Goal: Task Accomplishment & Management: Use online tool/utility

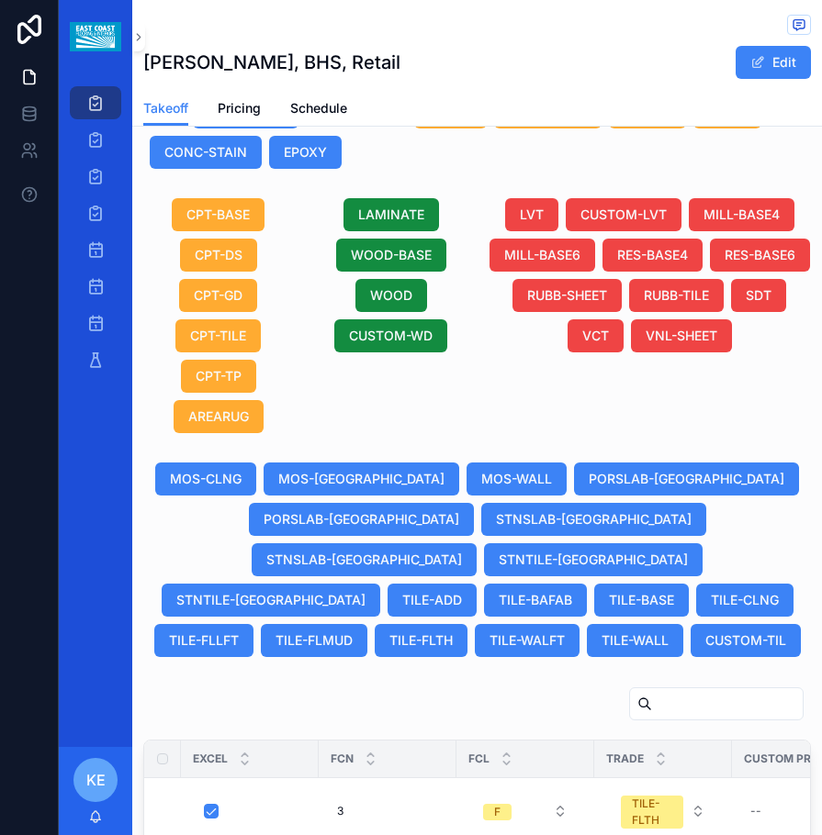
scroll to position [1461, 0]
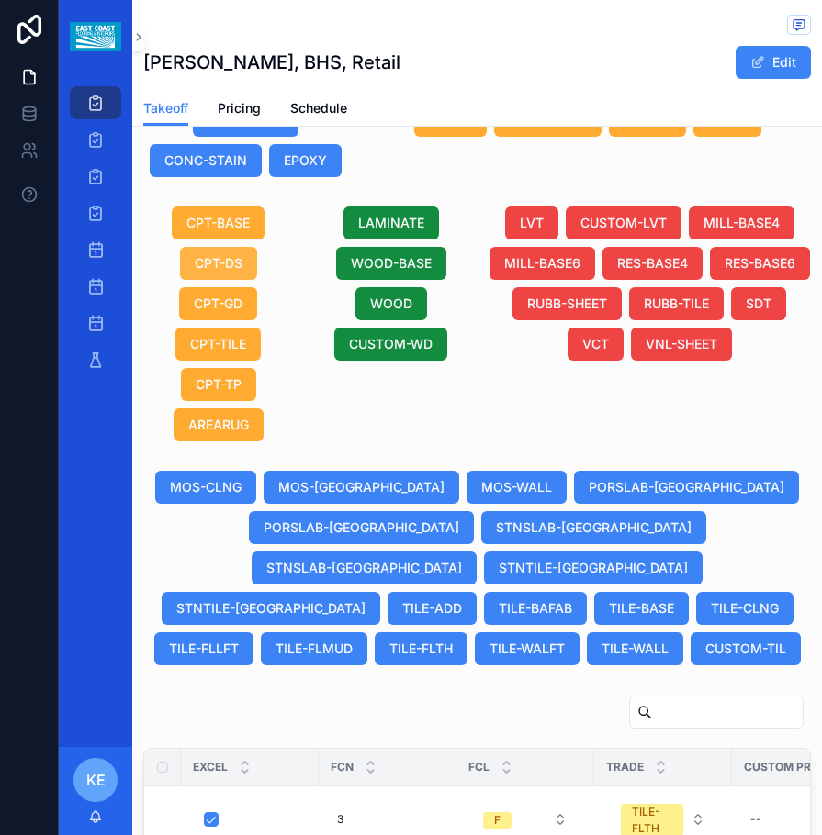
click at [195, 265] on span "CPT-DS" at bounding box center [219, 263] width 48 height 18
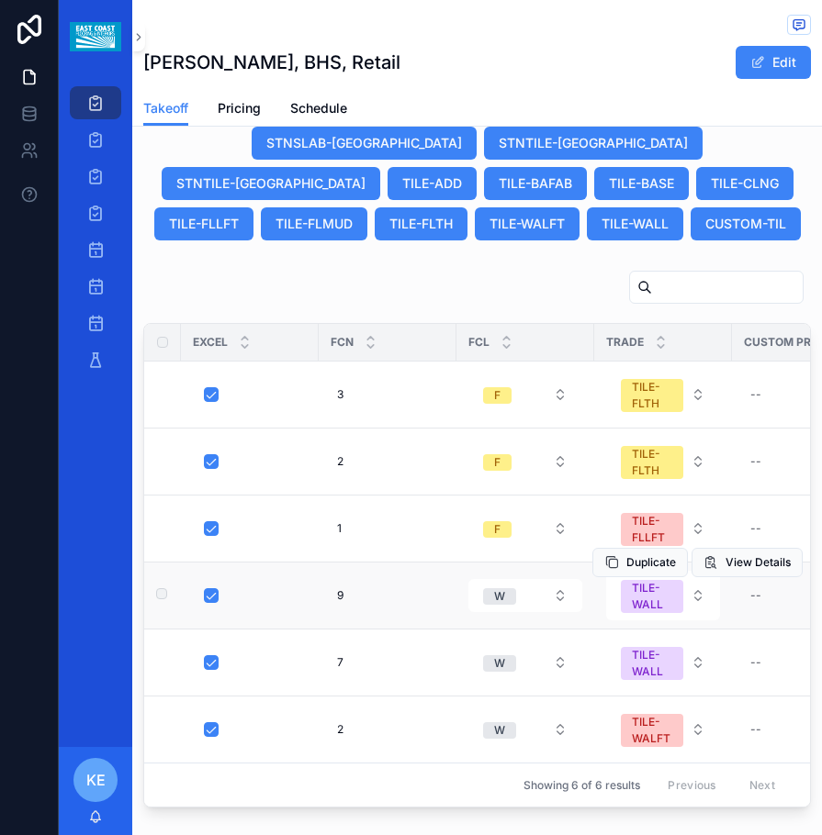
scroll to position [1920, 0]
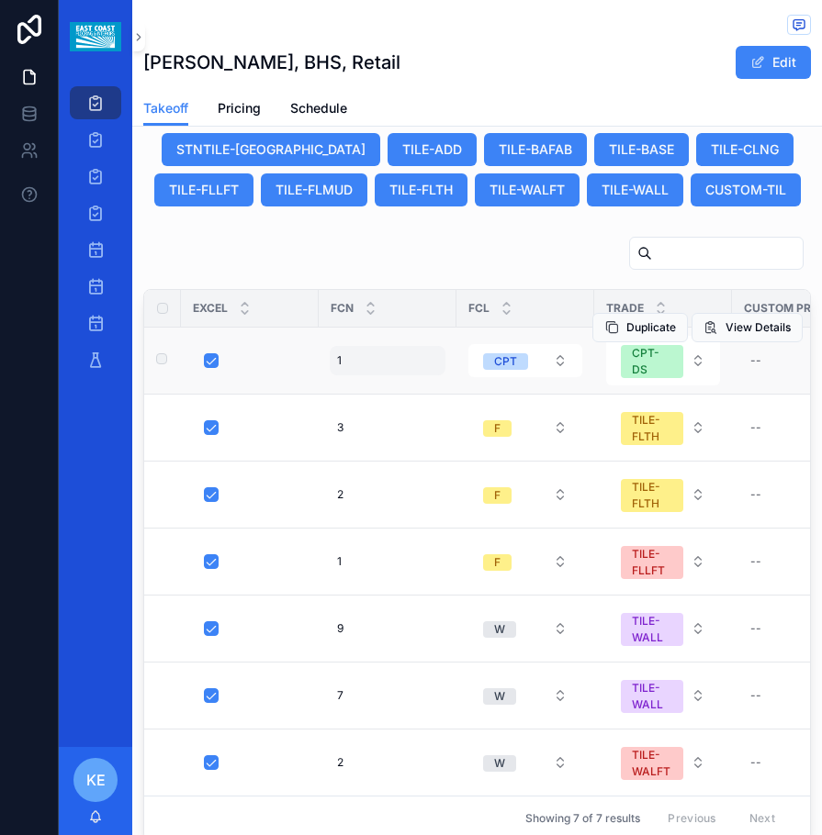
click at [352, 346] on div "1 1" at bounding box center [388, 360] width 116 height 29
type input "*"
click button "scrollable content" at bounding box center [562, 345] width 22 height 22
click at [563, 344] on button "CPT" at bounding box center [525, 360] width 114 height 33
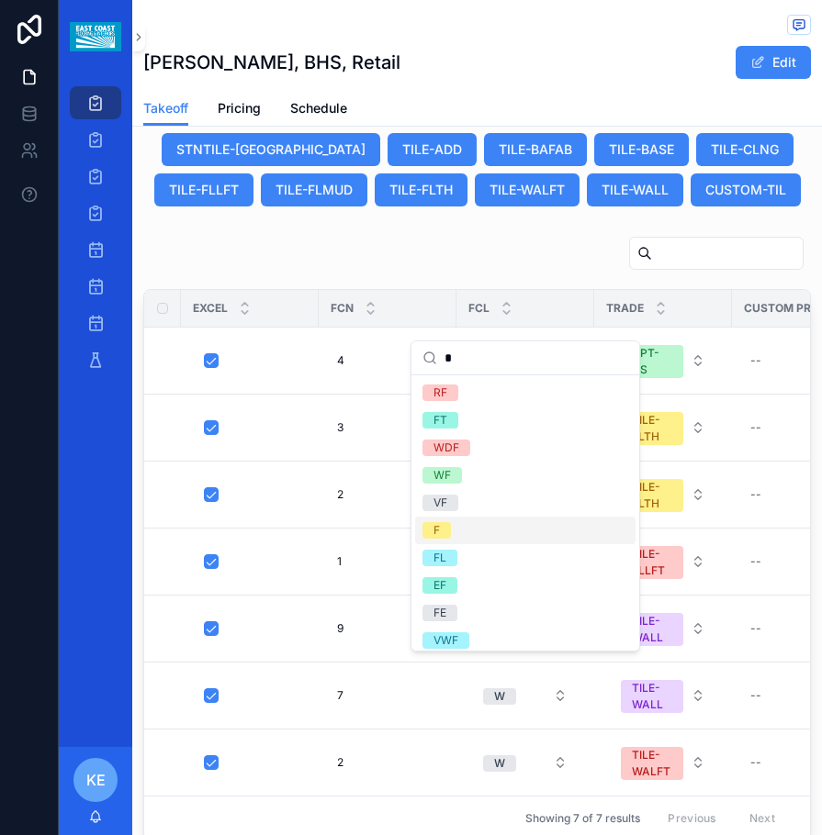
type input "*"
click at [450, 532] on span "F" at bounding box center [436, 530] width 28 height 17
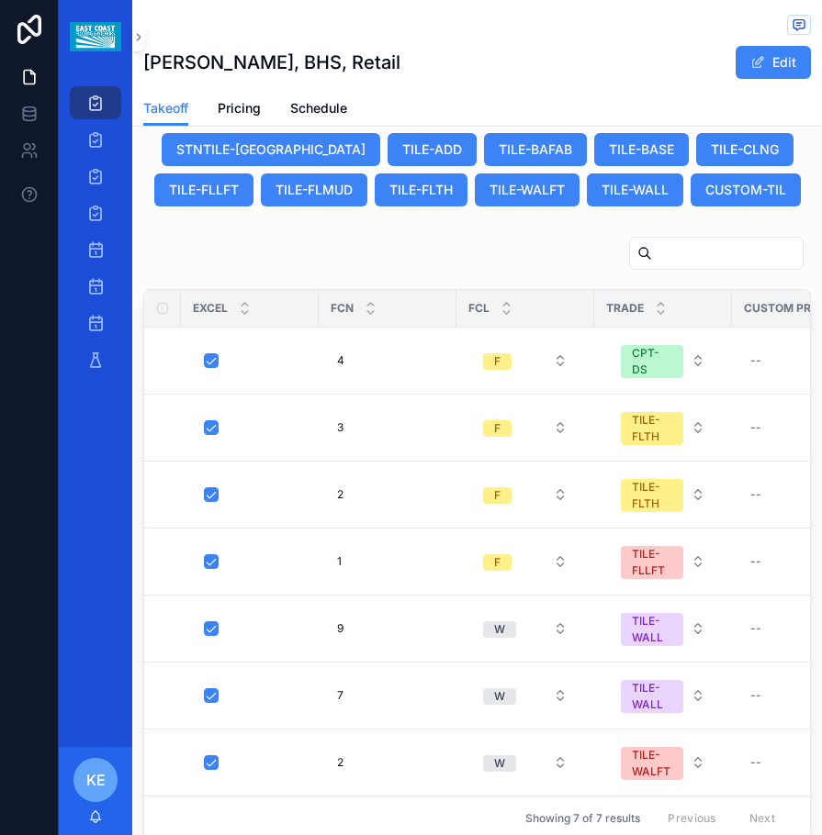
click at [229, 814] on div "Excel FCN FCL Trade Custom Product ID Product ID Manufacturer Manuf, Style, Col…" at bounding box center [476, 539] width 689 height 620
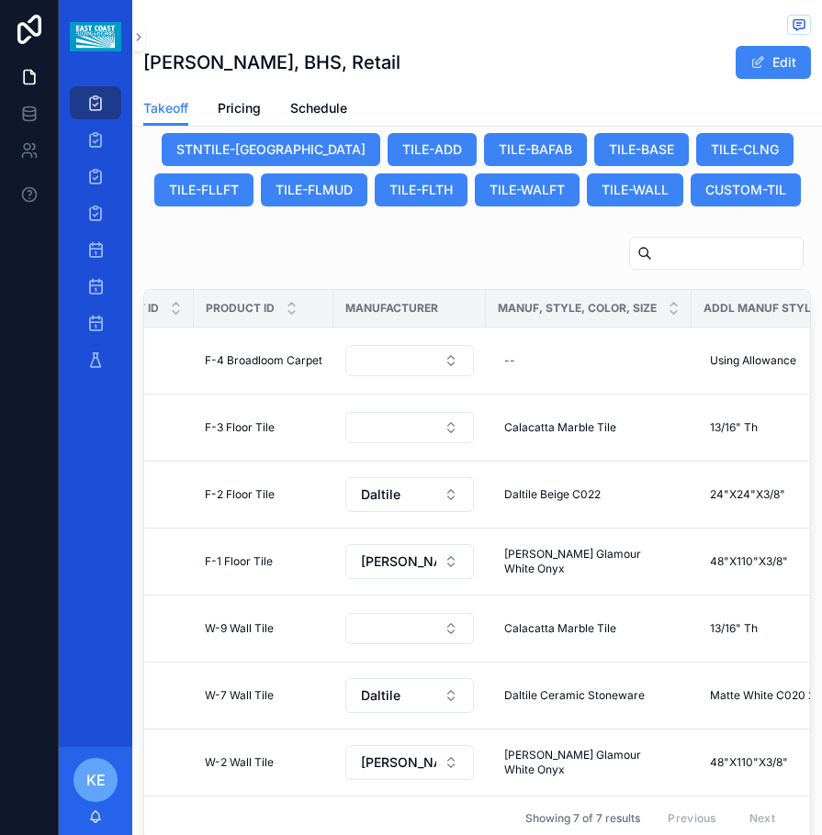
scroll to position [0, 726]
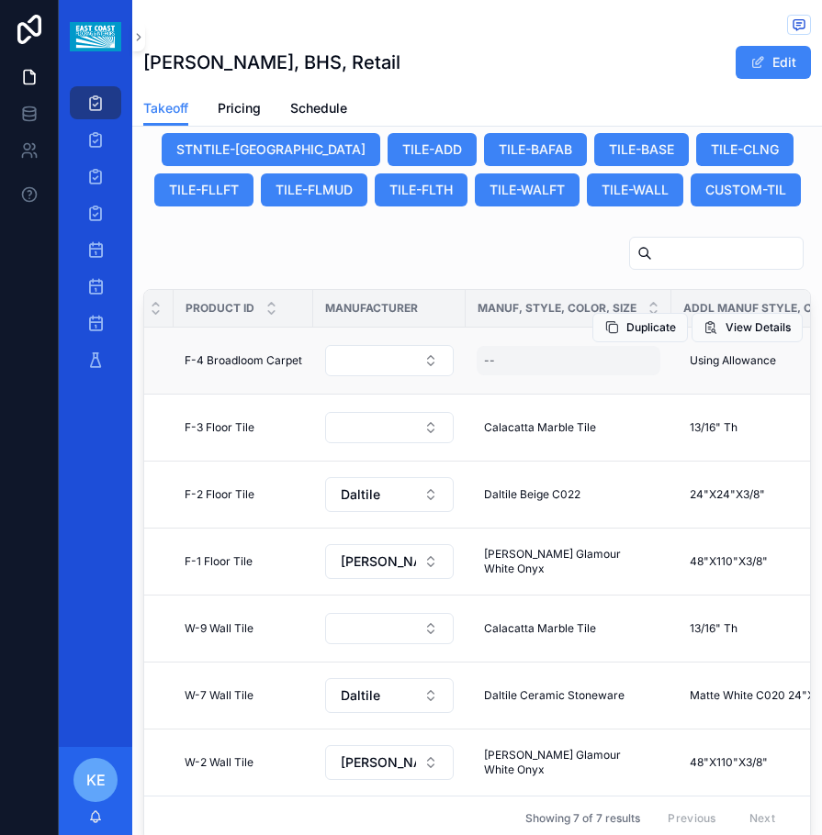
click at [487, 346] on div "--" at bounding box center [568, 360] width 184 height 29
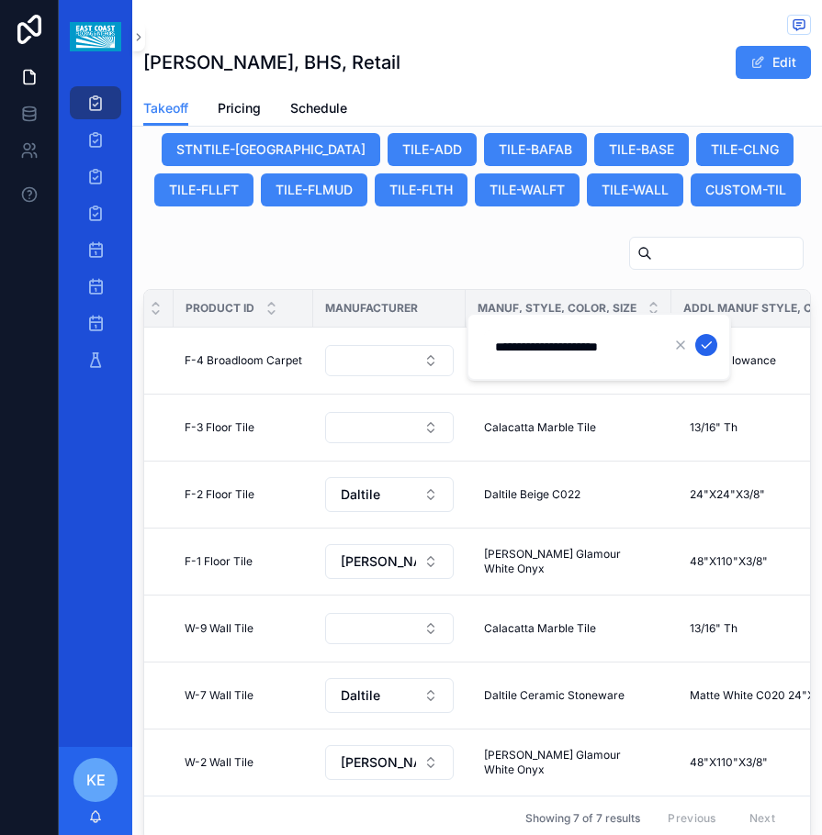
type input "**********"
click at [711, 345] on icon "scrollable content" at bounding box center [706, 345] width 15 height 15
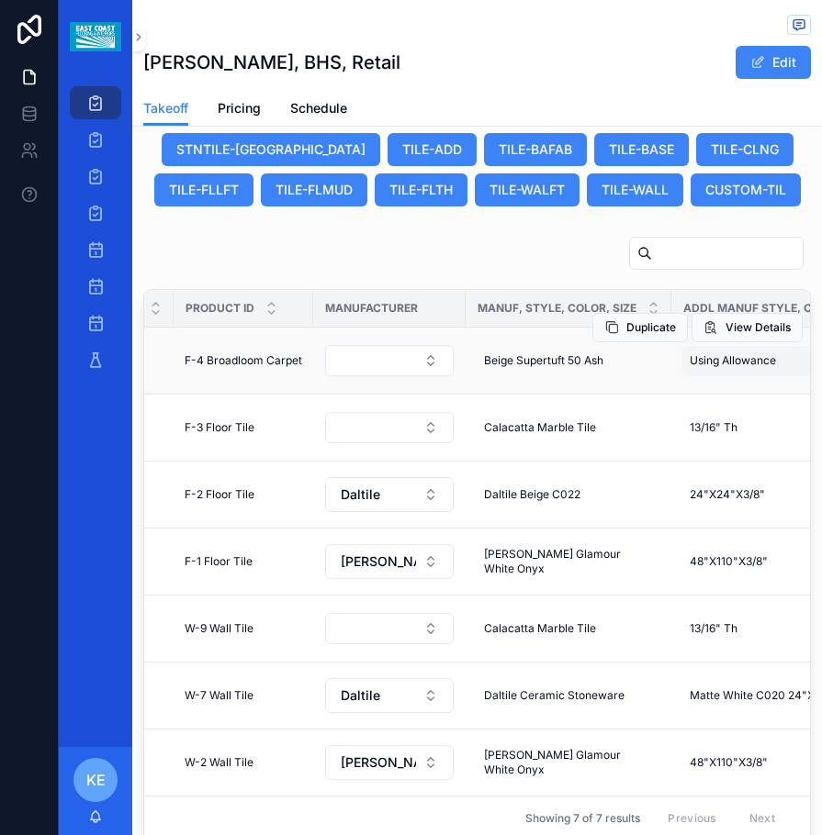
click at [756, 353] on span "Using Allowance" at bounding box center [732, 360] width 86 height 15
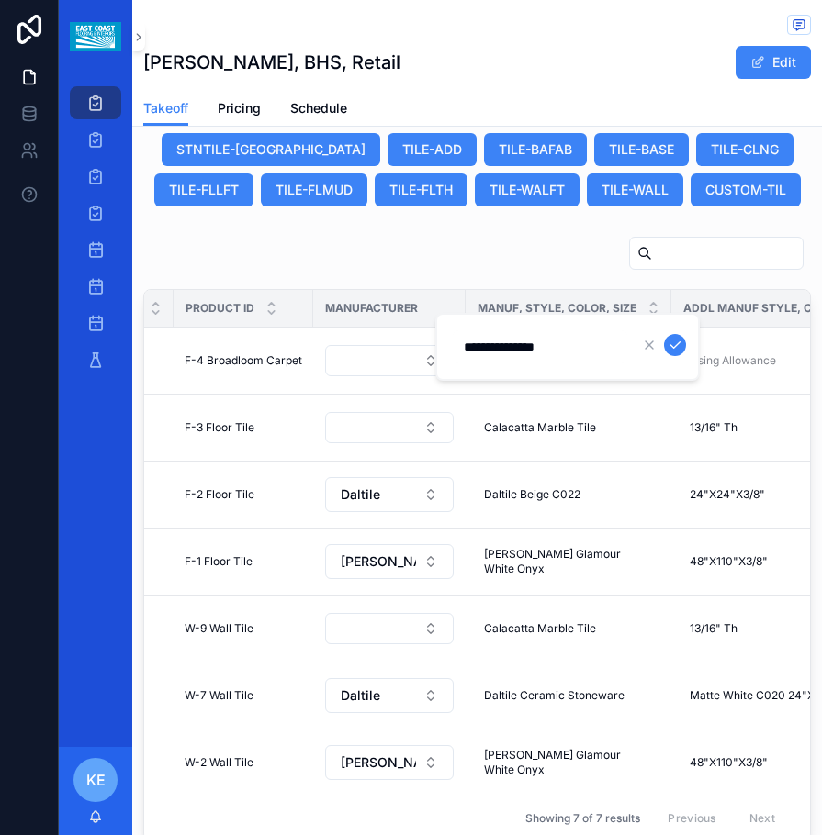
drag, startPoint x: 607, startPoint y: 342, endPoint x: 465, endPoint y: 361, distance: 142.6
click at [465, 361] on div "**********" at bounding box center [540, 346] width 174 height 33
click at [671, 349] on icon "scrollable content" at bounding box center [674, 345] width 15 height 15
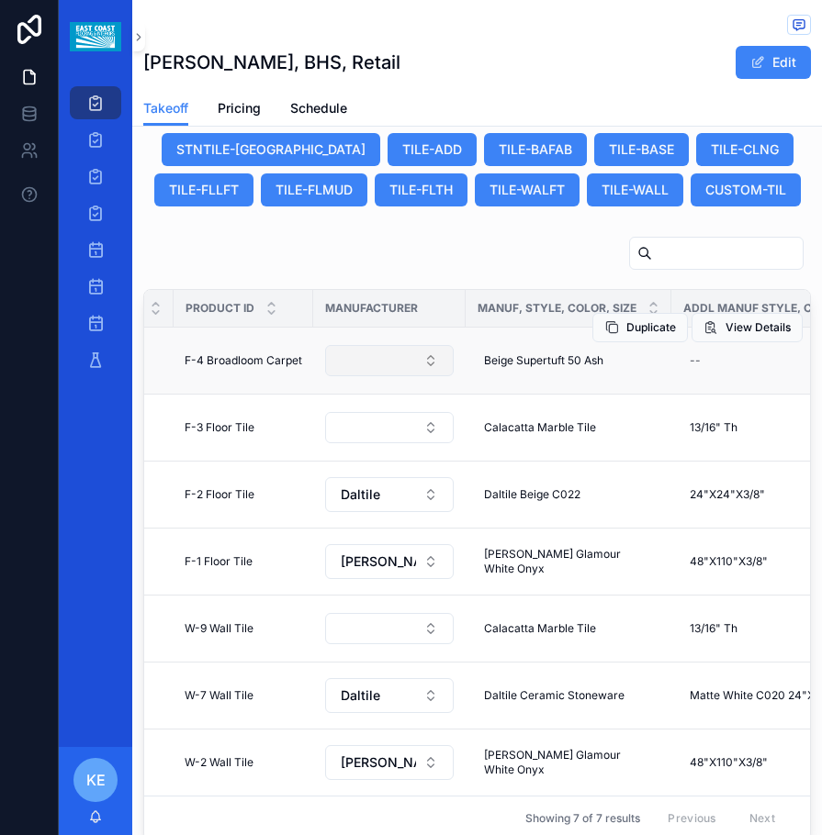
click at [352, 345] on button "Select Button" at bounding box center [389, 360] width 129 height 31
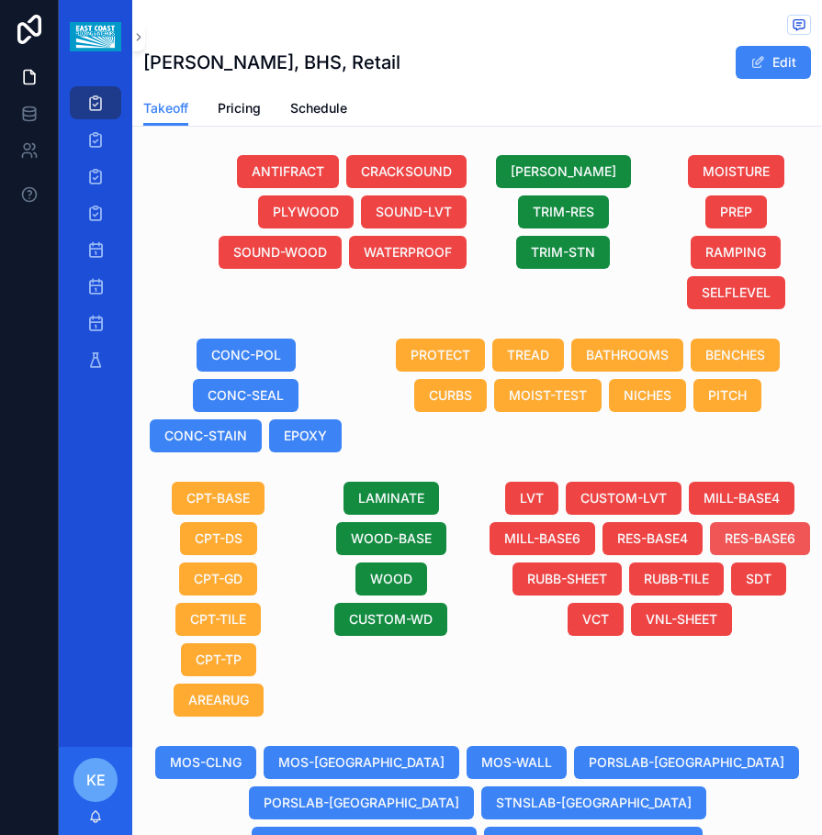
scroll to position [1461, 0]
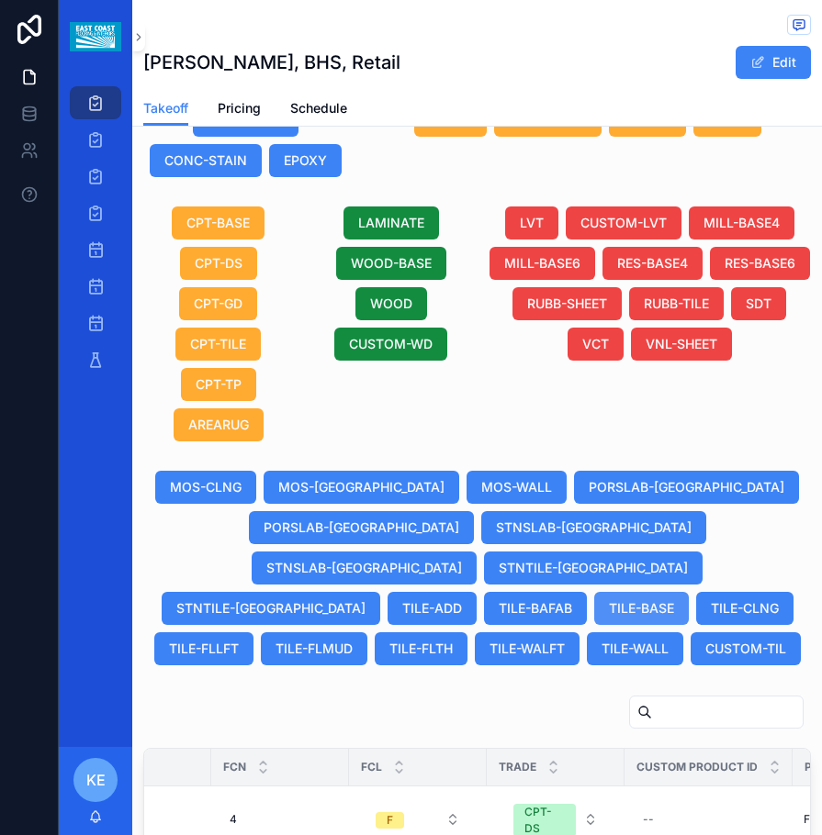
click at [609, 599] on span "TILE-BASE" at bounding box center [641, 608] width 65 height 18
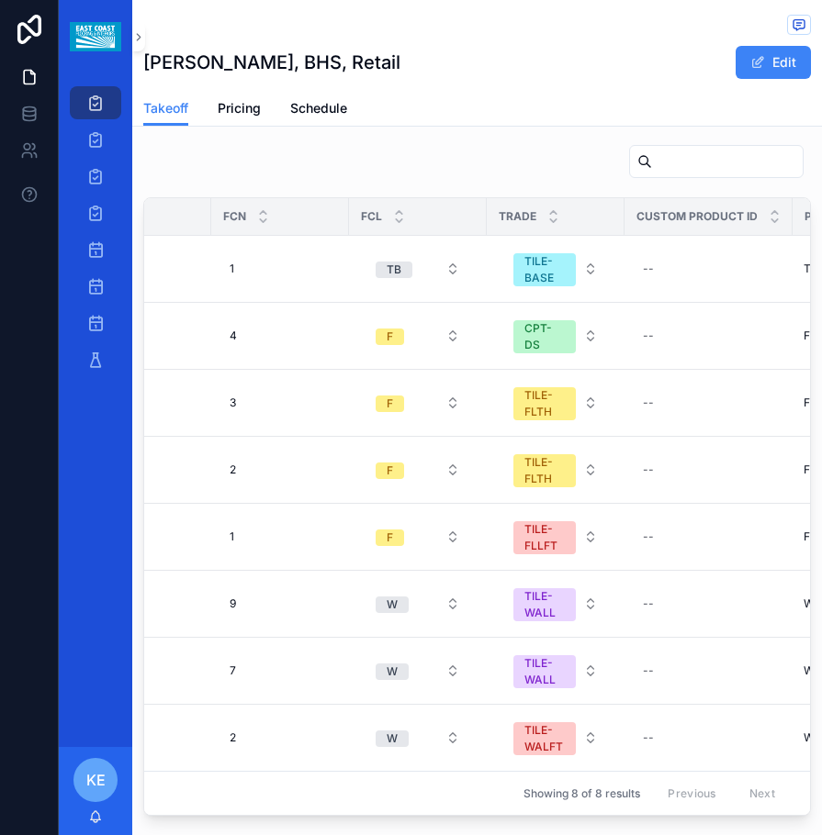
scroll to position [0, 0]
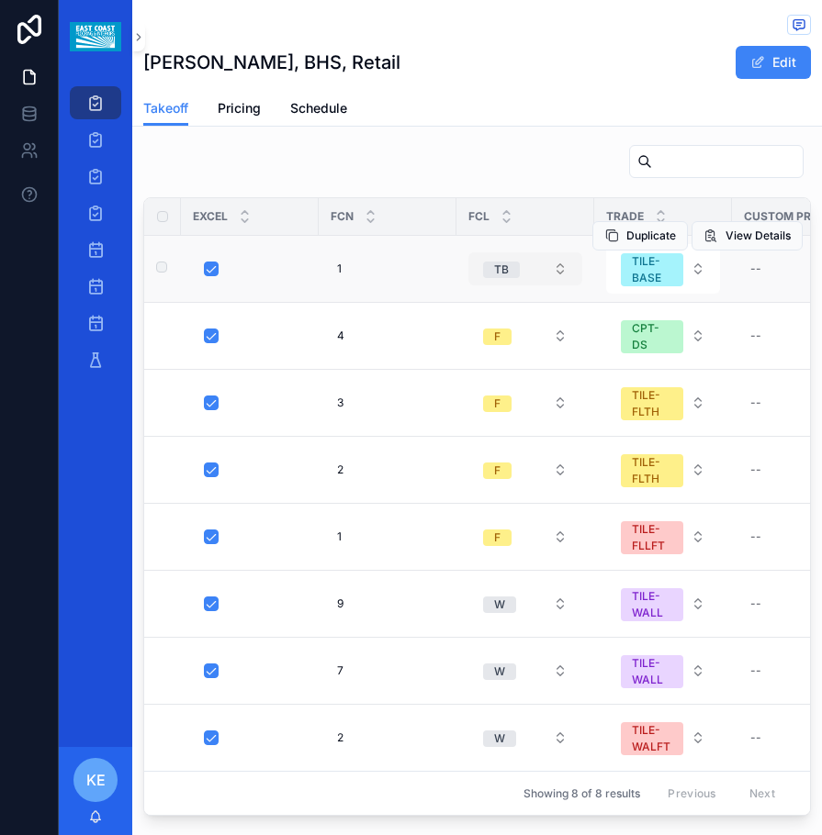
click at [539, 252] on button "TB" at bounding box center [525, 268] width 114 height 33
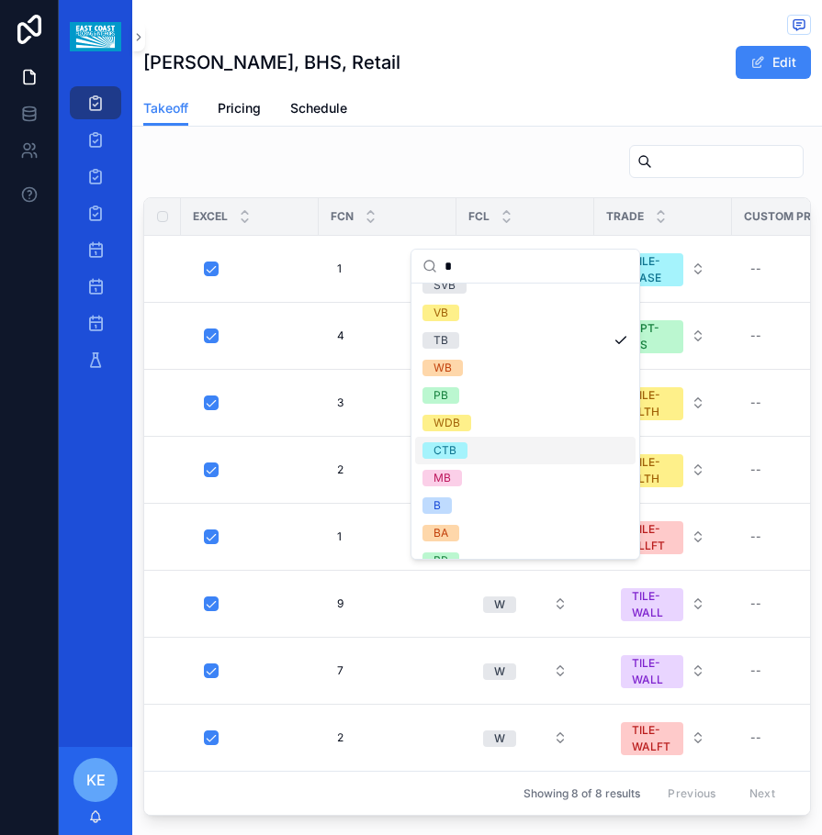
scroll to position [173, 0]
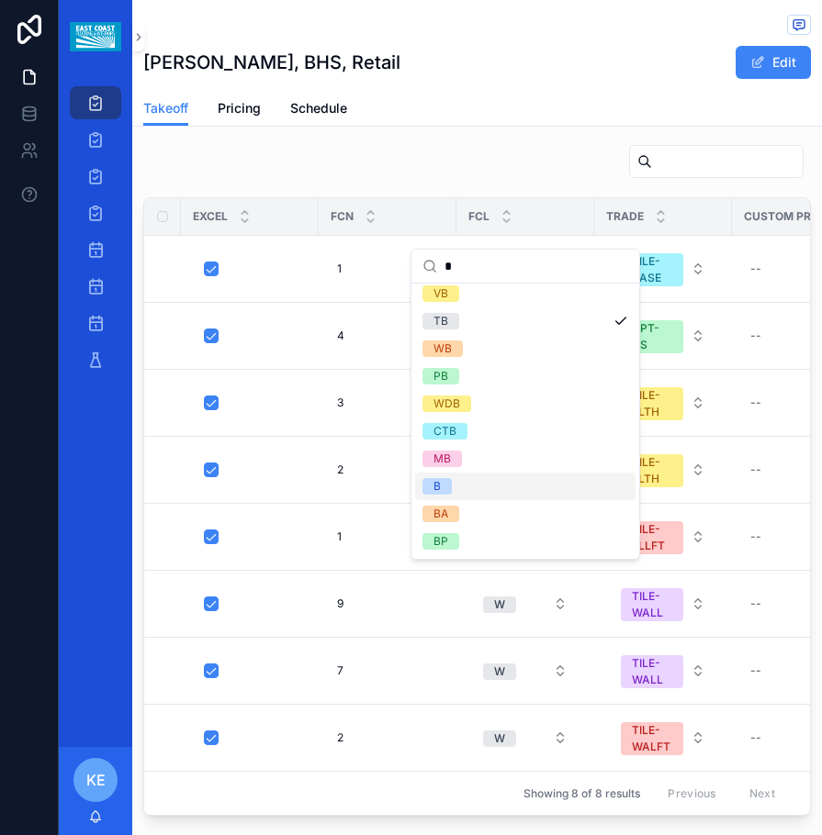
type input "*"
click at [443, 487] on span "B" at bounding box center [436, 486] width 29 height 17
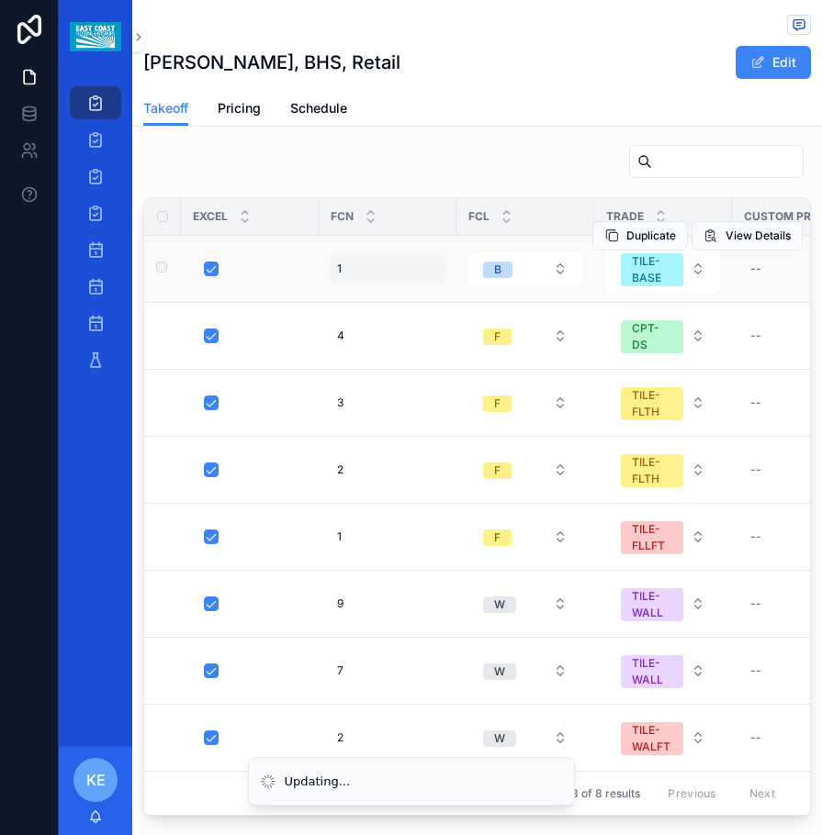
click at [371, 254] on div "1 1" at bounding box center [388, 268] width 116 height 29
type input "*"
click button "scrollable content" at bounding box center [562, 253] width 22 height 22
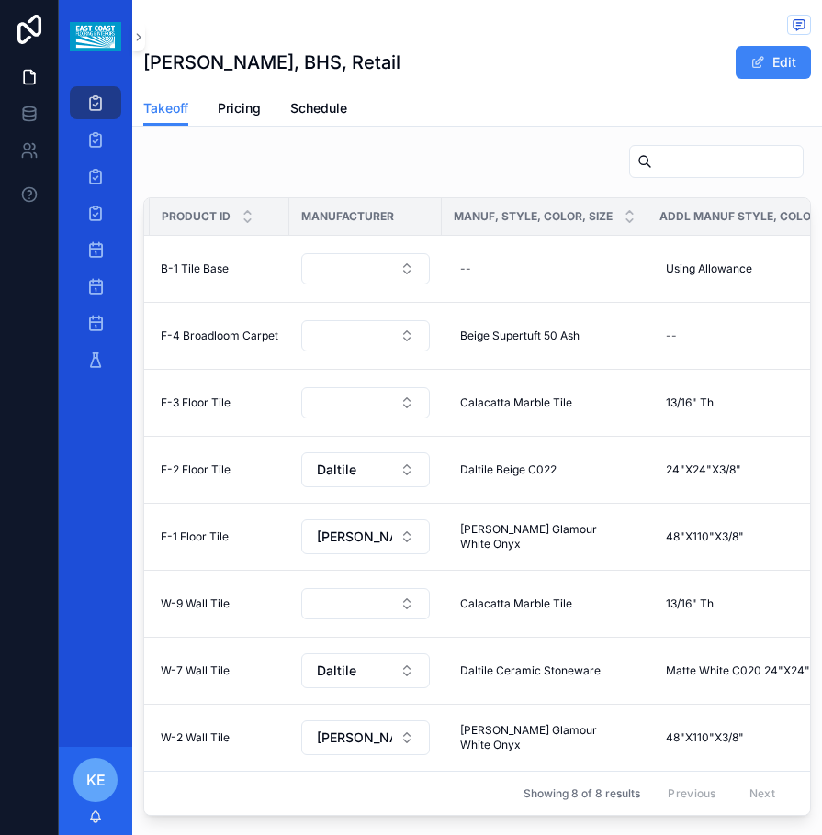
scroll to position [0, 759]
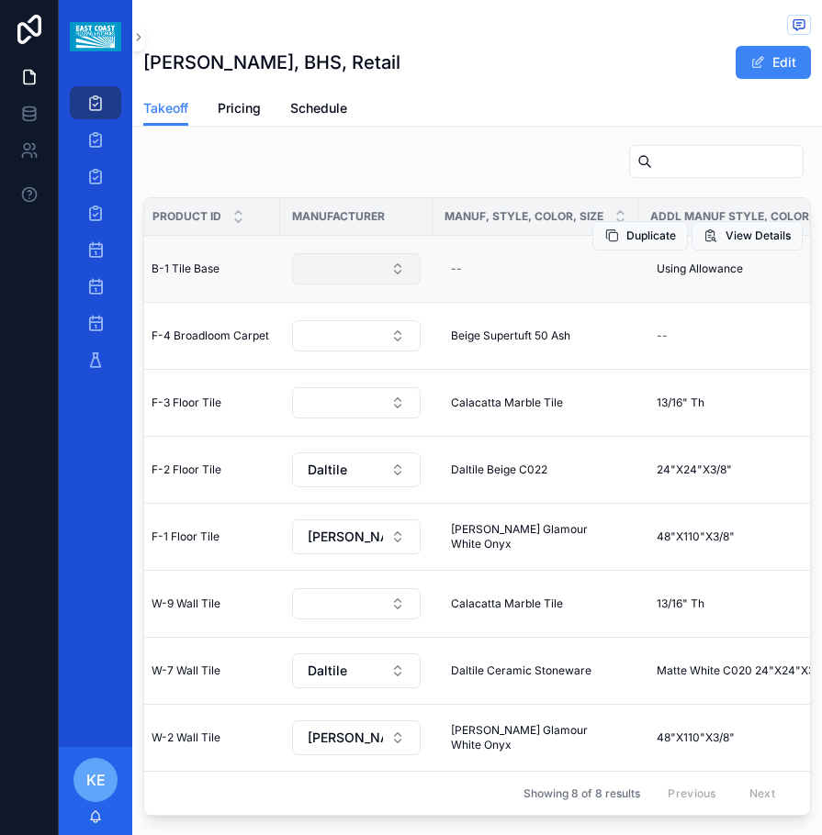
click at [370, 253] on button "Select Button" at bounding box center [356, 268] width 129 height 31
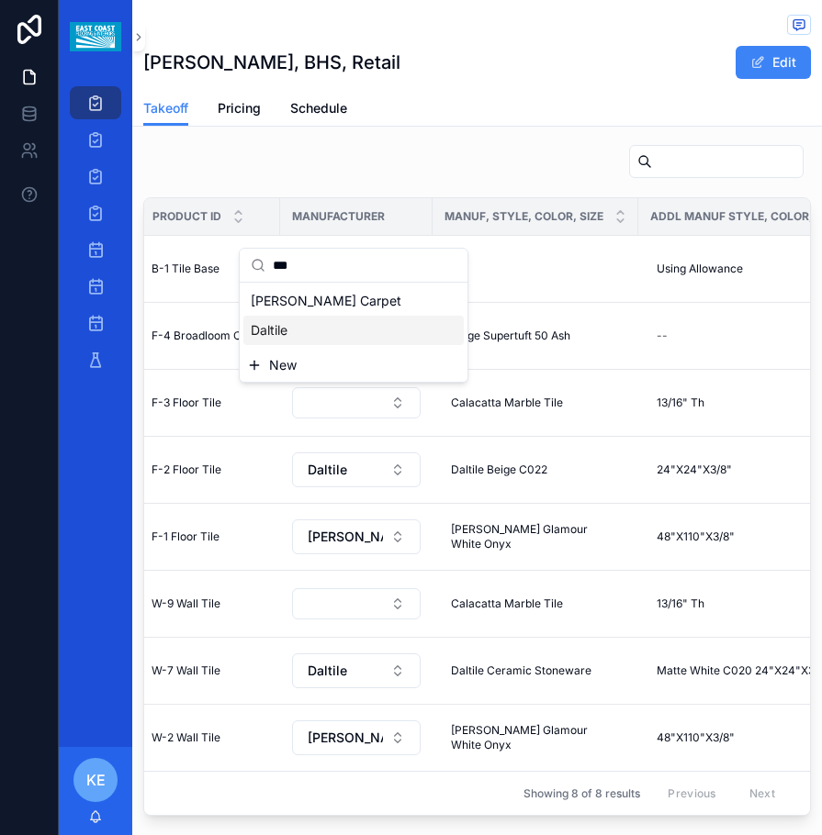
type input "***"
click at [291, 327] on div "Daltile" at bounding box center [353, 330] width 220 height 29
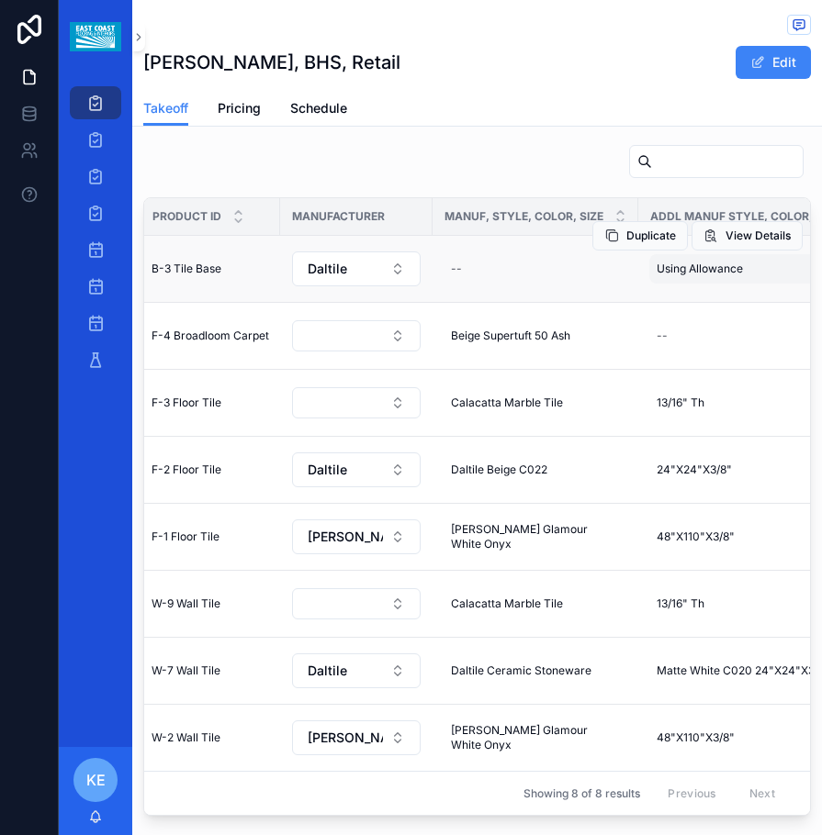
click at [741, 254] on div "Using Allowance Using Allowance" at bounding box center [756, 268] width 214 height 29
type input "*"
click button "scrollable content" at bounding box center [642, 253] width 22 height 22
click at [494, 254] on div "Daltile Daltile" at bounding box center [535, 268] width 184 height 29
type input "*******"
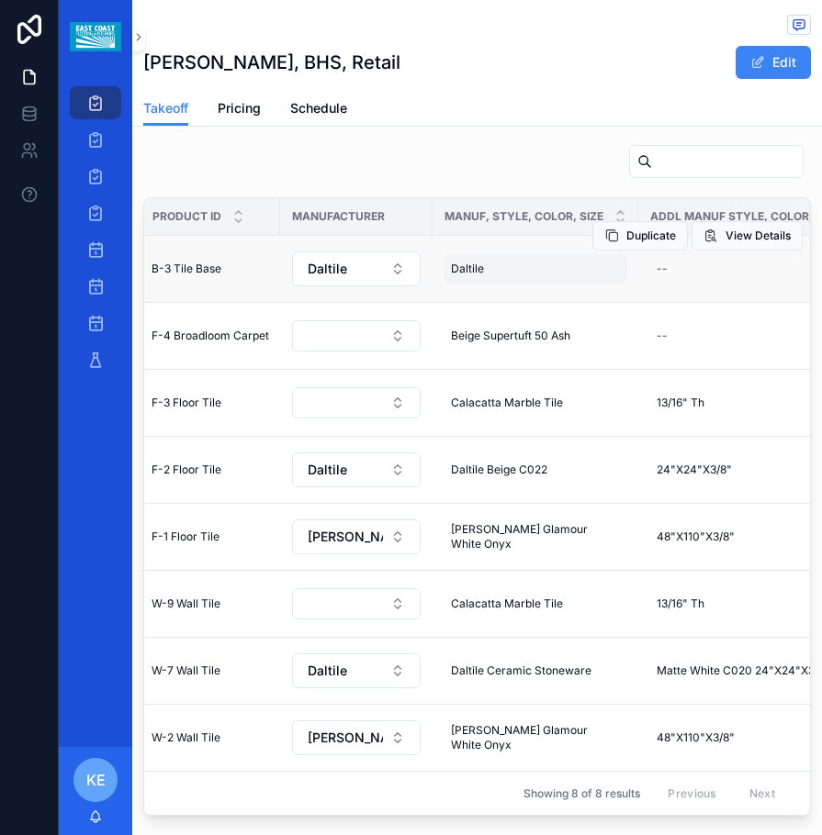
click at [491, 254] on div "Daltile Daltile" at bounding box center [535, 268] width 184 height 29
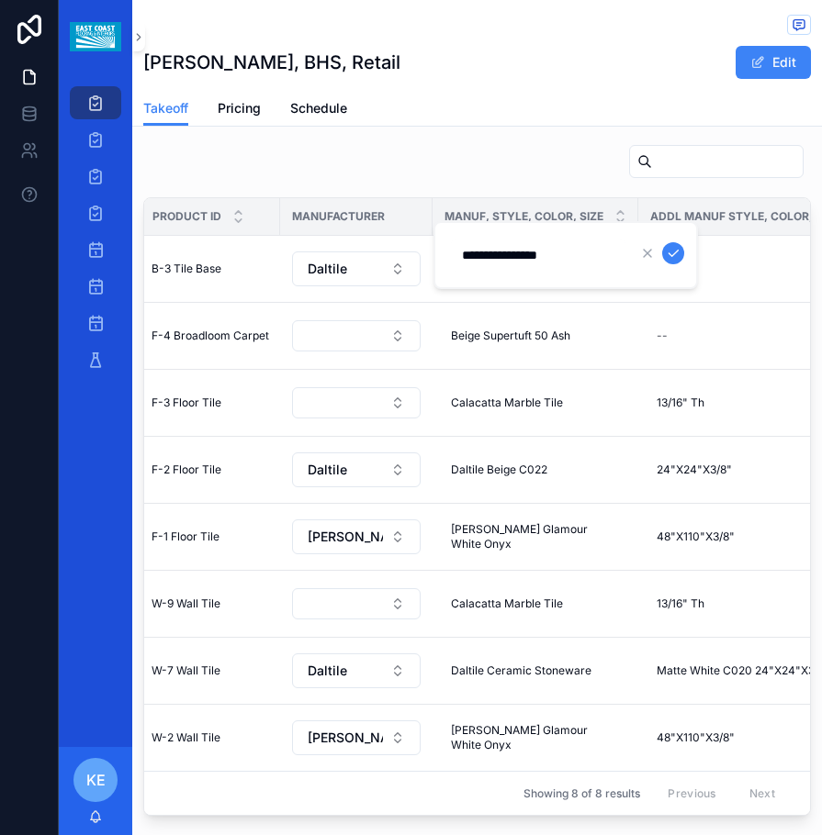
type input "**********"
click button "scrollable content" at bounding box center [673, 253] width 22 height 22
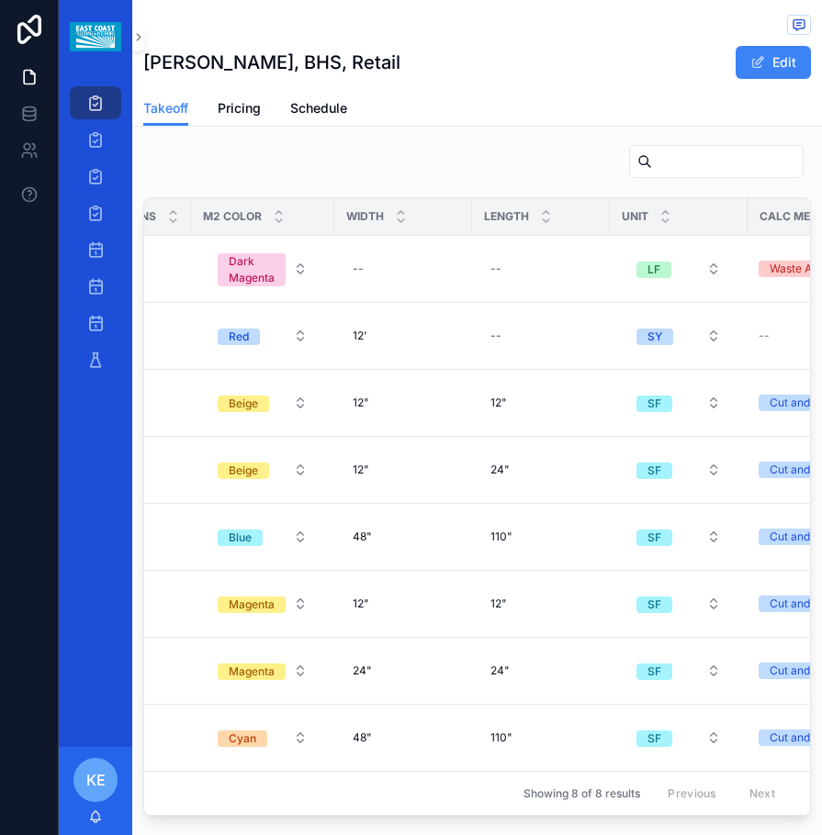
scroll to position [0, 1762]
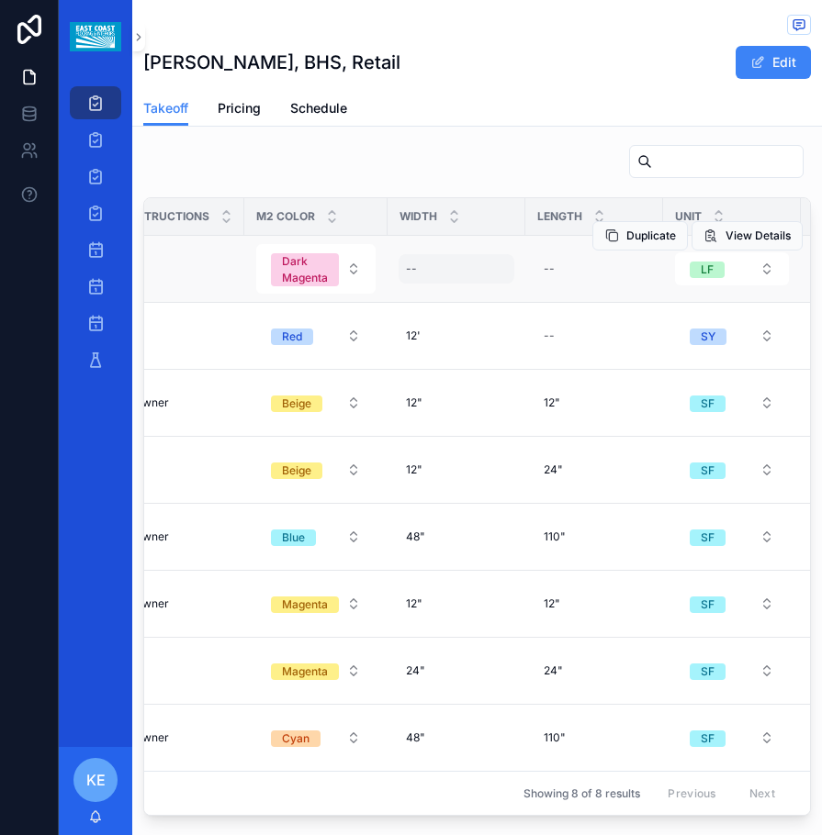
click at [409, 262] on div "--" at bounding box center [411, 269] width 11 height 15
type input "**"
click button "scrollable content" at bounding box center [625, 253] width 22 height 22
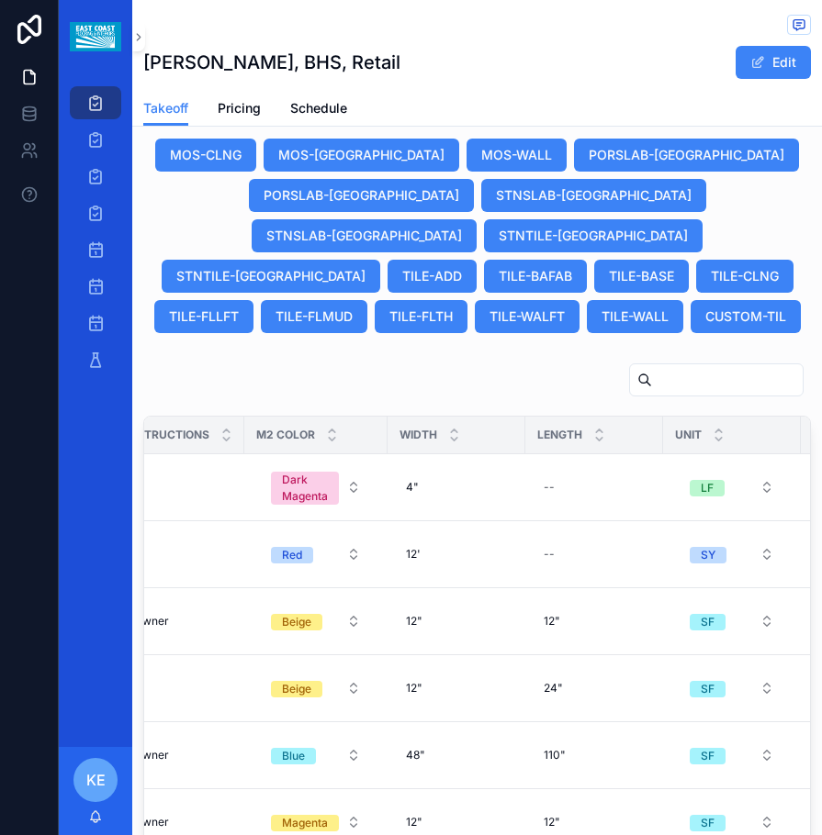
scroll to position [1553, 0]
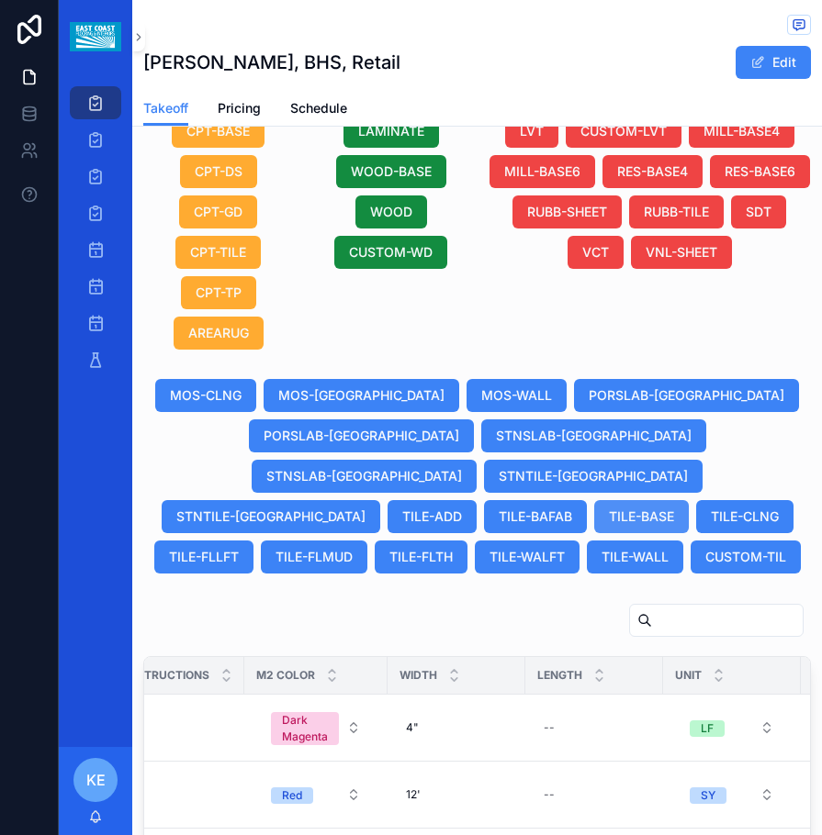
click at [609, 508] on span "TILE-BASE" at bounding box center [641, 517] width 65 height 18
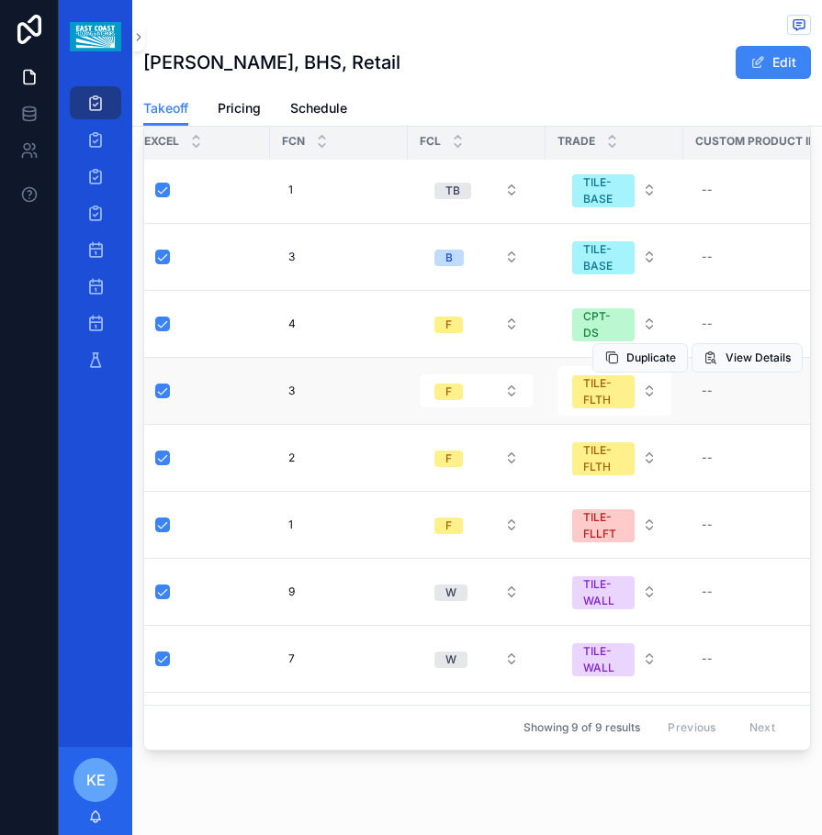
scroll to position [0, 49]
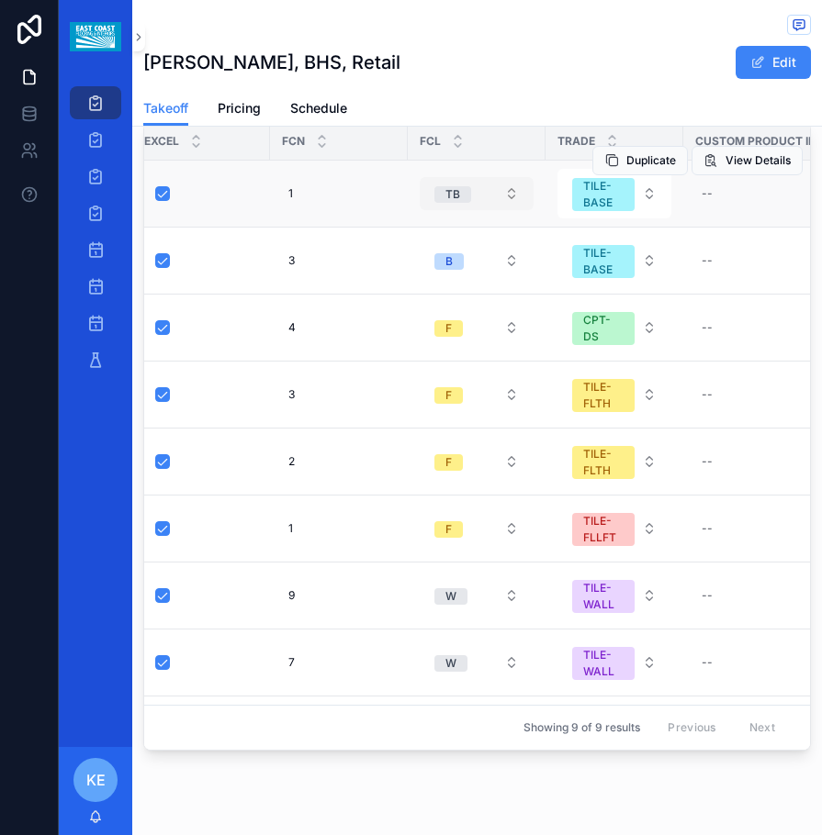
click at [481, 177] on button "TB" at bounding box center [477, 193] width 114 height 33
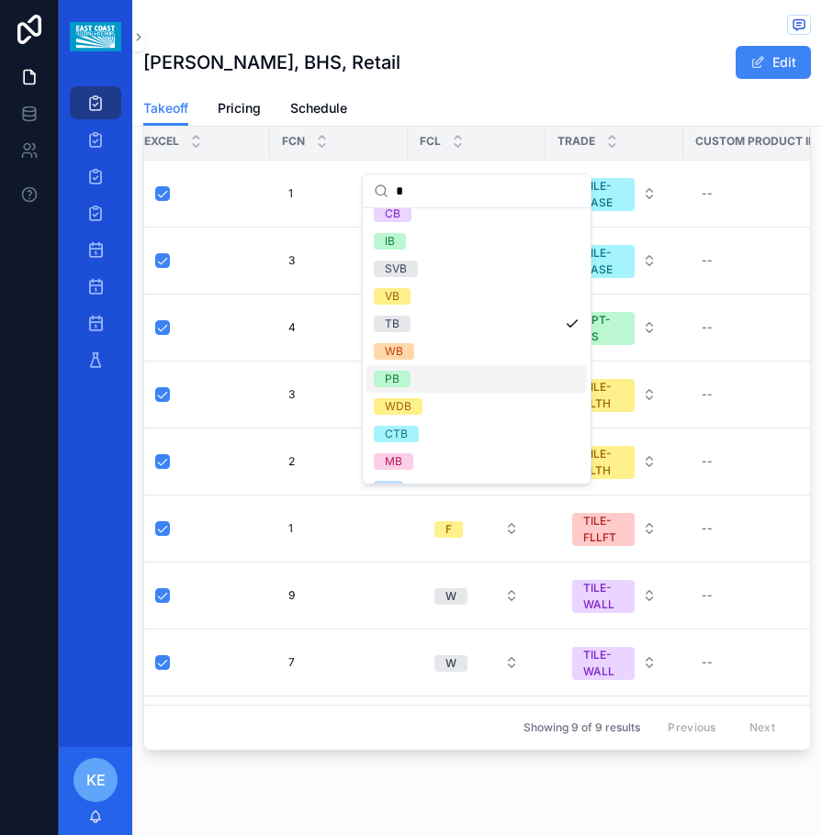
scroll to position [173, 0]
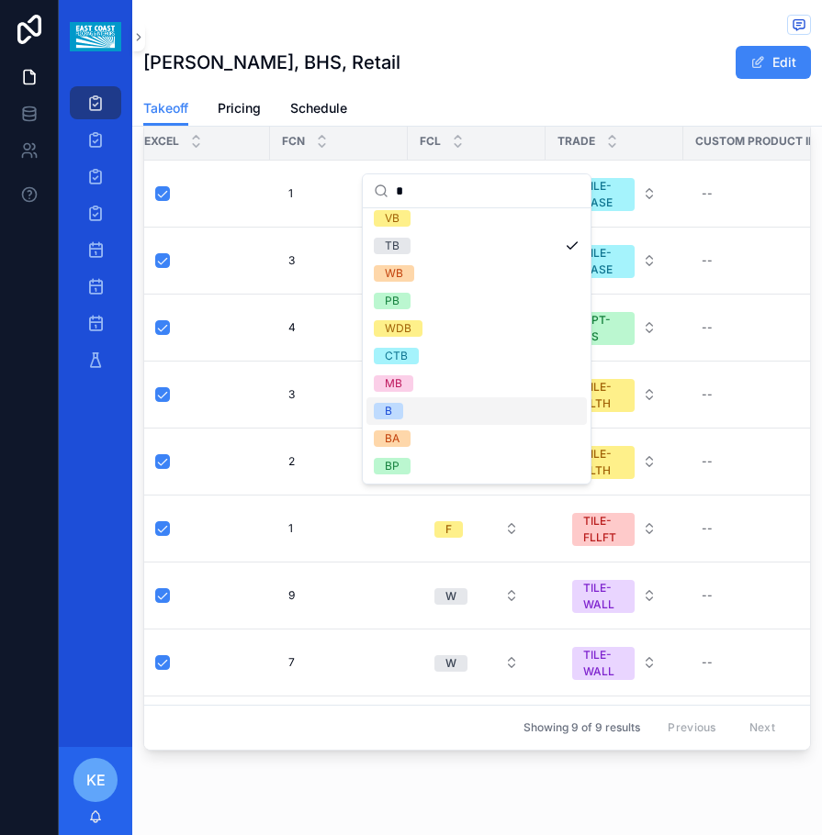
type input "*"
click at [390, 410] on div "B" at bounding box center [388, 411] width 7 height 17
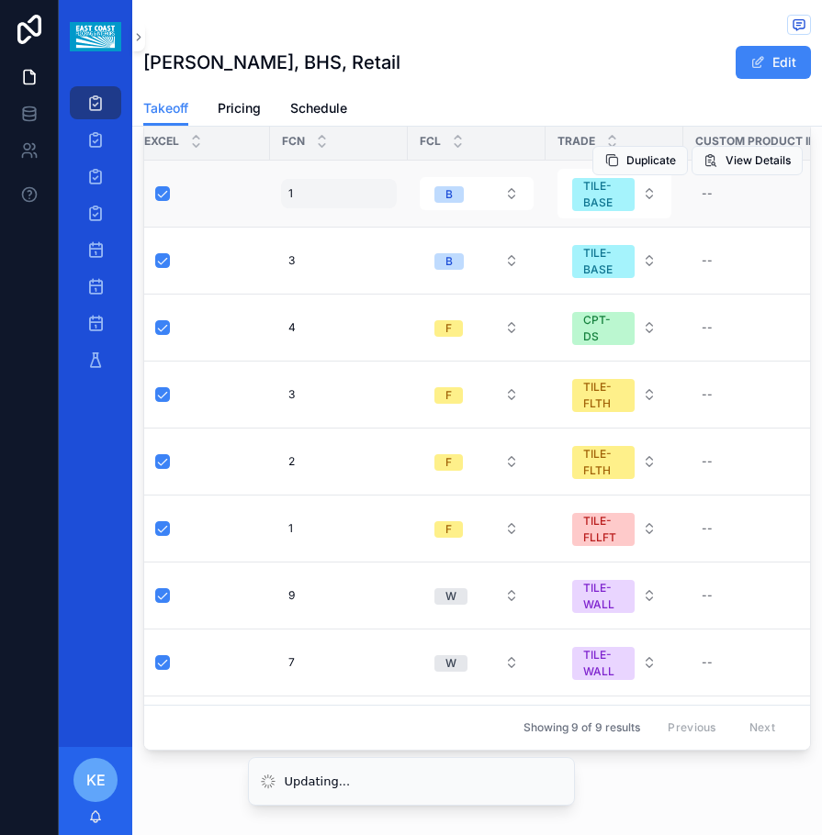
click at [292, 179] on div "1 1" at bounding box center [339, 193] width 116 height 29
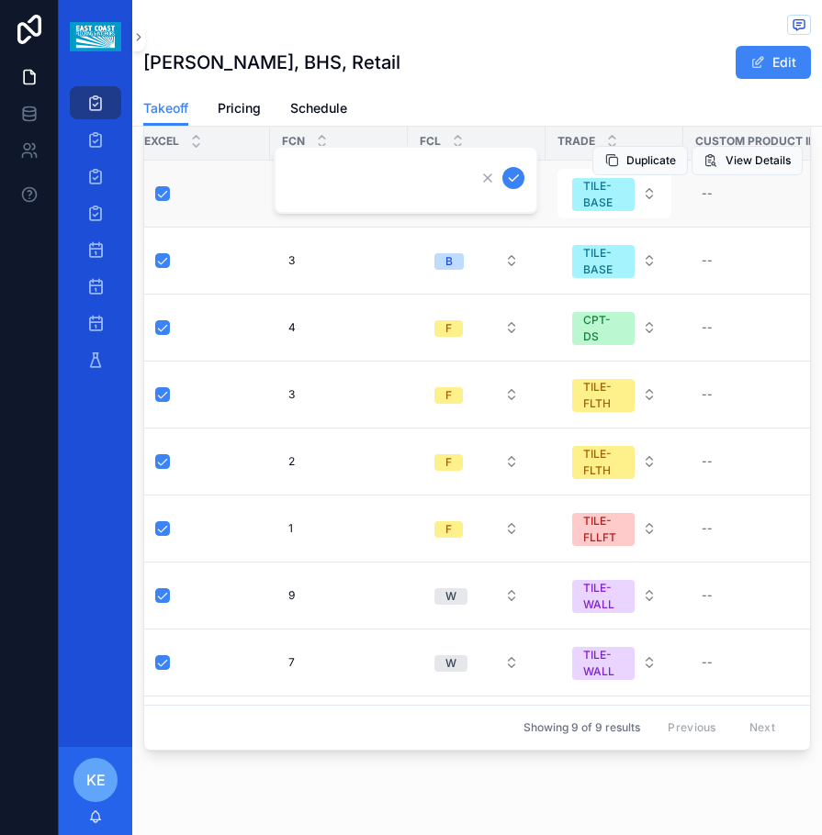
type input "*"
click at [301, 179] on div "1 1" at bounding box center [339, 193] width 116 height 29
click button "scrollable content" at bounding box center [513, 178] width 22 height 22
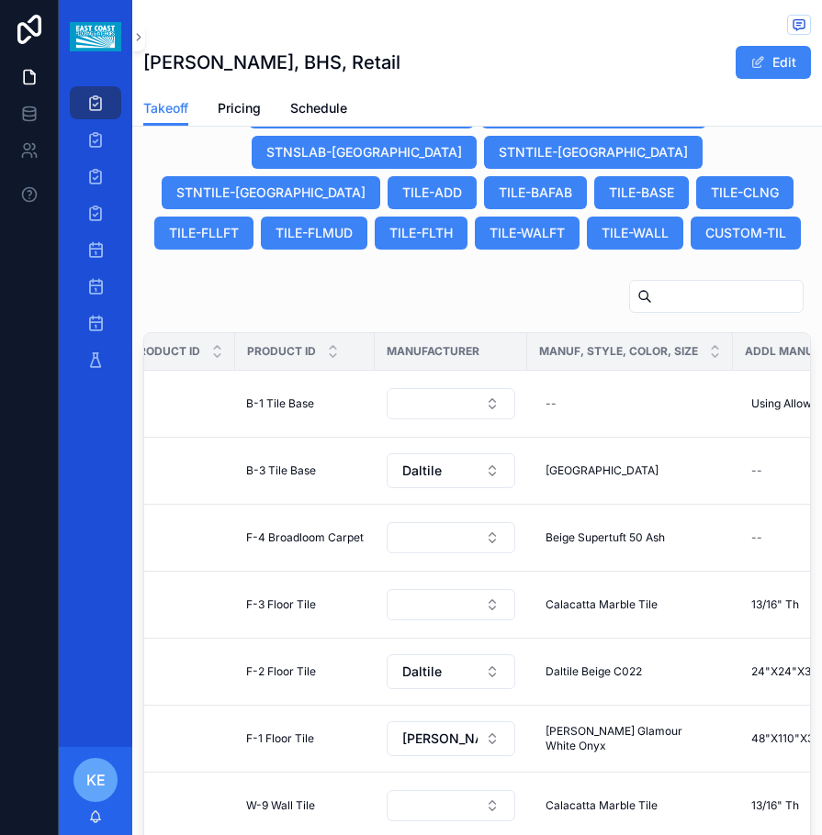
scroll to position [1812, 0]
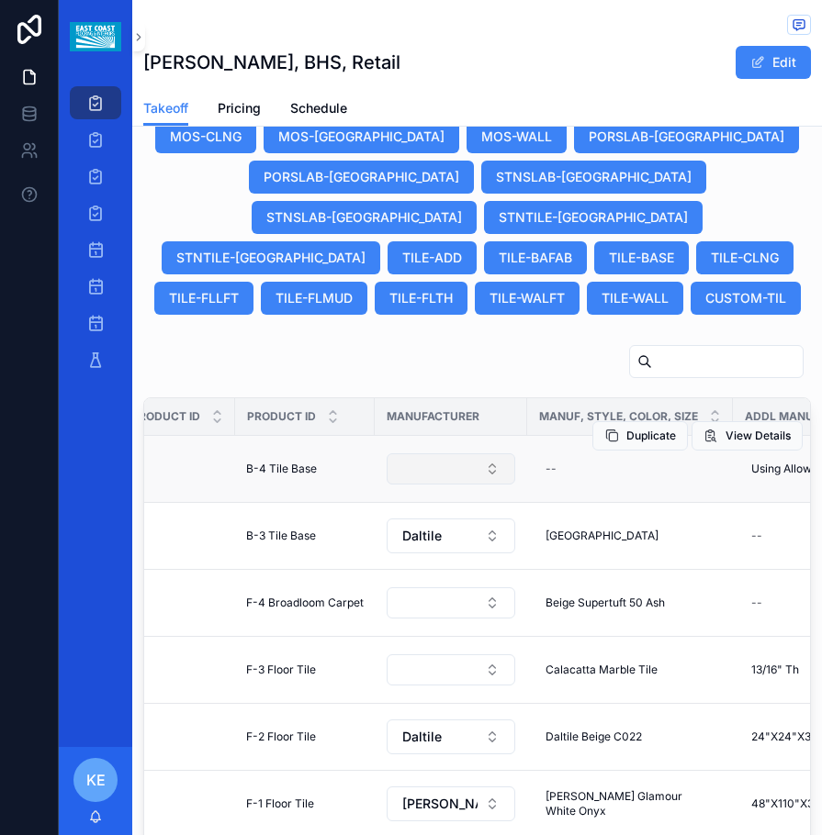
click at [477, 453] on button "Select Button" at bounding box center [450, 468] width 129 height 31
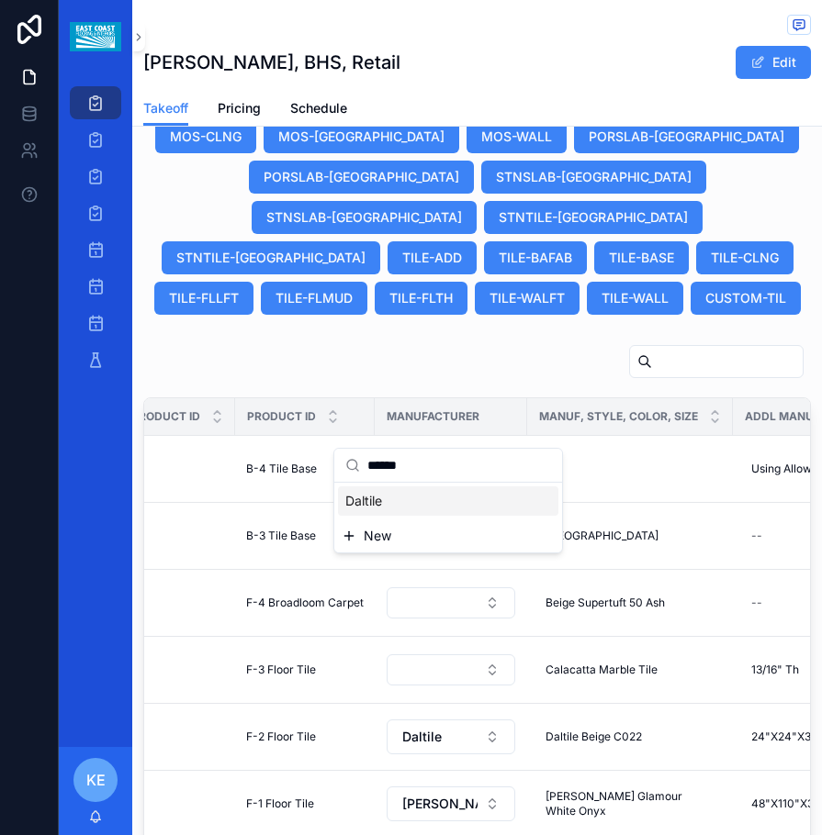
type input "******"
click at [406, 494] on div "Daltile" at bounding box center [448, 501] width 220 height 29
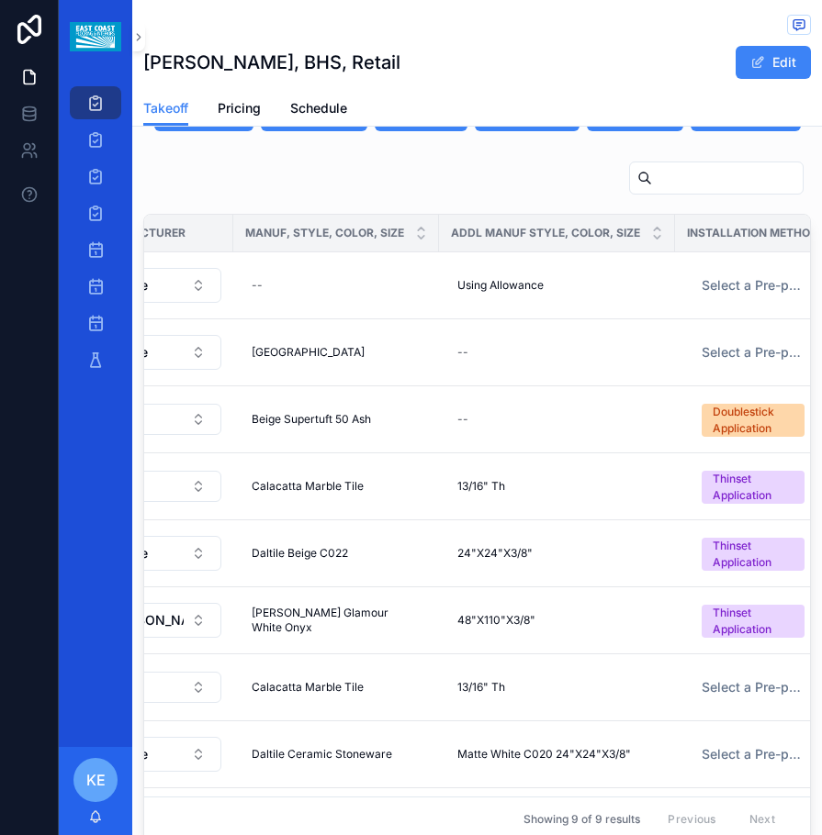
scroll to position [0, 971]
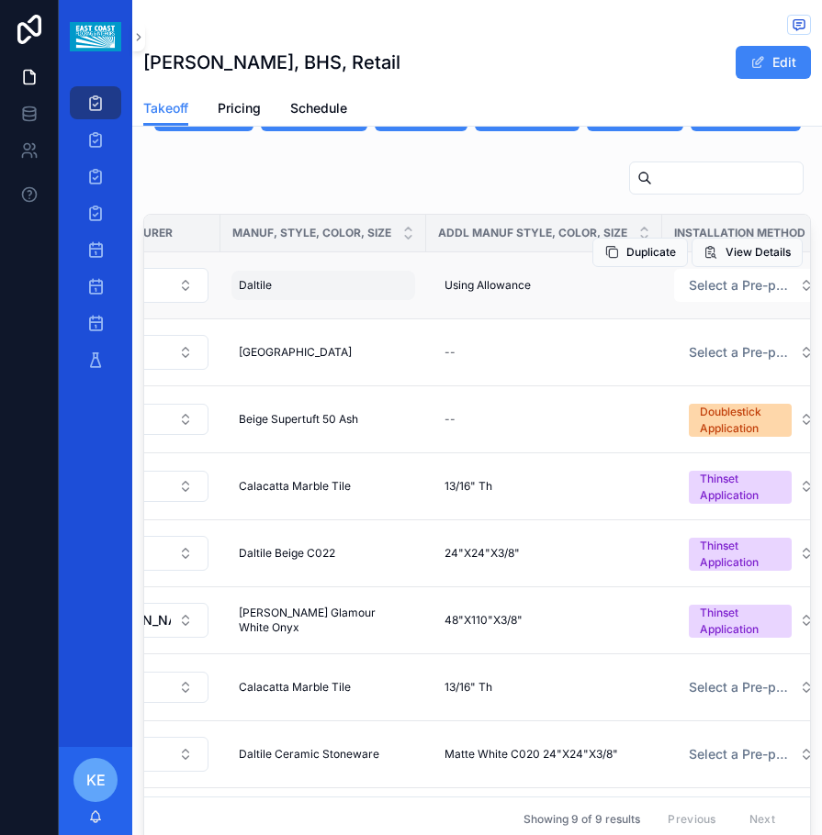
click at [280, 271] on div "Daltile Daltile" at bounding box center [323, 285] width 184 height 29
click at [296, 271] on div "Daltile Daltile" at bounding box center [323, 285] width 184 height 29
type input "**********"
click button "scrollable content" at bounding box center [461, 270] width 22 height 22
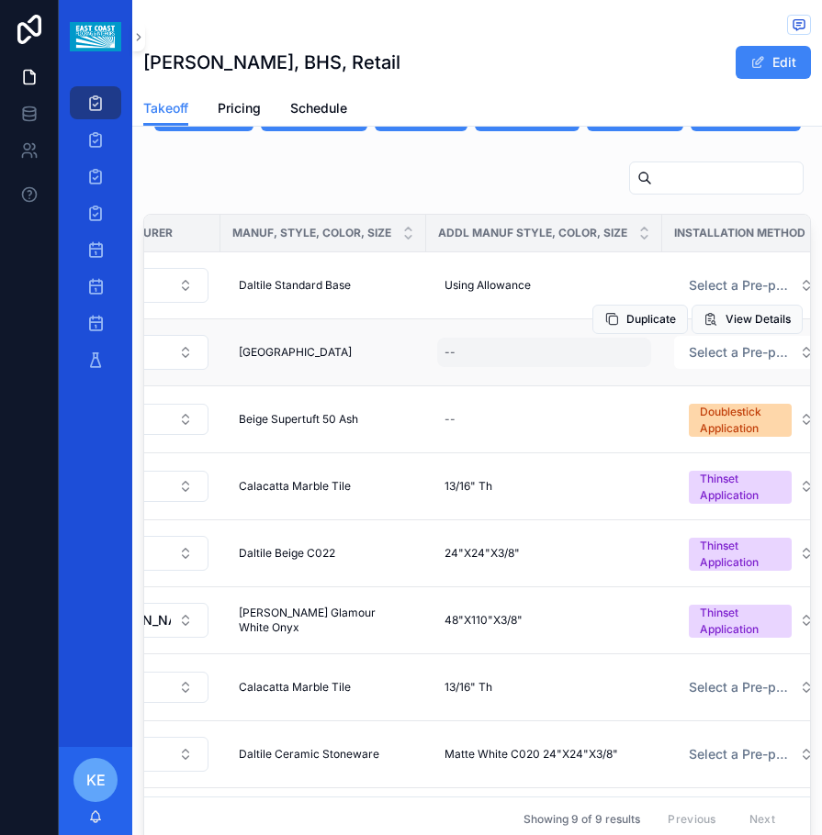
click at [437, 338] on div "--" at bounding box center [544, 352] width 214 height 29
type input "*"
click at [488, 338] on div "--" at bounding box center [544, 352] width 214 height 29
click button "scrollable content" at bounding box center [665, 337] width 22 height 22
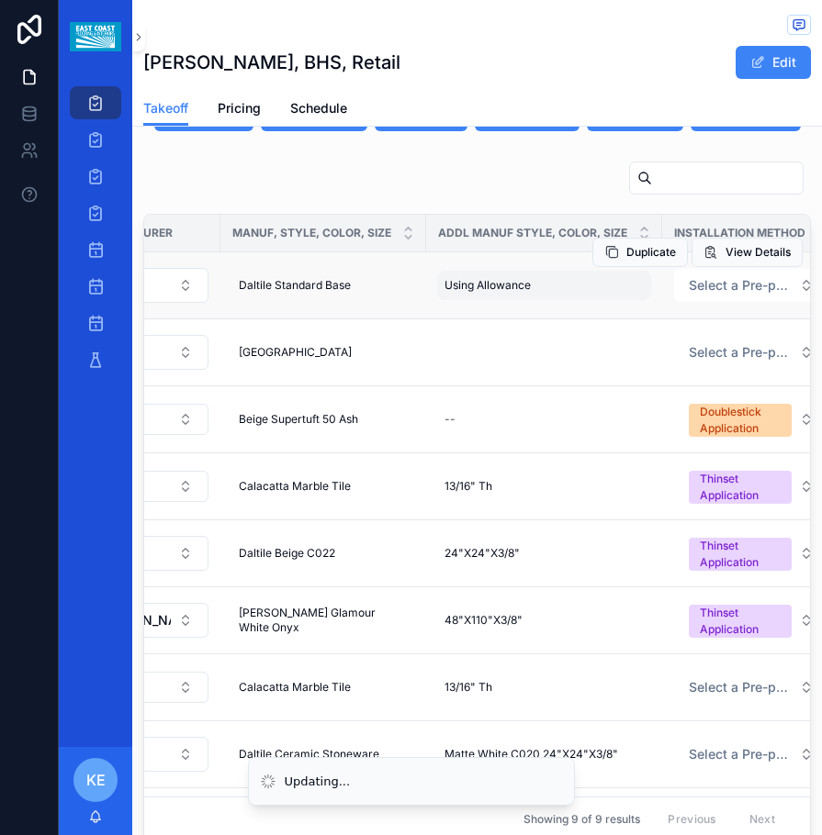
click at [543, 271] on div "Using Allowance Using Allowance" at bounding box center [544, 285] width 214 height 29
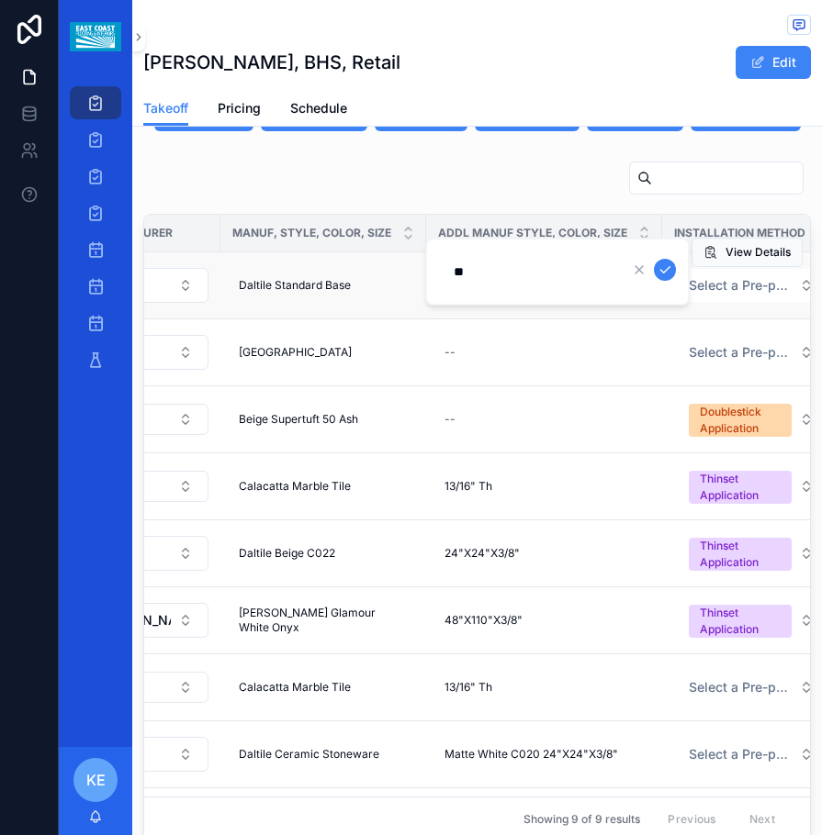
type input "*"
click button "scrollable content" at bounding box center [665, 270] width 22 height 22
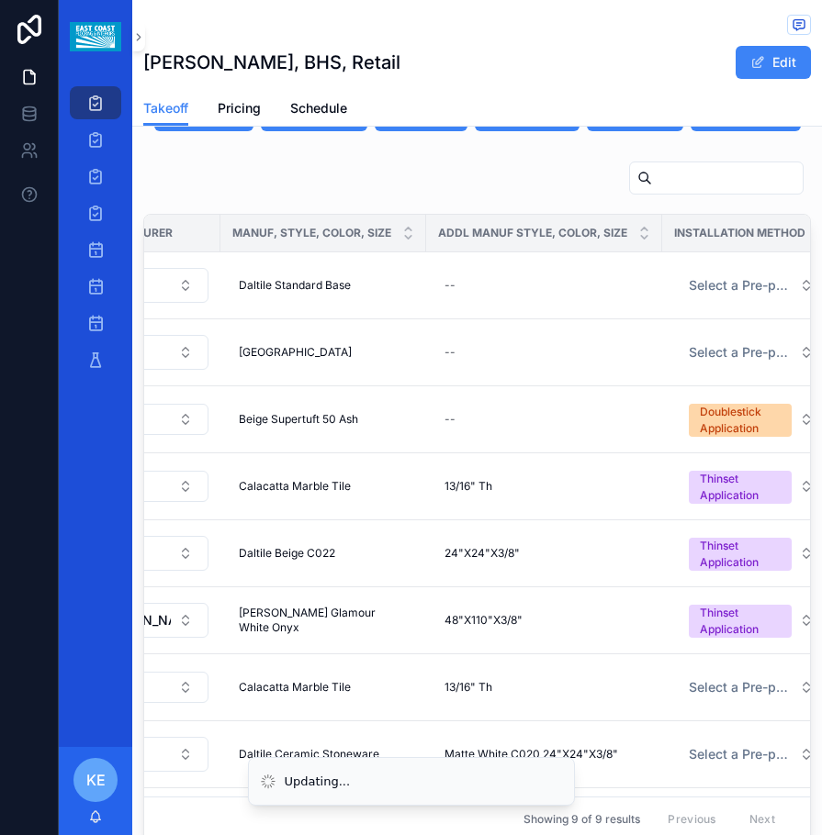
scroll to position [71, 971]
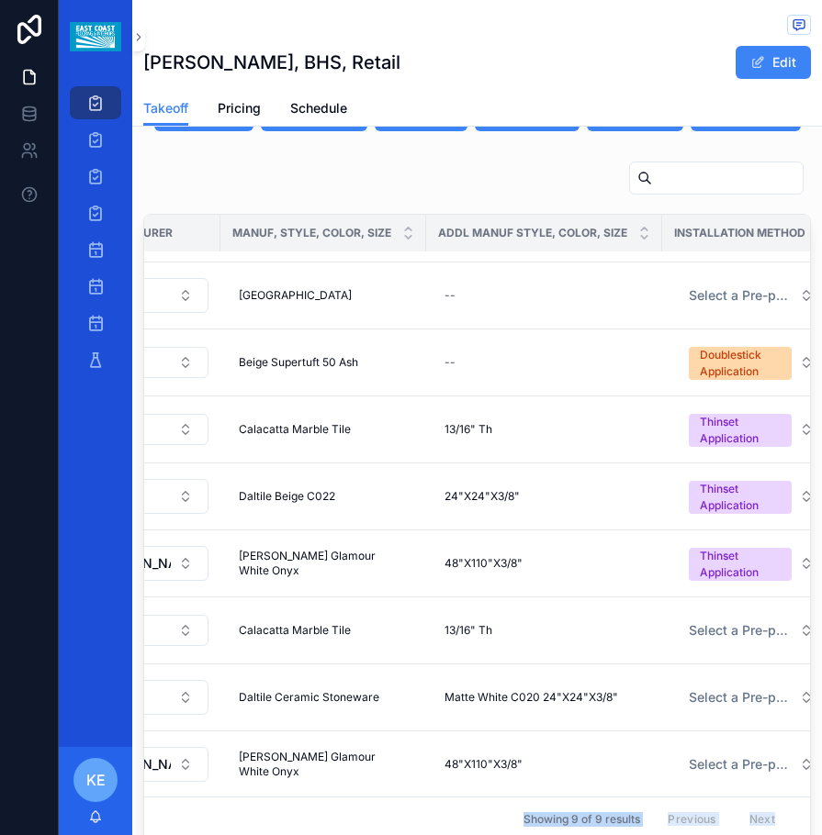
drag, startPoint x: 456, startPoint y: 786, endPoint x: 520, endPoint y: 792, distance: 64.6
click at [526, 791] on div "Excel FCN FCL Trade Custom Product ID Product ID Manufacturer Manuf, Style, Col…" at bounding box center [477, 528] width 666 height 627
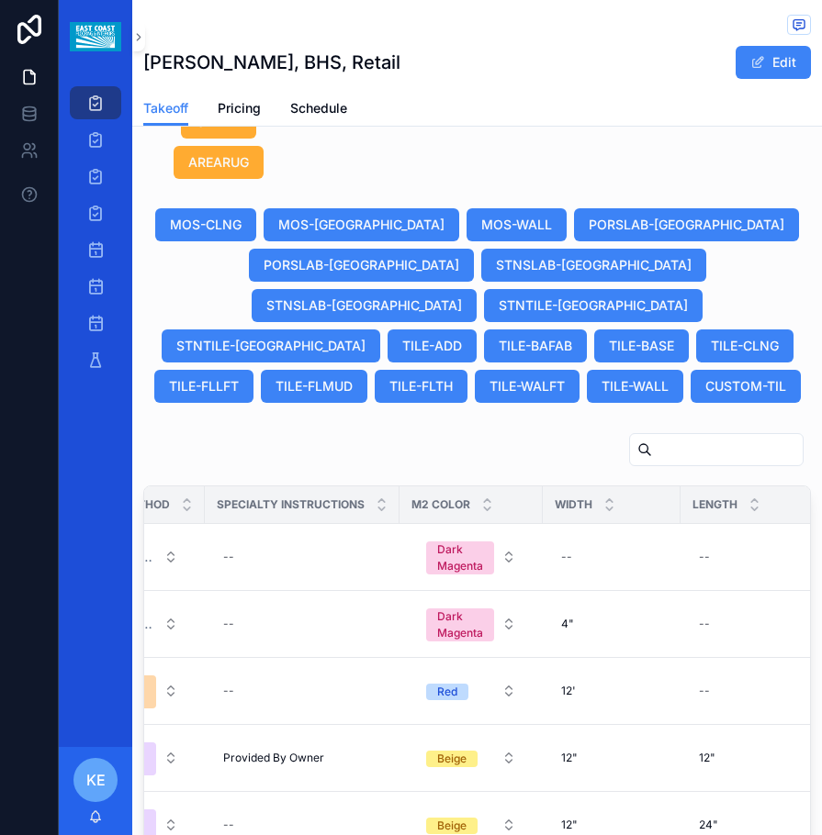
scroll to position [1720, 0]
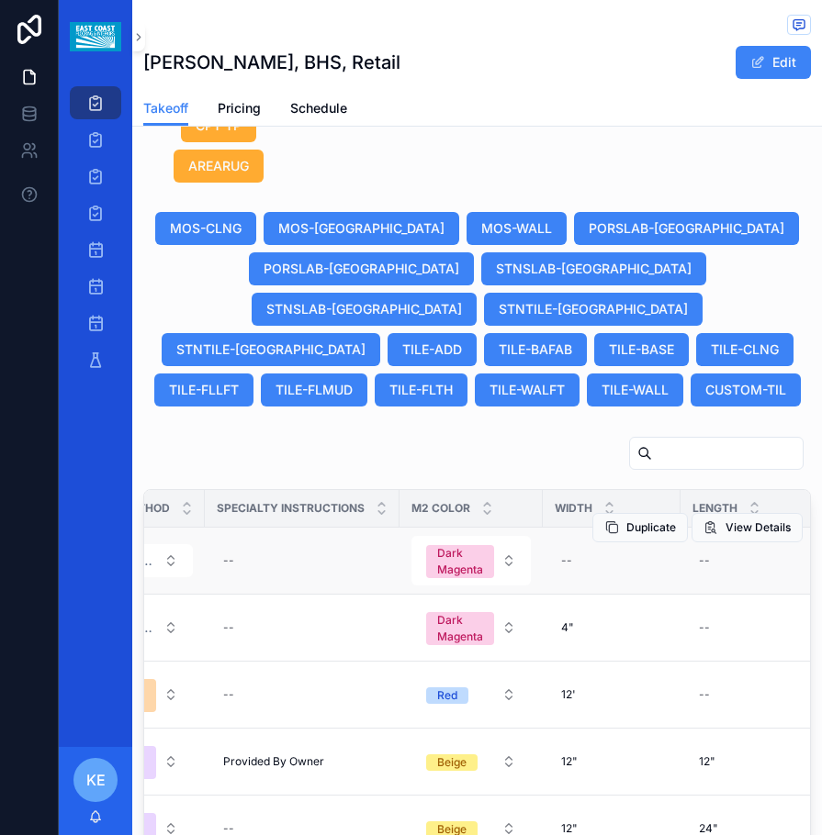
click at [592, 517] on div "Duplicate View Details" at bounding box center [697, 528] width 210 height 66
click at [571, 546] on div "--" at bounding box center [612, 560] width 116 height 29
type input "*"
click button "scrollable content" at bounding box center [780, 545] width 22 height 22
click at [579, 539] on td "4 4" at bounding box center [612, 561] width 138 height 67
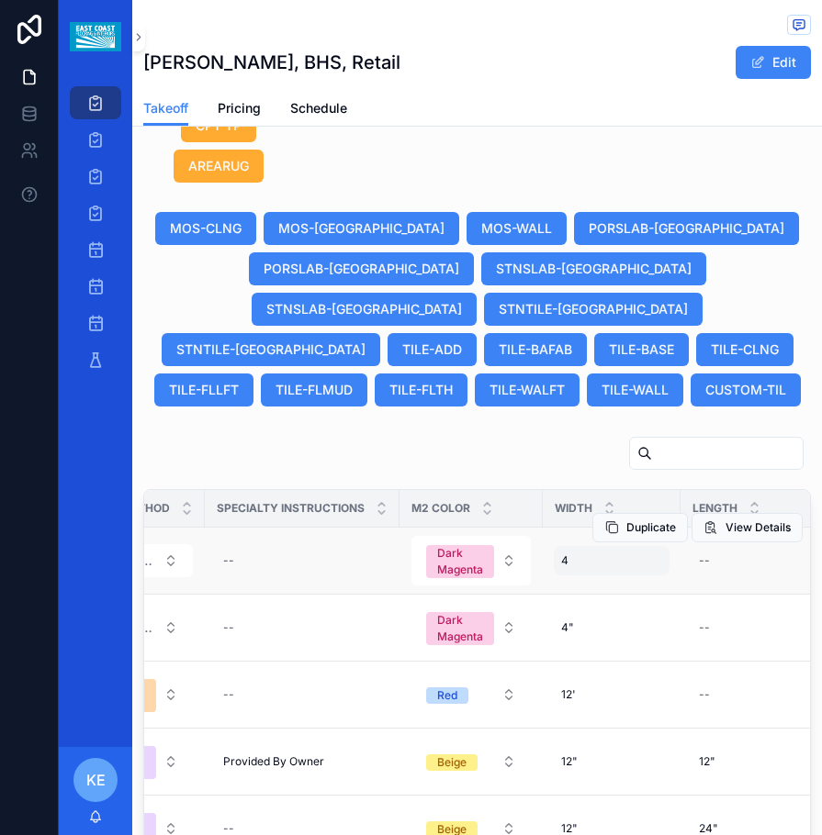
click at [570, 546] on div "4 4" at bounding box center [612, 560] width 116 height 29
type input "**"
click button "scrollable content" at bounding box center [780, 545] width 22 height 22
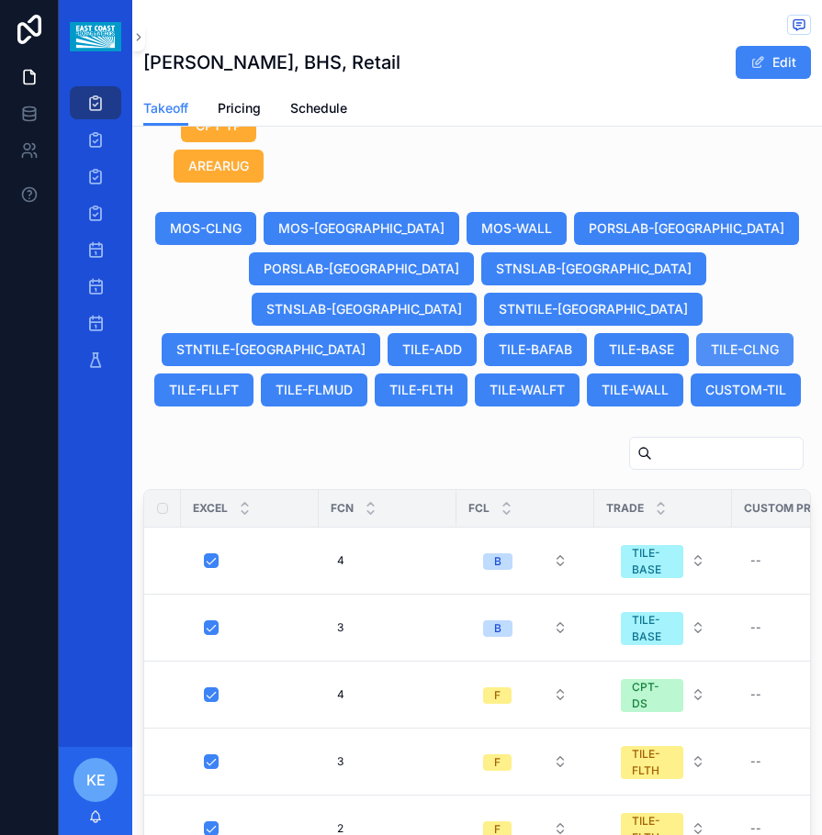
click at [696, 333] on button "TILE-CLNG" at bounding box center [744, 349] width 97 height 33
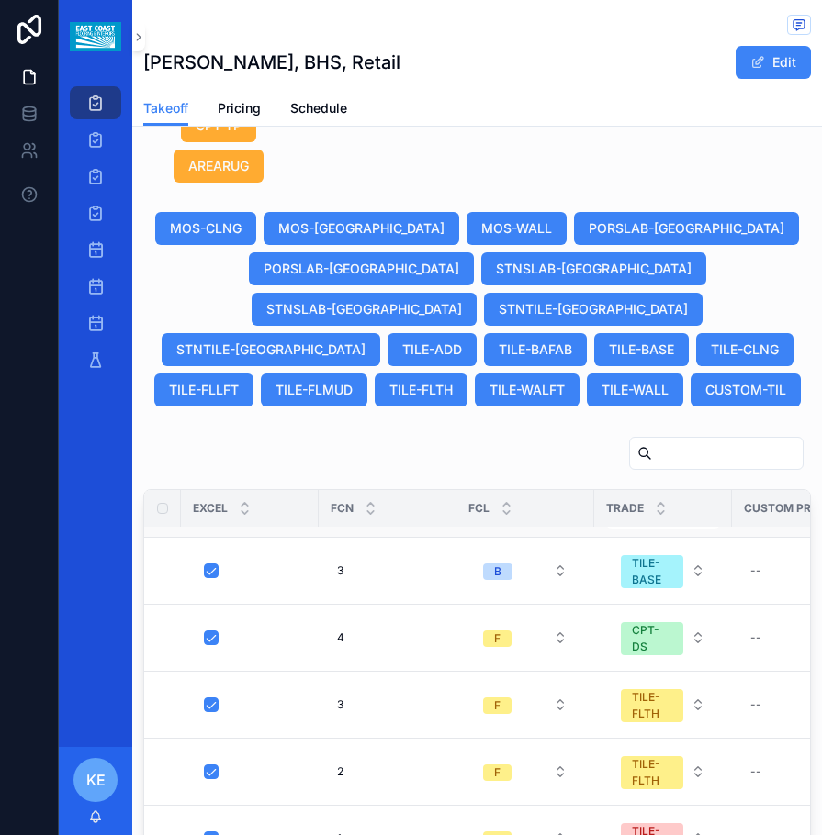
scroll to position [0, 0]
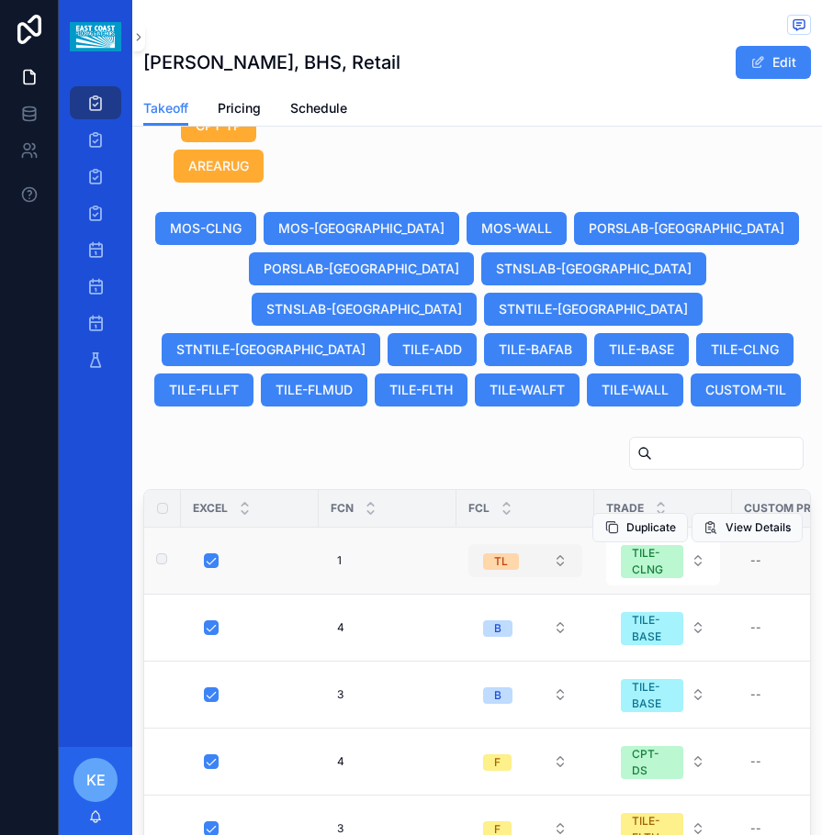
click at [560, 544] on button "TL" at bounding box center [525, 560] width 114 height 33
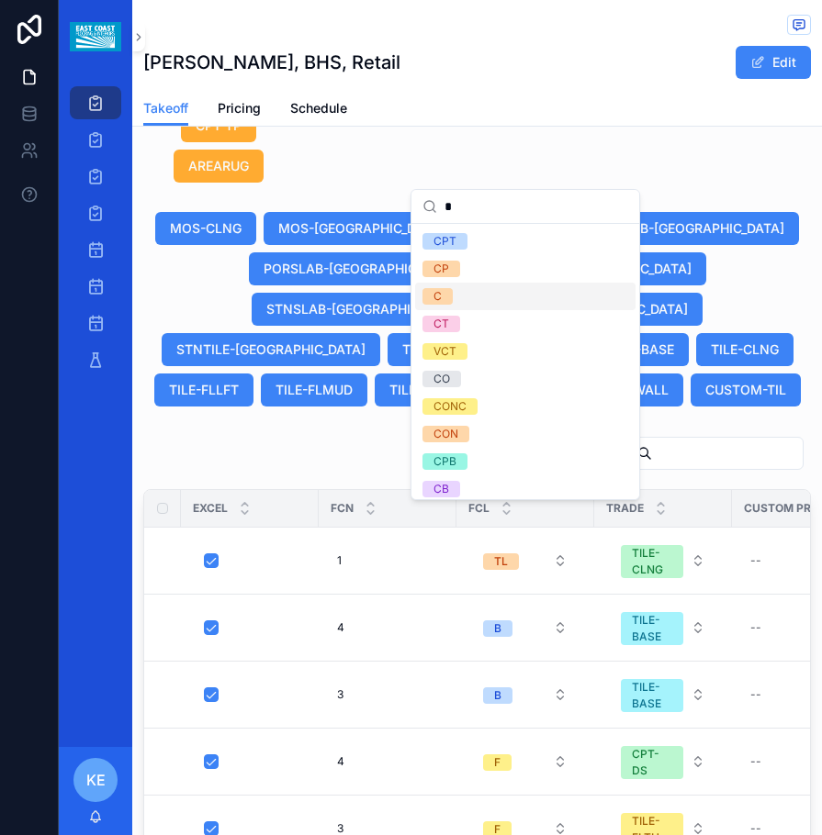
type input "*"
click at [427, 299] on span "C" at bounding box center [437, 296] width 30 height 17
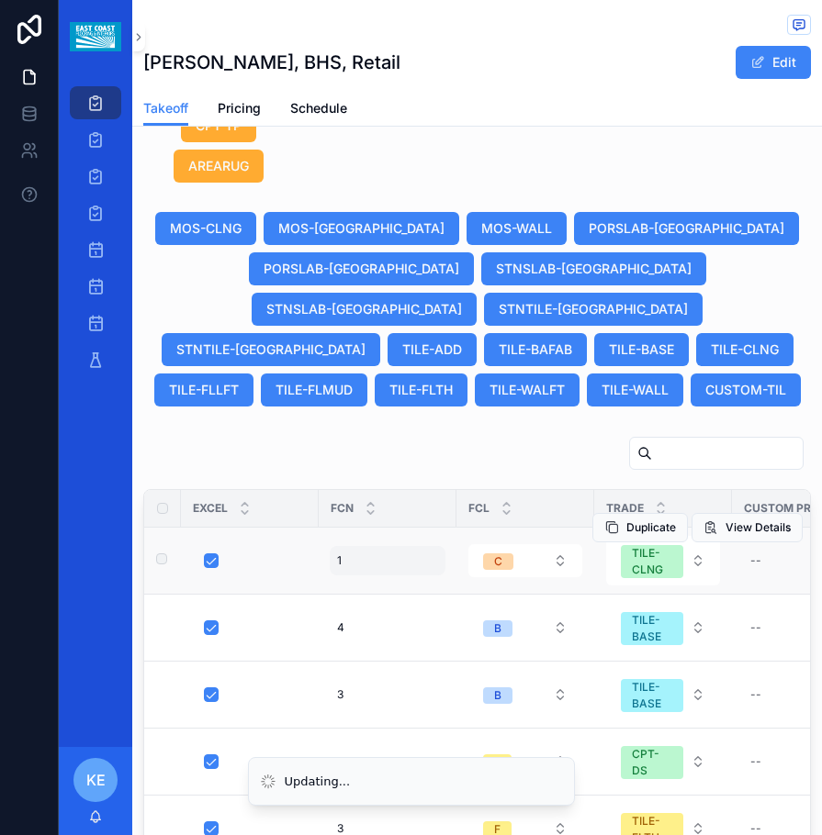
click at [353, 546] on div "1 1" at bounding box center [388, 560] width 116 height 29
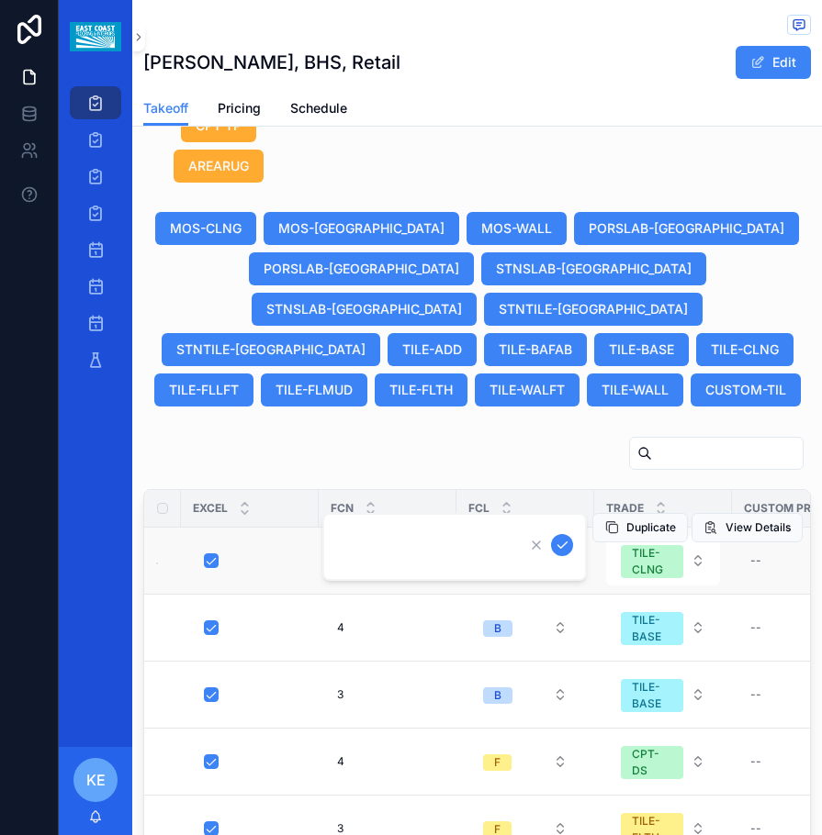
type input "*"
click button "scrollable content" at bounding box center [562, 545] width 22 height 22
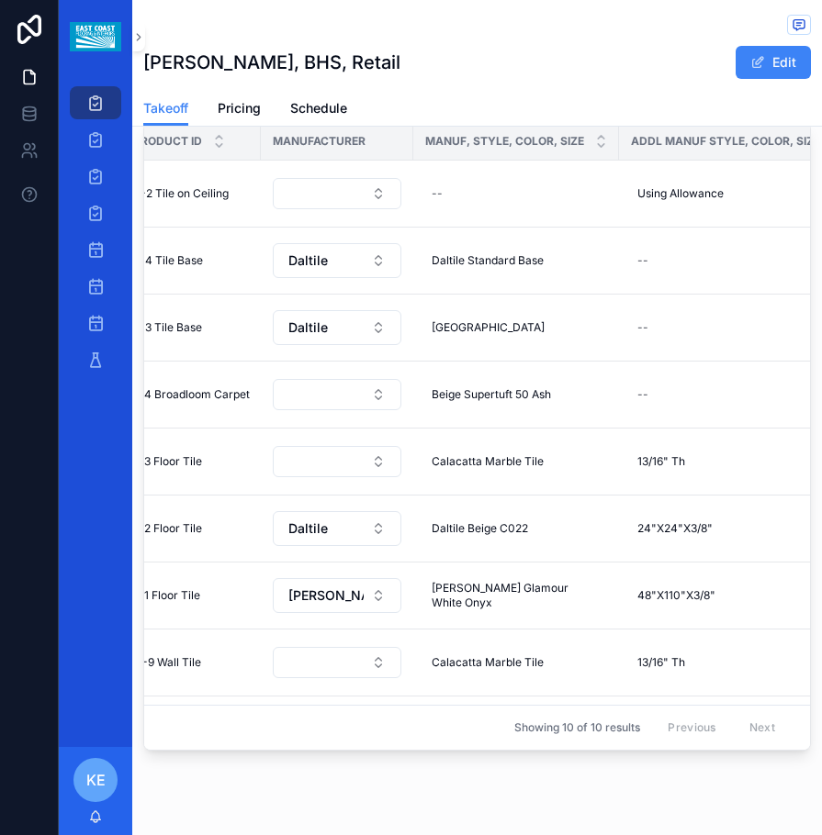
scroll to position [0, 771]
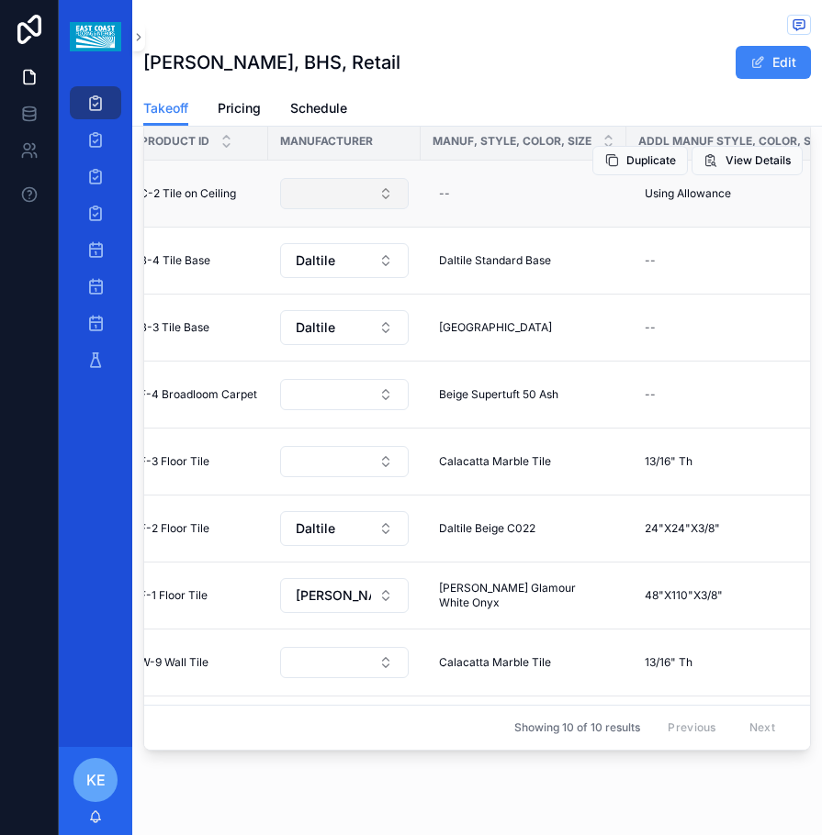
click at [322, 178] on button "Select Button" at bounding box center [344, 193] width 129 height 31
type input "*"
click at [479, 179] on div "--" at bounding box center [523, 193] width 184 height 29
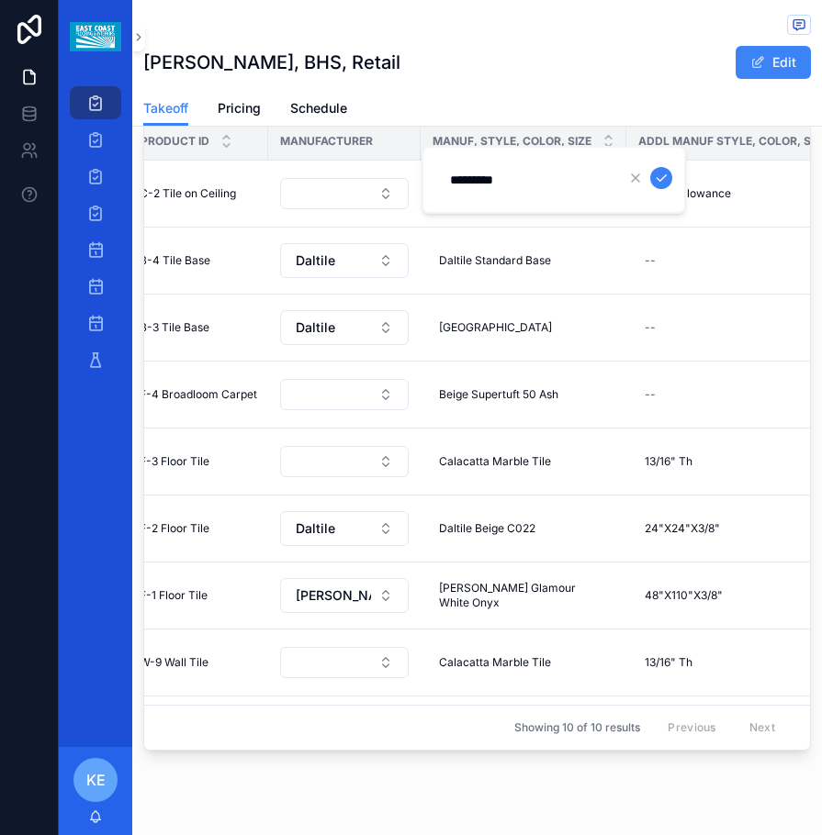
type input "**********"
click button "scrollable content" at bounding box center [661, 178] width 22 height 22
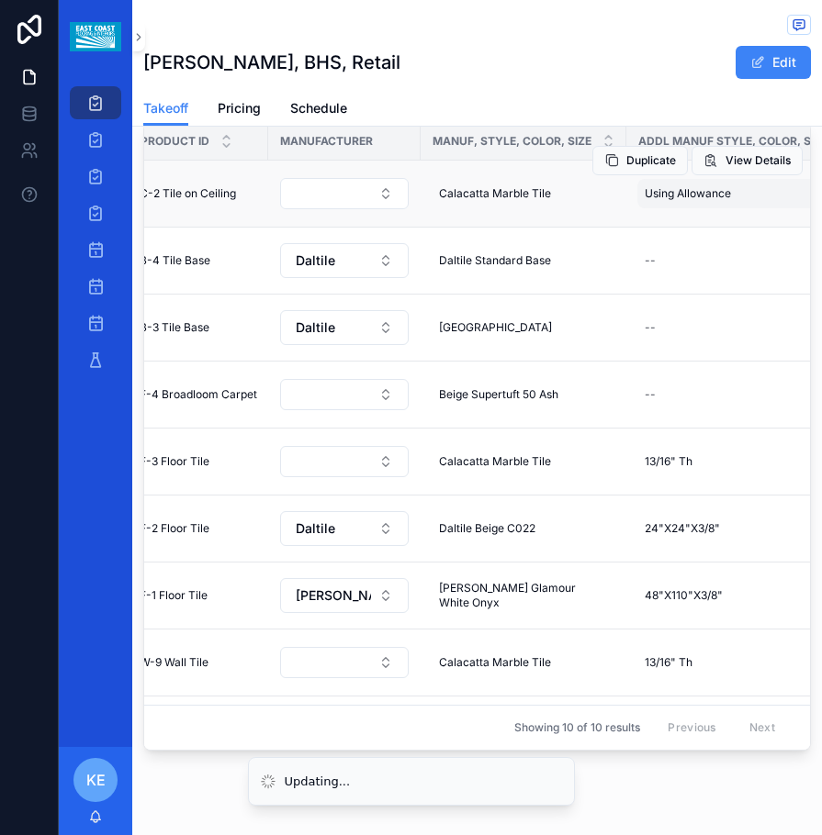
click at [738, 179] on div "Using Allowance Using Allowance" at bounding box center [744, 193] width 214 height 29
click at [724, 186] on span "Using Allowance" at bounding box center [687, 193] width 86 height 15
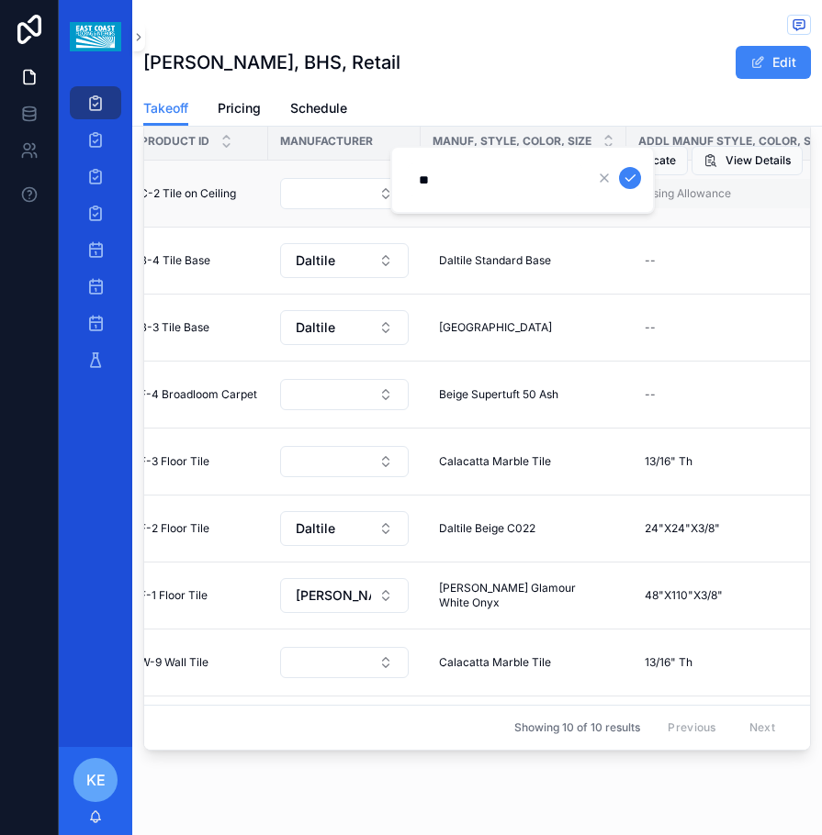
type input "*"
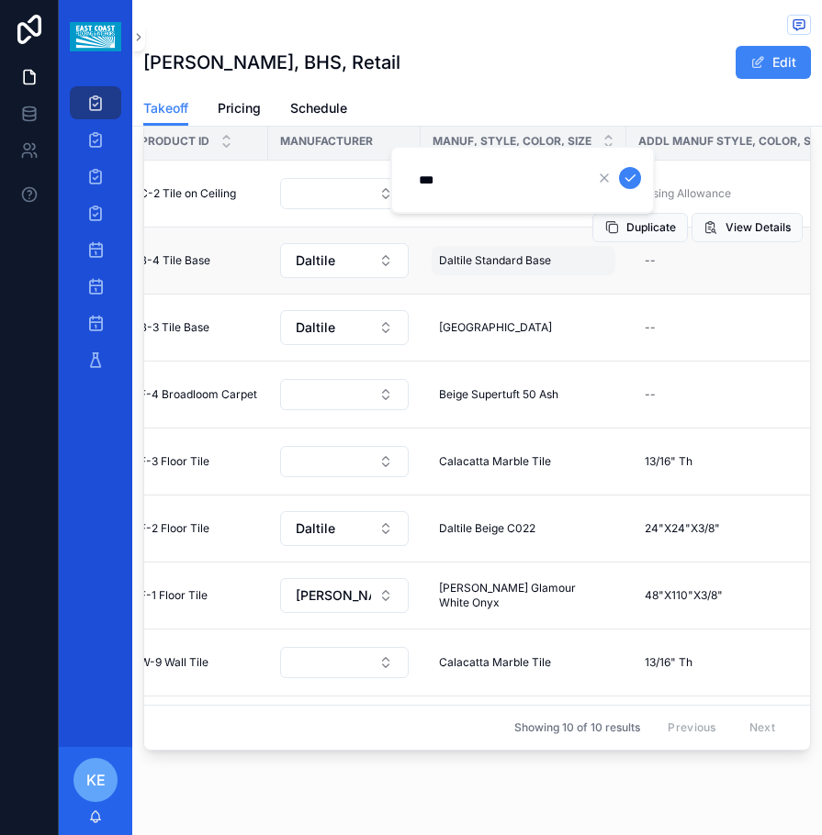
type input "*********"
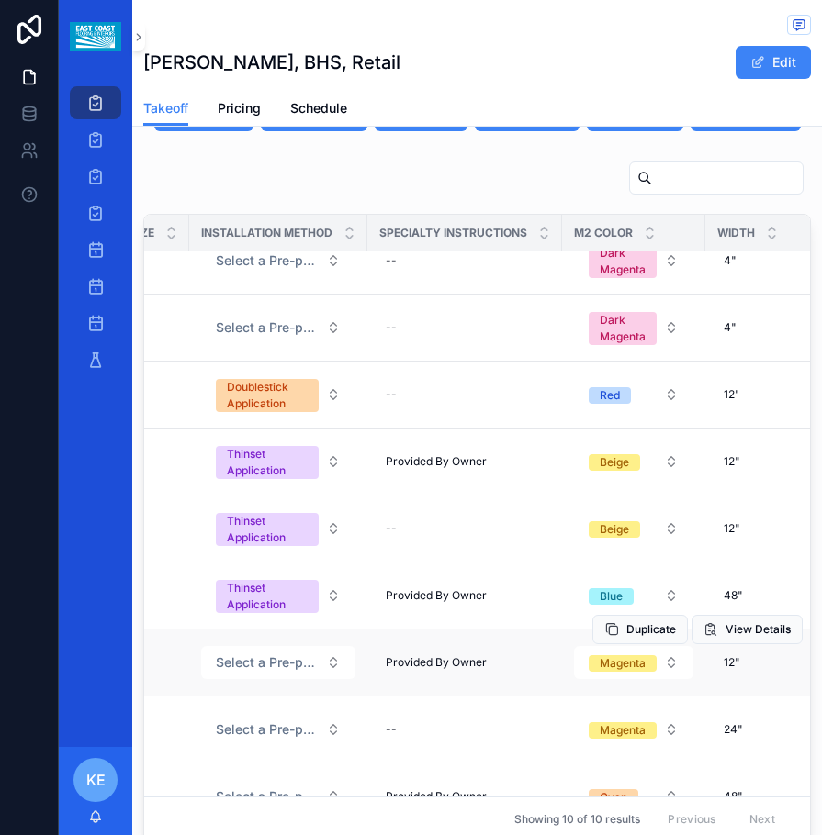
scroll to position [0, 1444]
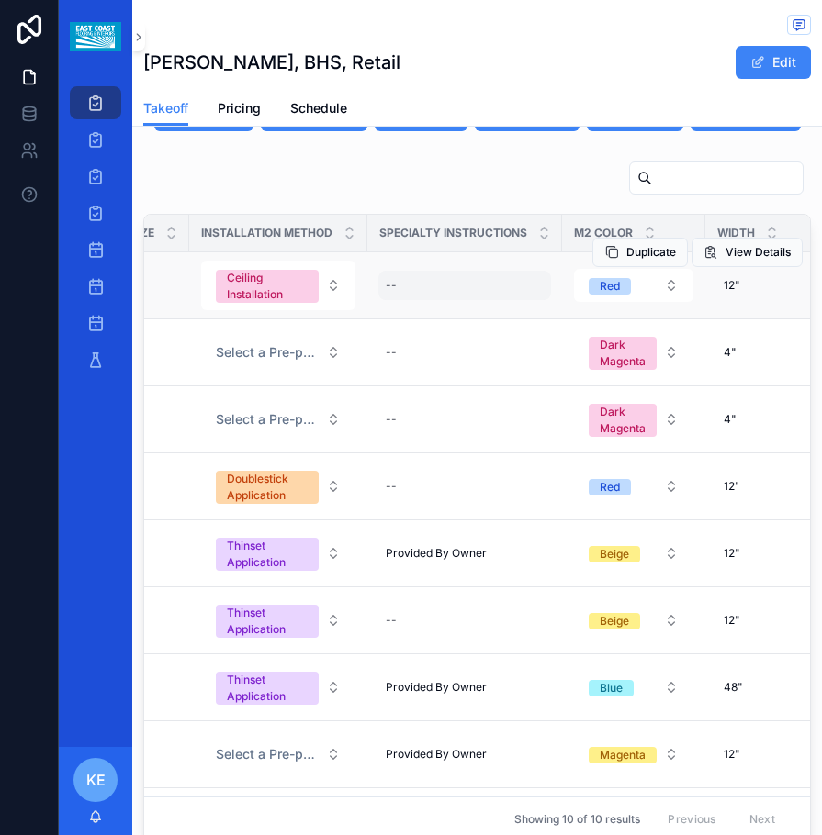
click at [426, 271] on div "--" at bounding box center [464, 285] width 173 height 29
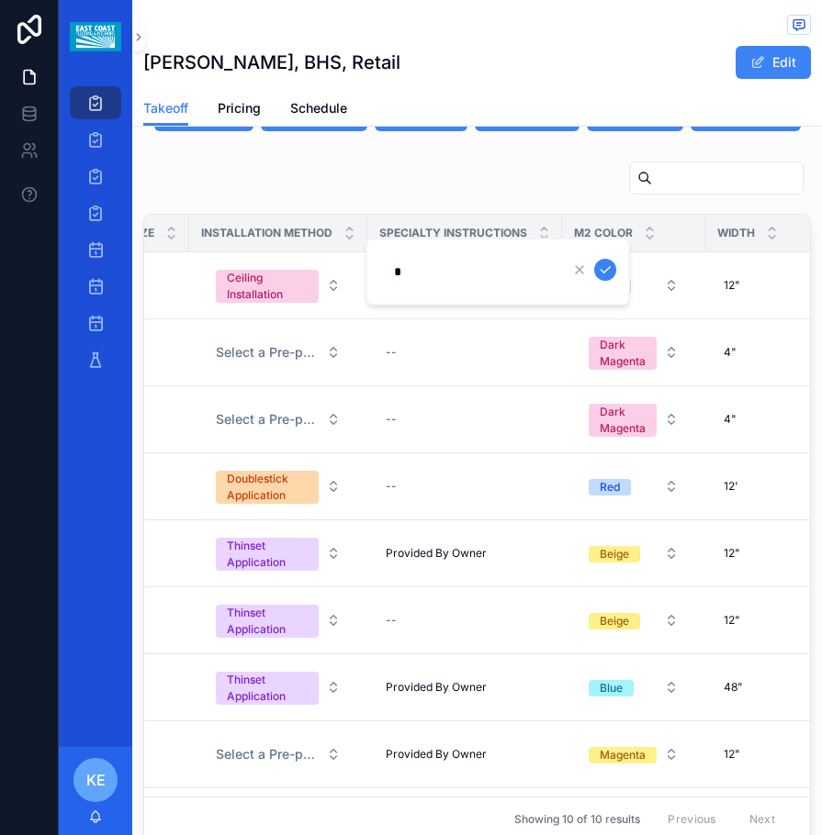
type input "**********"
click button "scrollable content" at bounding box center [605, 270] width 22 height 22
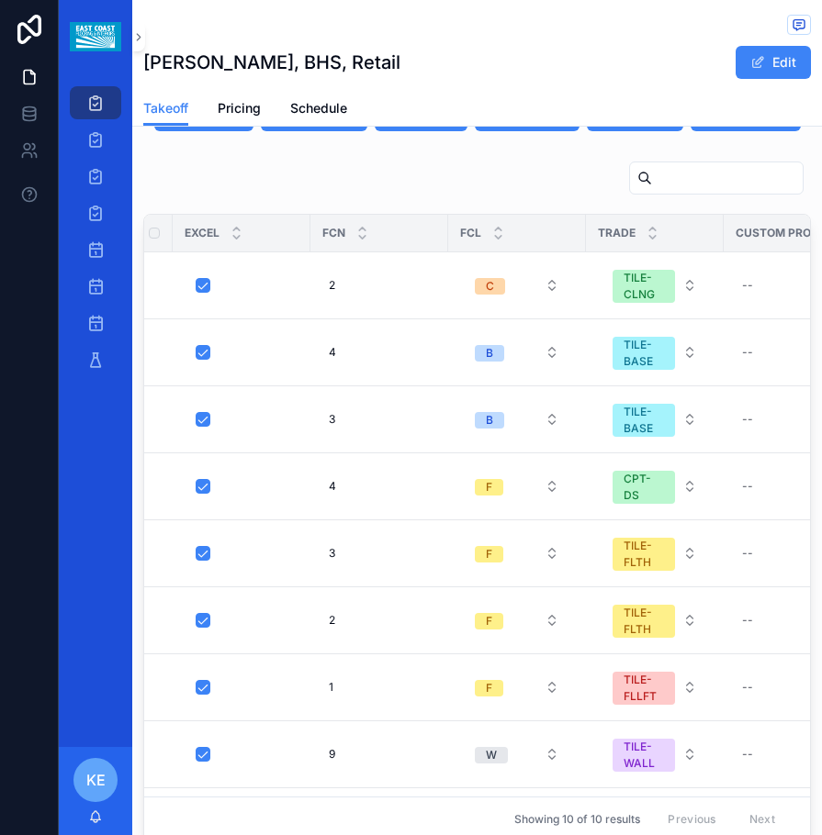
scroll to position [0, 0]
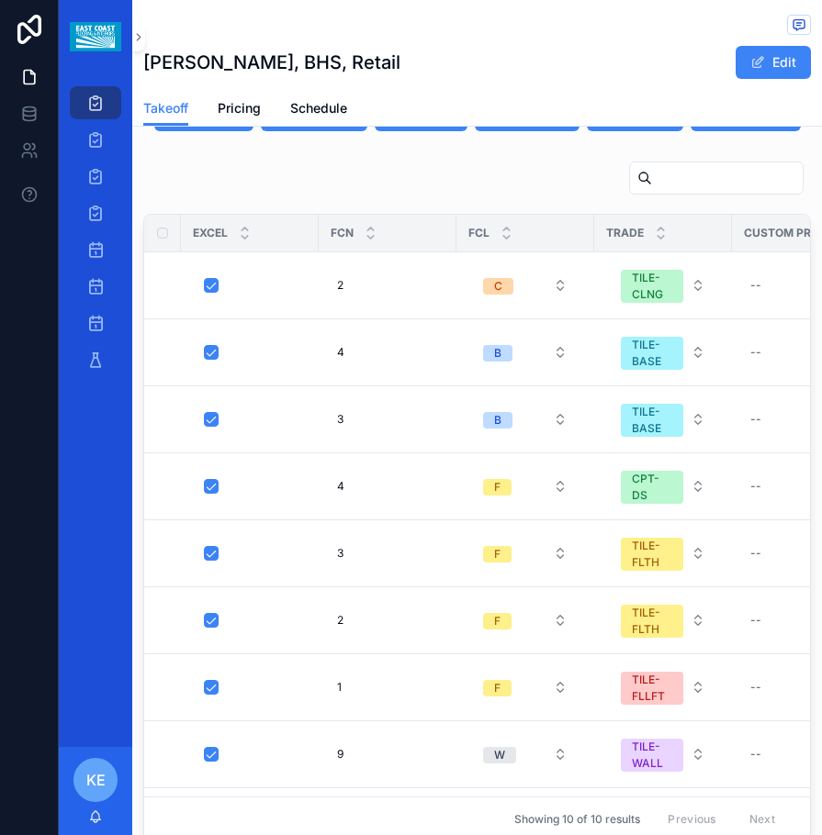
drag, startPoint x: 222, startPoint y: 801, endPoint x: 265, endPoint y: 810, distance: 43.9
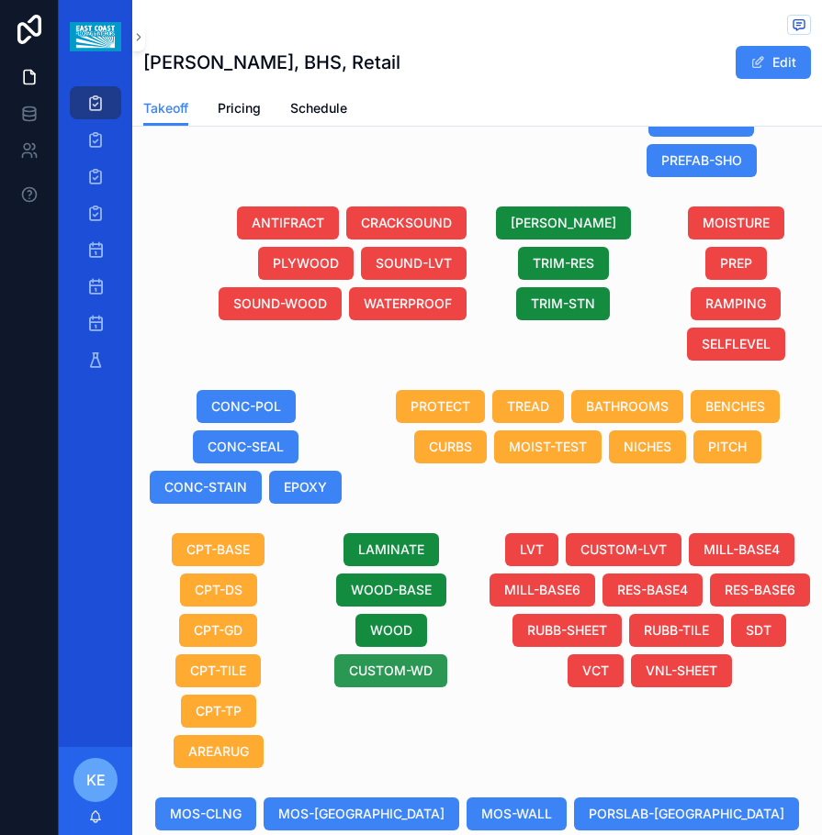
scroll to position [1078, 0]
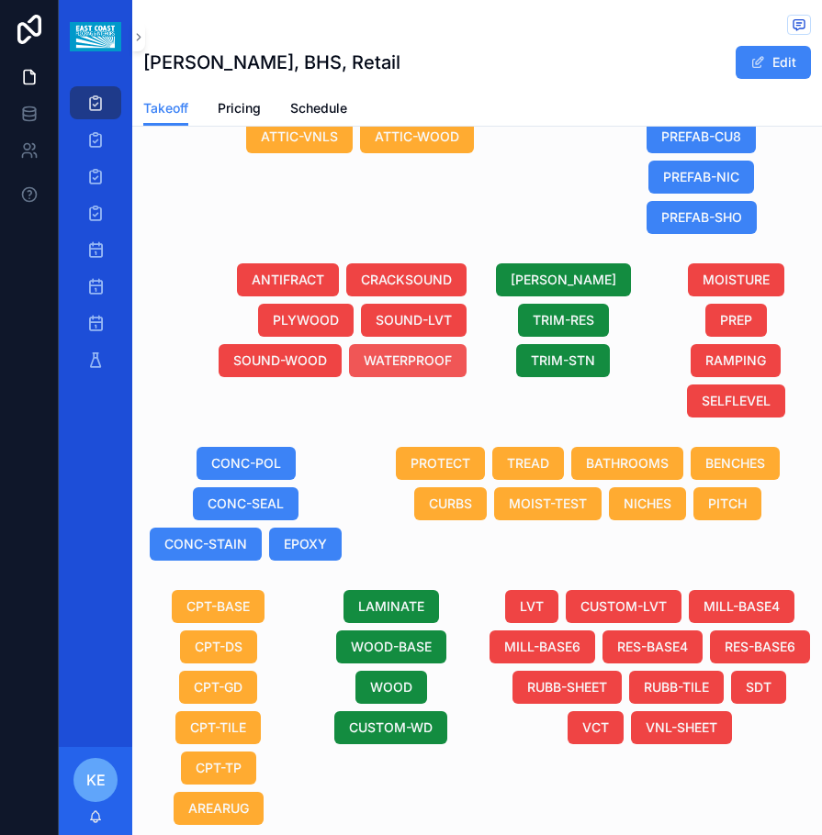
click at [419, 367] on span "WATERPROOF" at bounding box center [408, 361] width 88 height 18
click at [492, 227] on div "ATTIC-BASE ATTIC-CPT ATTIC-LVT ATTIC-RUBS ATTIC-RUBT ATTIC-SDT ATTIC-TILE ATTIC…" at bounding box center [359, 136] width 455 height 209
click at [557, 286] on span "[PERSON_NAME]" at bounding box center [563, 280] width 106 height 18
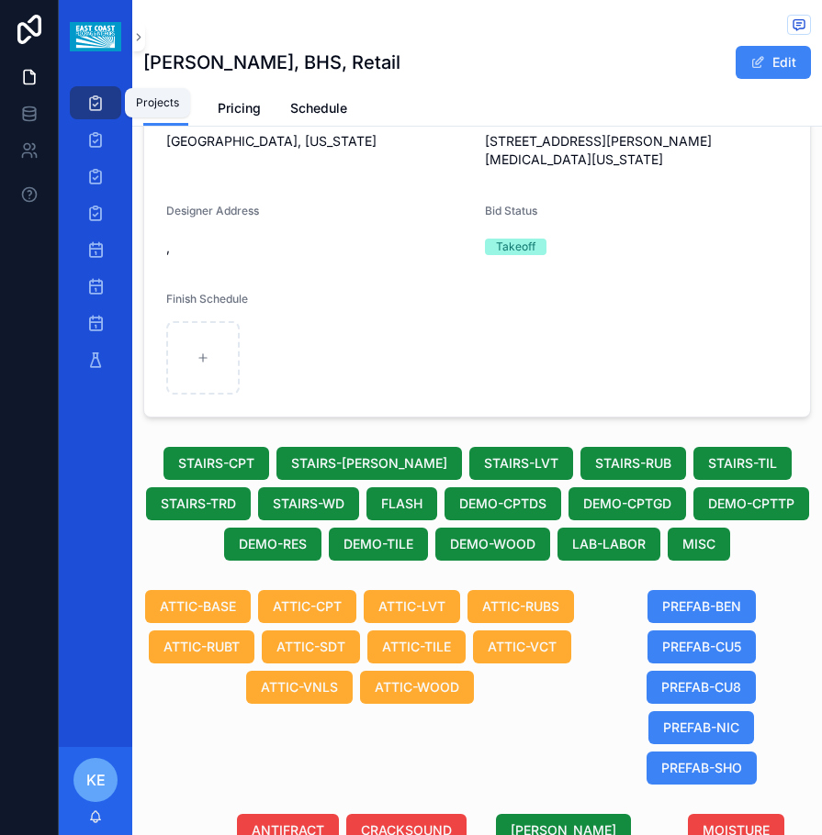
click at [94, 106] on icon "scrollable content" at bounding box center [95, 103] width 18 height 18
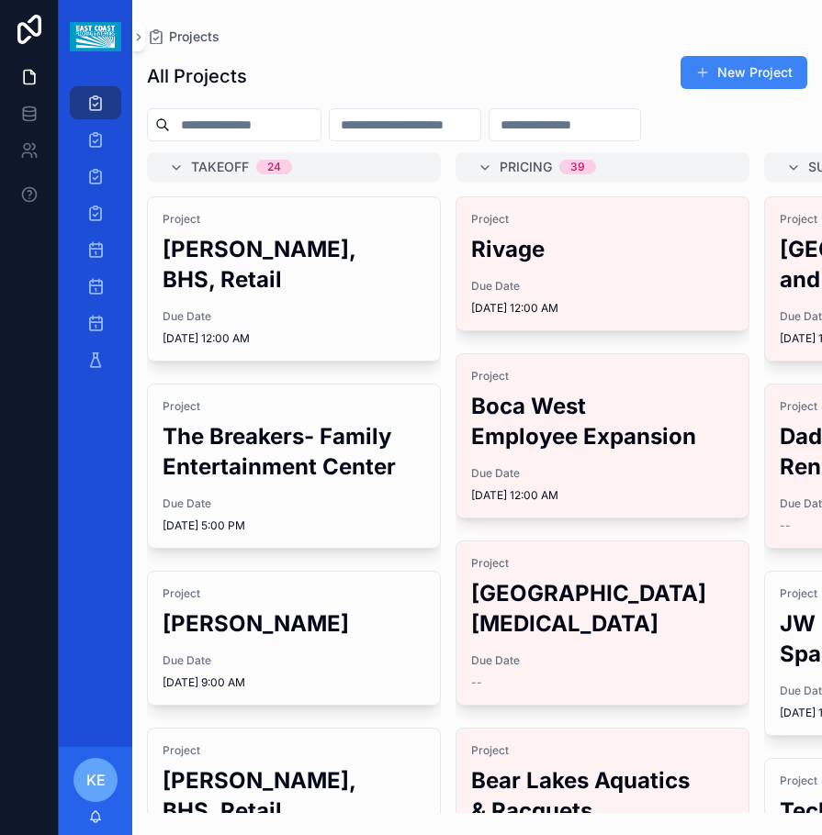
click at [259, 325] on div "Project [PERSON_NAME], BHS, Retail Due Date [DATE] 12:00 AM" at bounding box center [294, 278] width 292 height 163
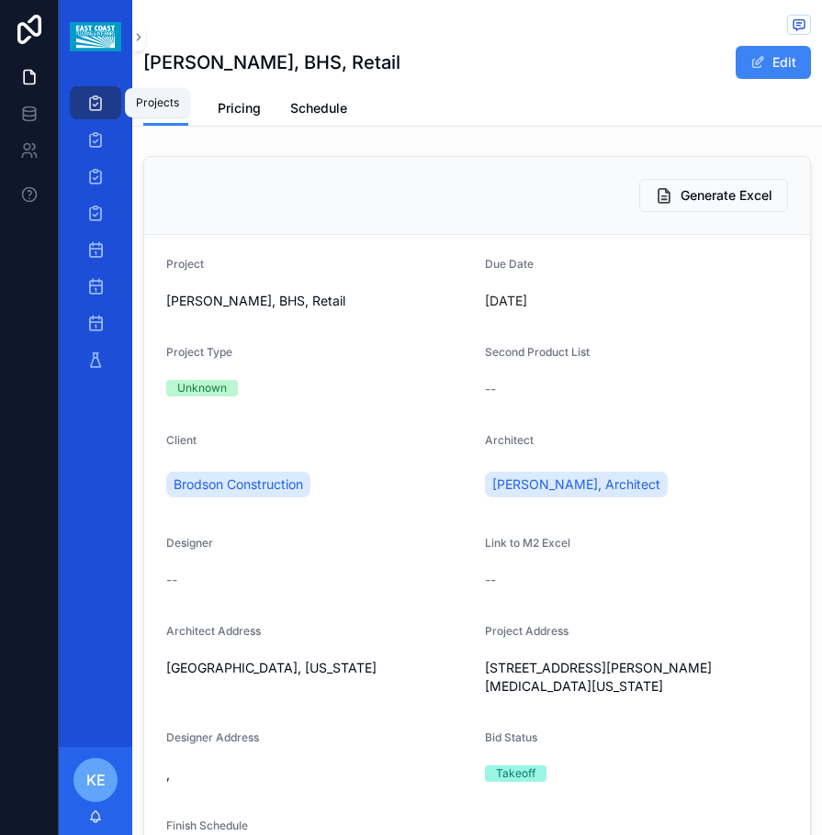
click at [96, 103] on icon "scrollable content" at bounding box center [95, 103] width 18 height 18
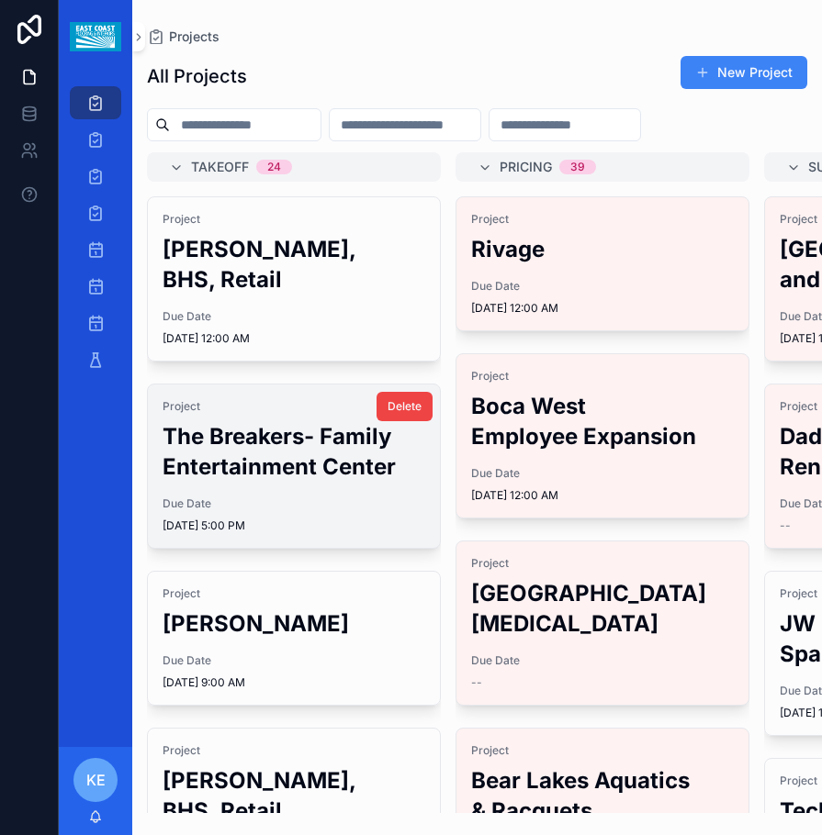
click at [247, 421] on h2 "The Breakers- Family Entertainment Center" at bounding box center [293, 451] width 263 height 61
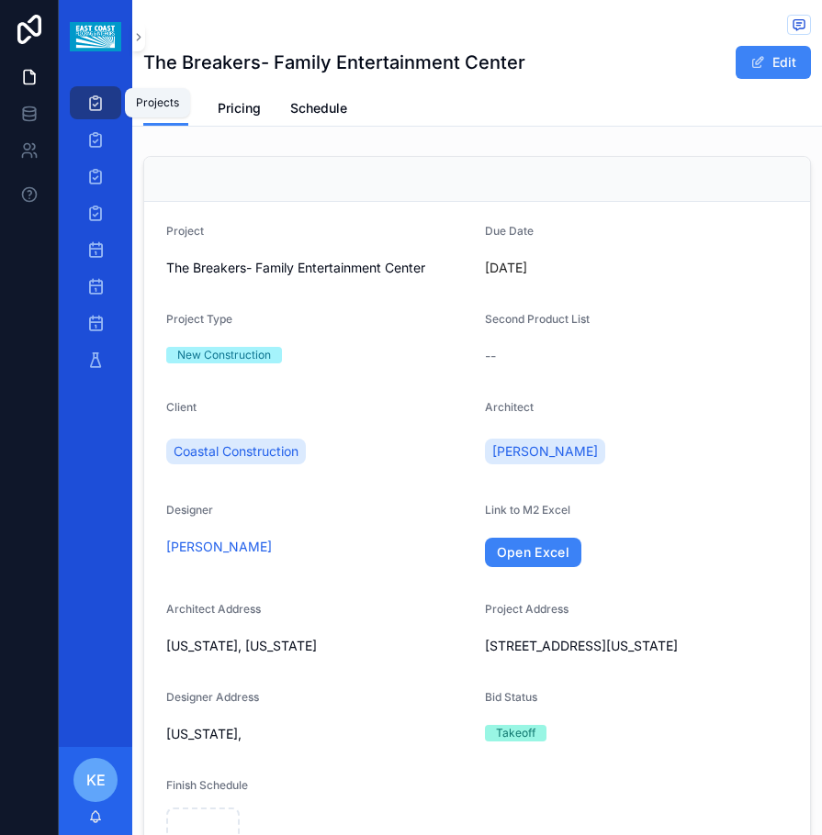
click at [90, 106] on icon "scrollable content" at bounding box center [95, 103] width 18 height 18
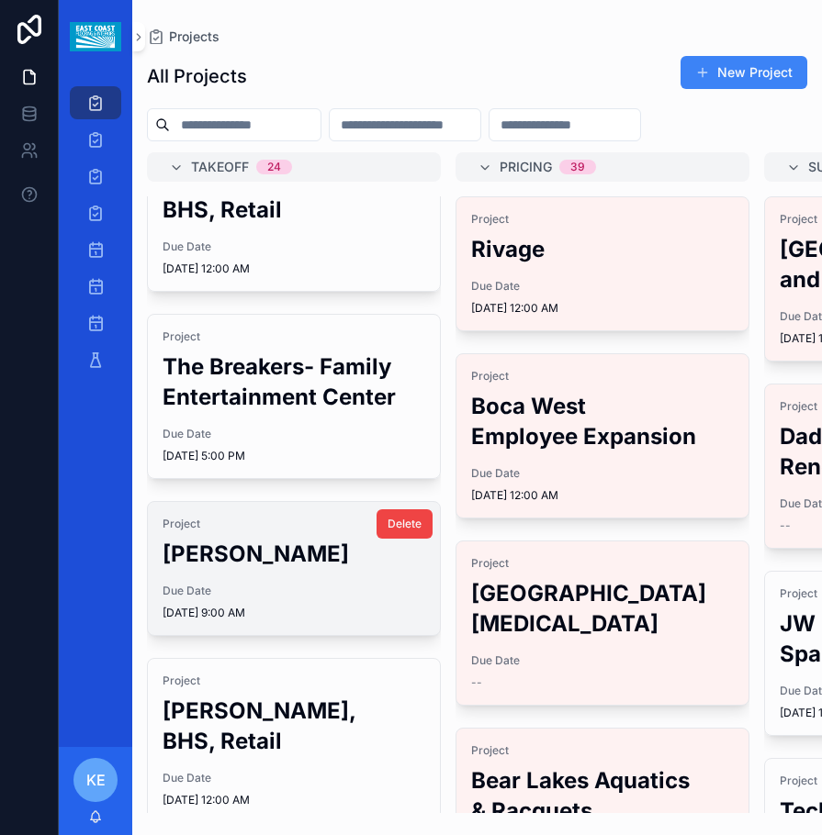
scroll to position [184, 0]
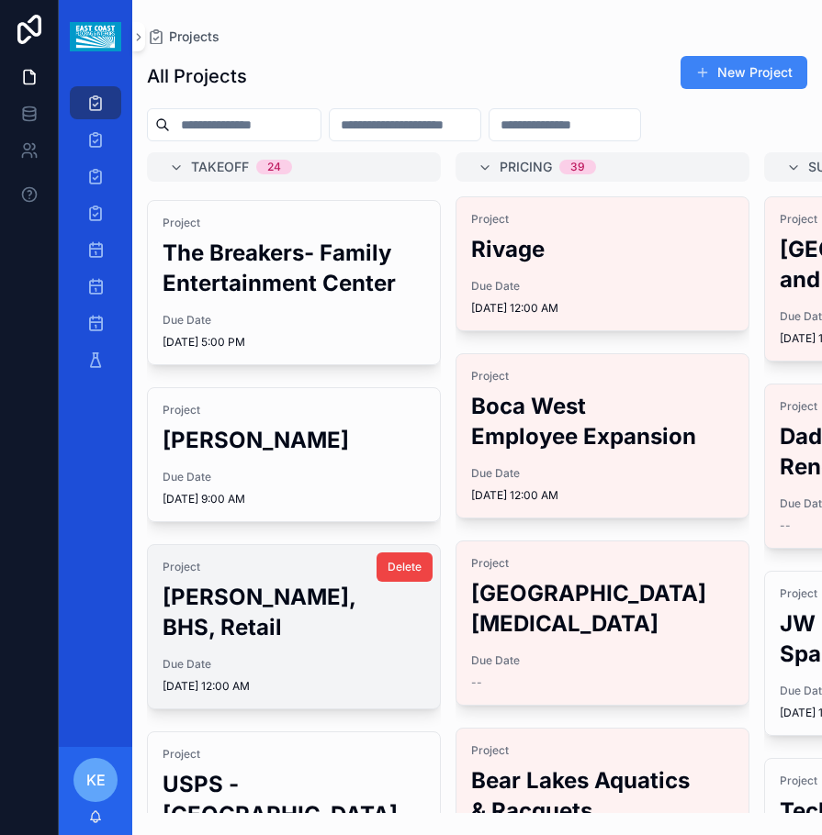
click at [248, 589] on h2 "[PERSON_NAME], BHS, Retail" at bounding box center [293, 612] width 263 height 61
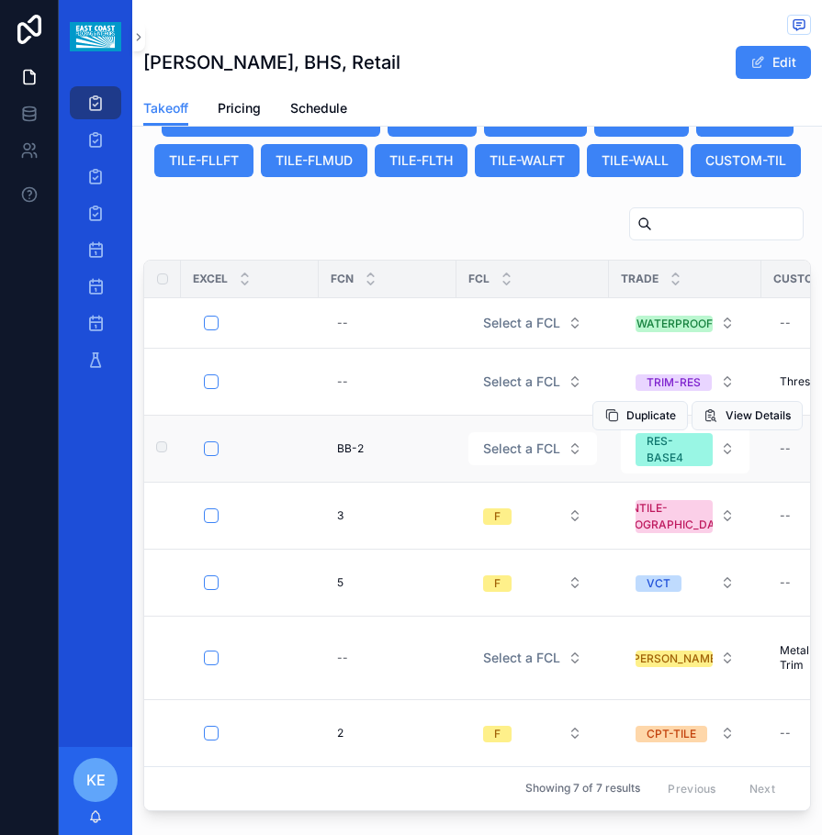
scroll to position [2002, 0]
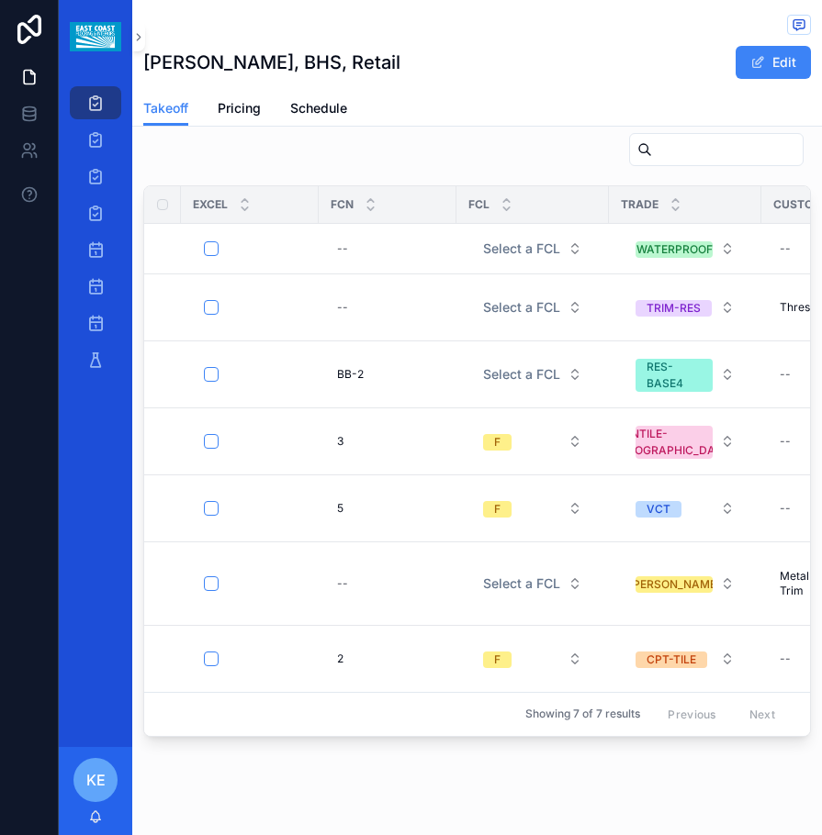
drag, startPoint x: 237, startPoint y: 709, endPoint x: 275, endPoint y: 713, distance: 38.8
click at [276, 713] on div "Excel FCN FCL Trade Custom Product ID Product ID Manufacturer Manuf, Style, Col…" at bounding box center [476, 435] width 689 height 620
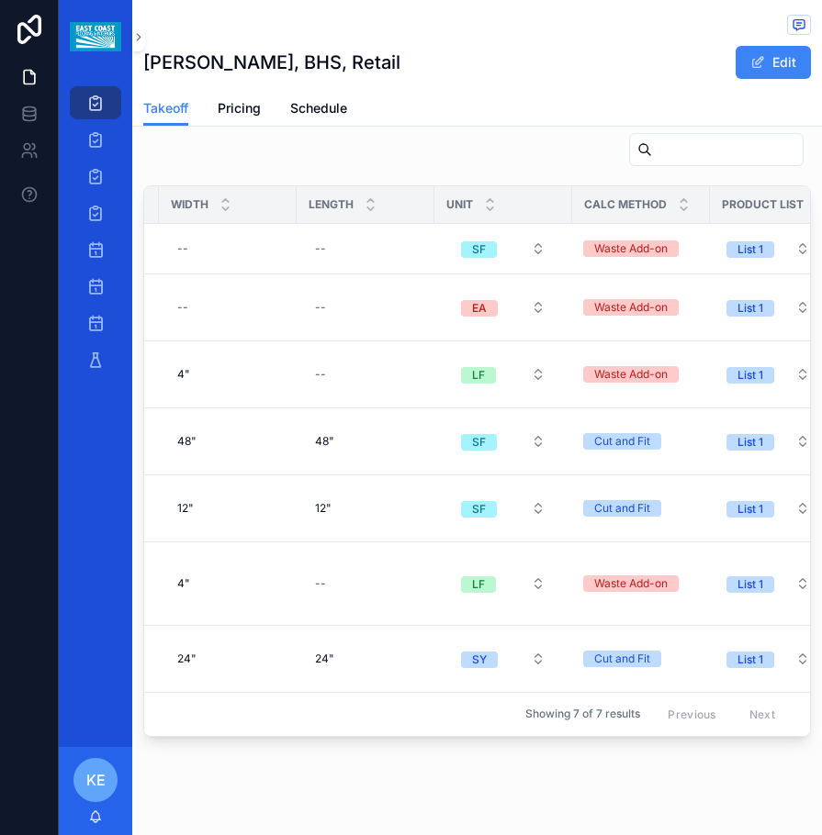
scroll to position [0, 2061]
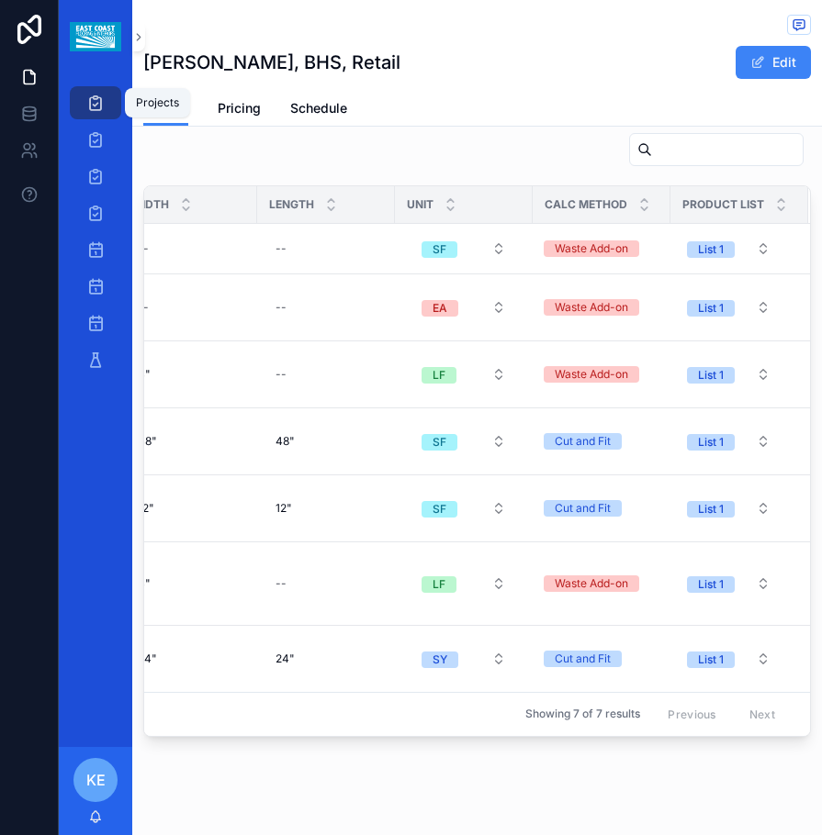
click at [140, 97] on div "Projects" at bounding box center [157, 102] width 43 height 15
click at [151, 104] on div "Projects" at bounding box center [157, 102] width 43 height 15
click at [160, 105] on div "Projects" at bounding box center [157, 102] width 43 height 15
click at [102, 100] on icon "scrollable content" at bounding box center [95, 103] width 18 height 18
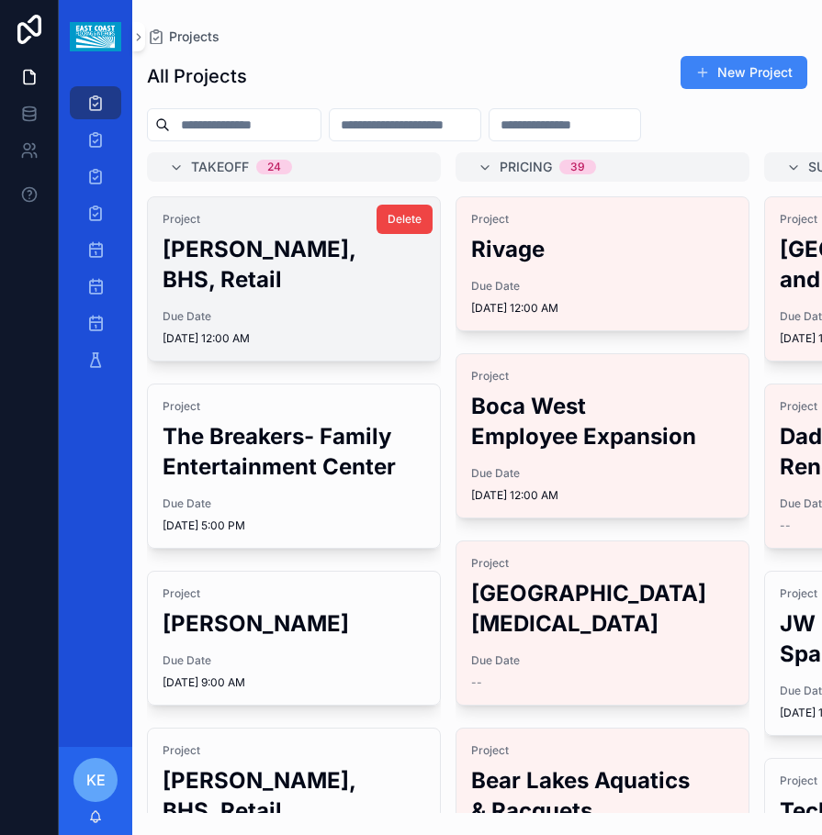
click at [248, 263] on h2 "[PERSON_NAME], BHS, Retail" at bounding box center [293, 264] width 263 height 61
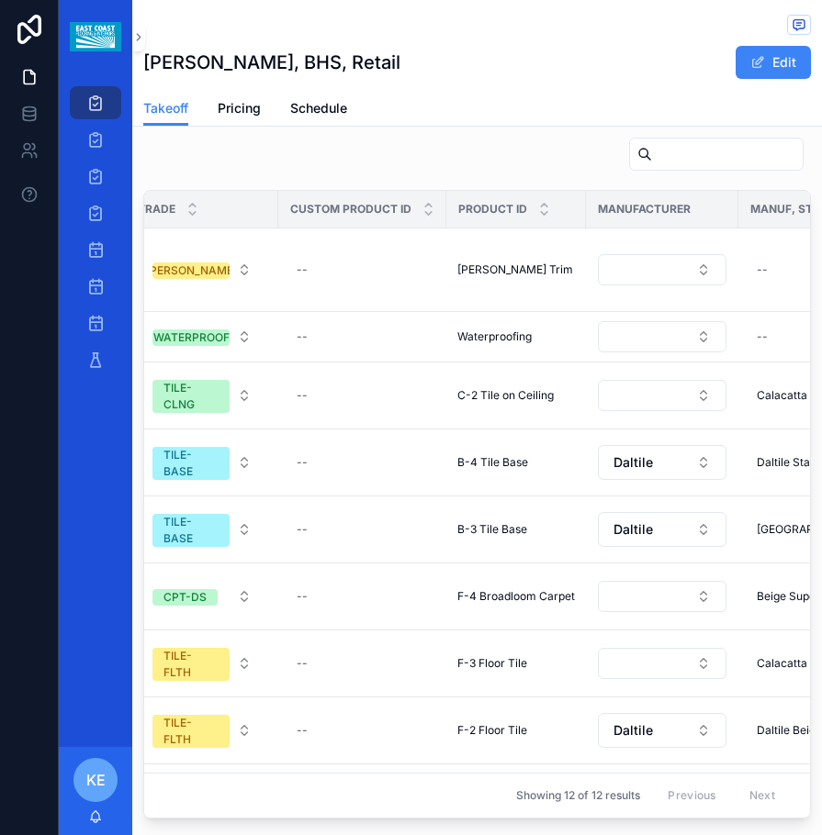
scroll to position [0, 470]
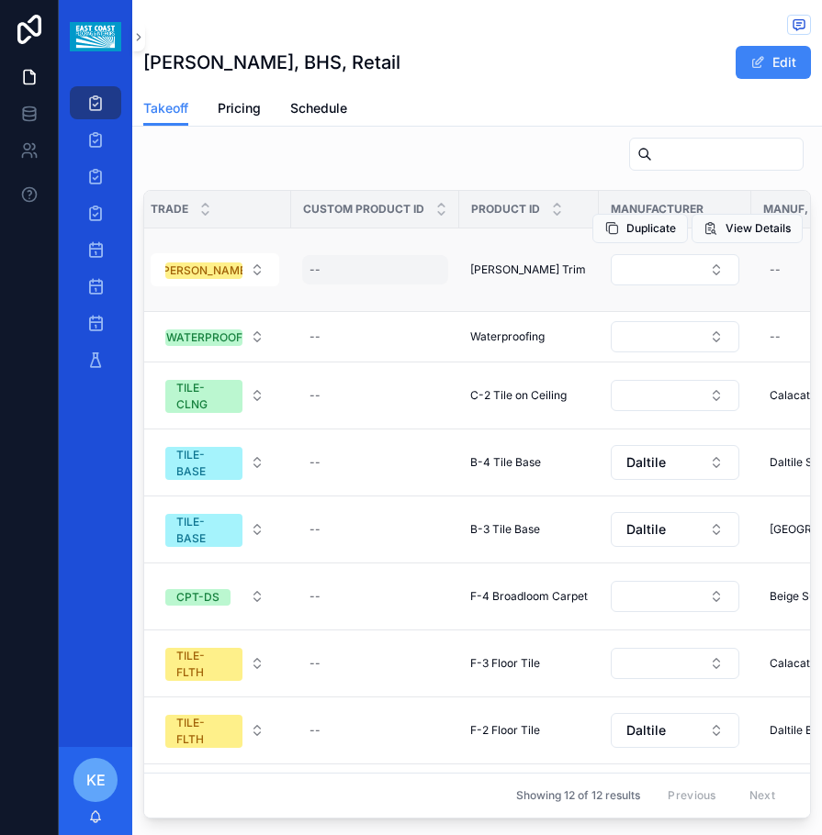
click at [329, 255] on div "--" at bounding box center [375, 269] width 146 height 29
type input "**********"
click button "scrollable content" at bounding box center [534, 254] width 22 height 22
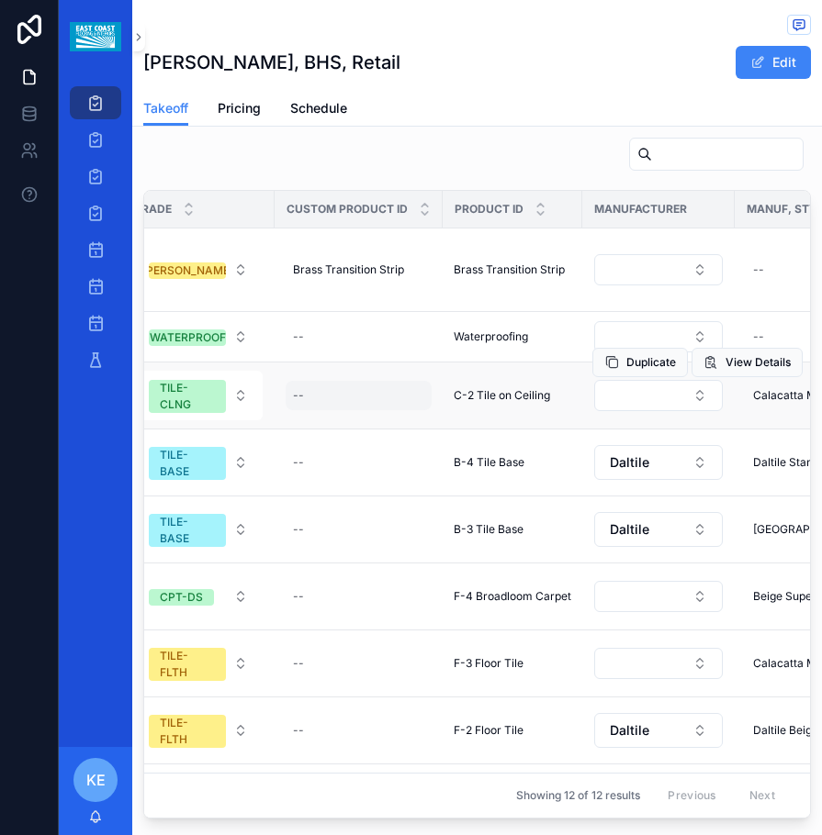
scroll to position [0, 487]
click at [103, 102] on icon "scrollable content" at bounding box center [95, 103] width 18 height 18
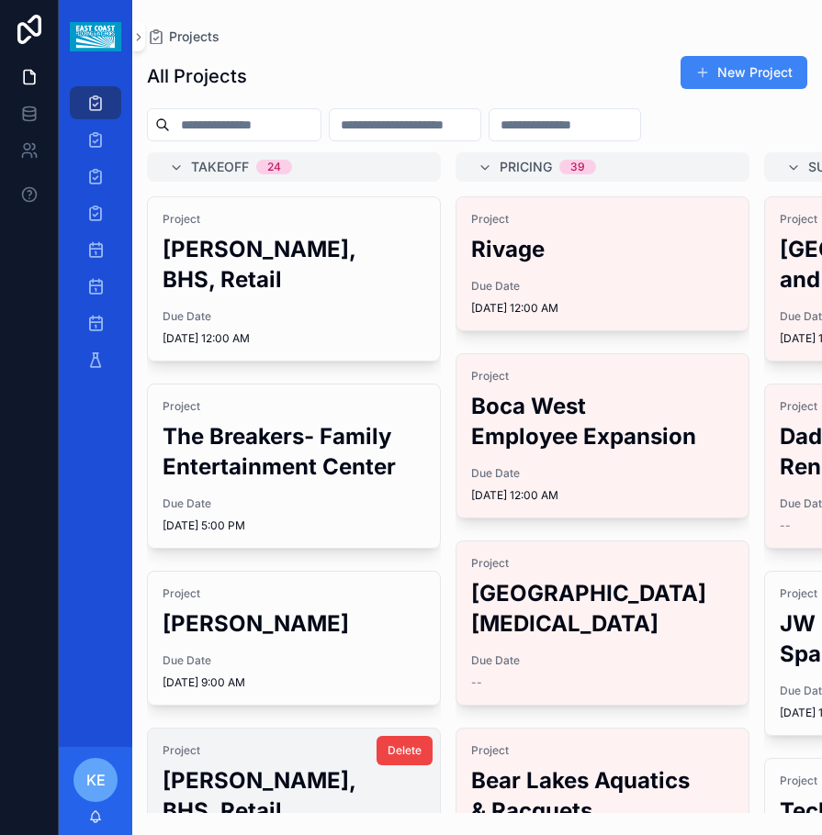
click at [238, 744] on div "Project [PERSON_NAME], BHS, Retail" at bounding box center [293, 785] width 263 height 83
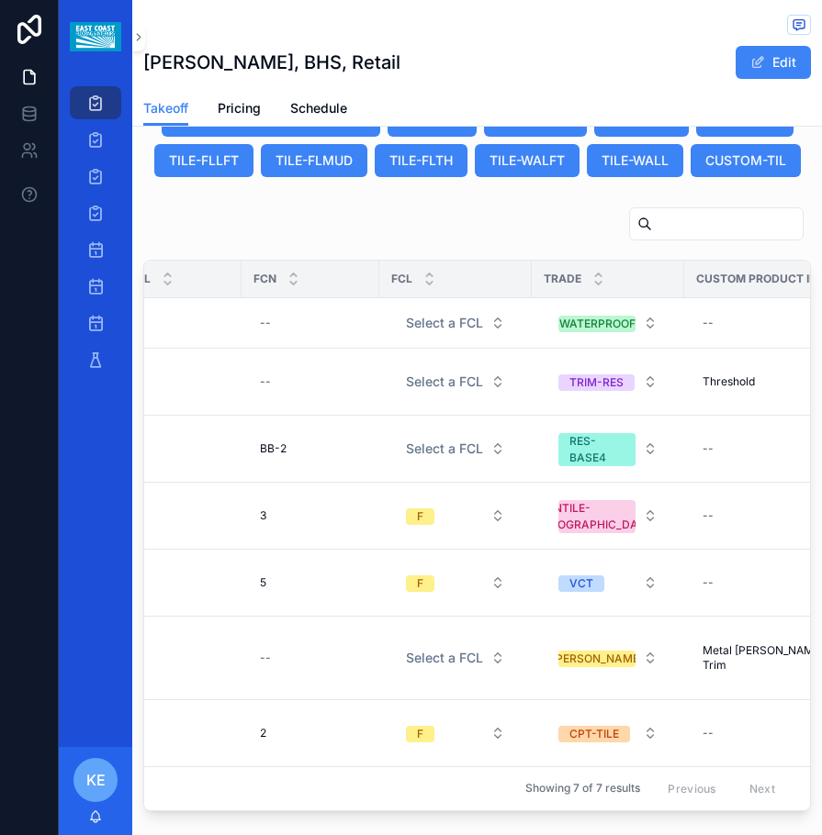
scroll to position [0, 32]
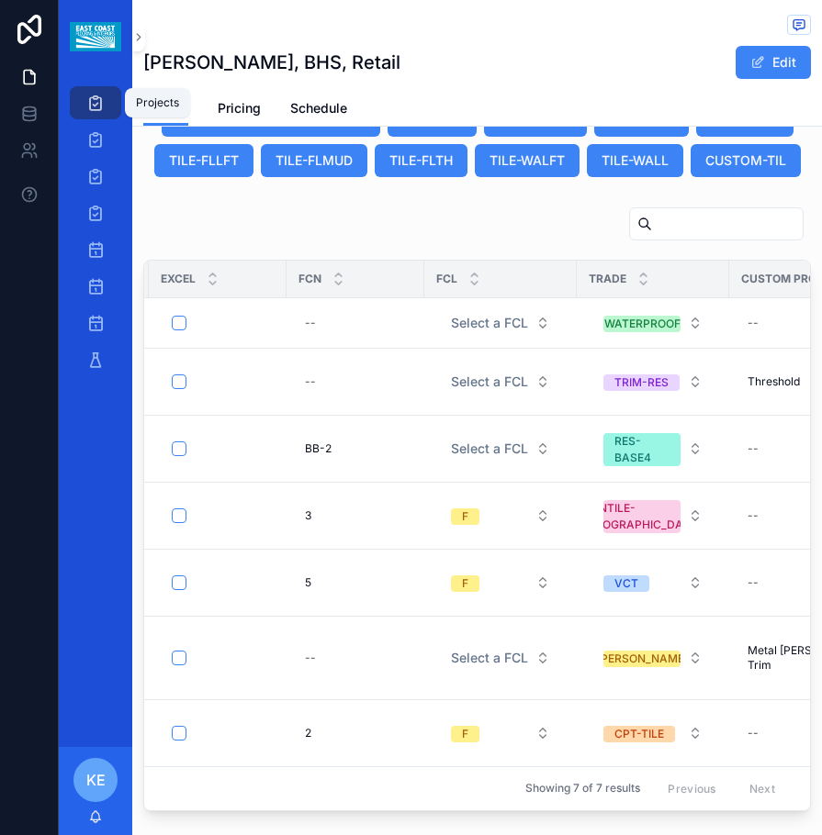
click at [94, 102] on icon "scrollable content" at bounding box center [95, 103] width 18 height 18
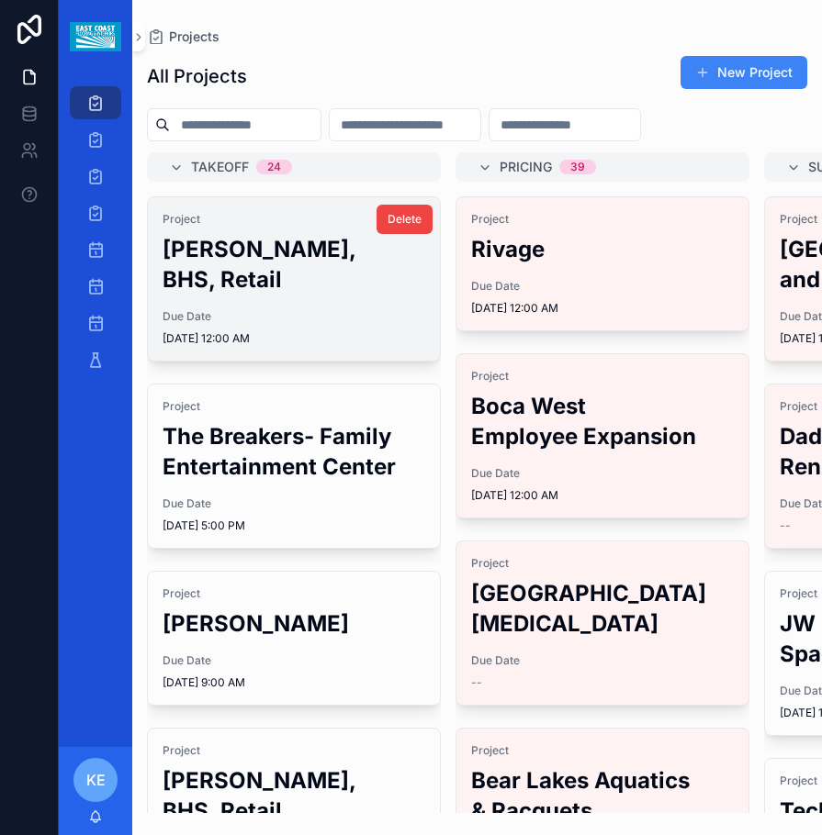
click at [247, 256] on h2 "[PERSON_NAME], BHS, Retail" at bounding box center [293, 264] width 263 height 61
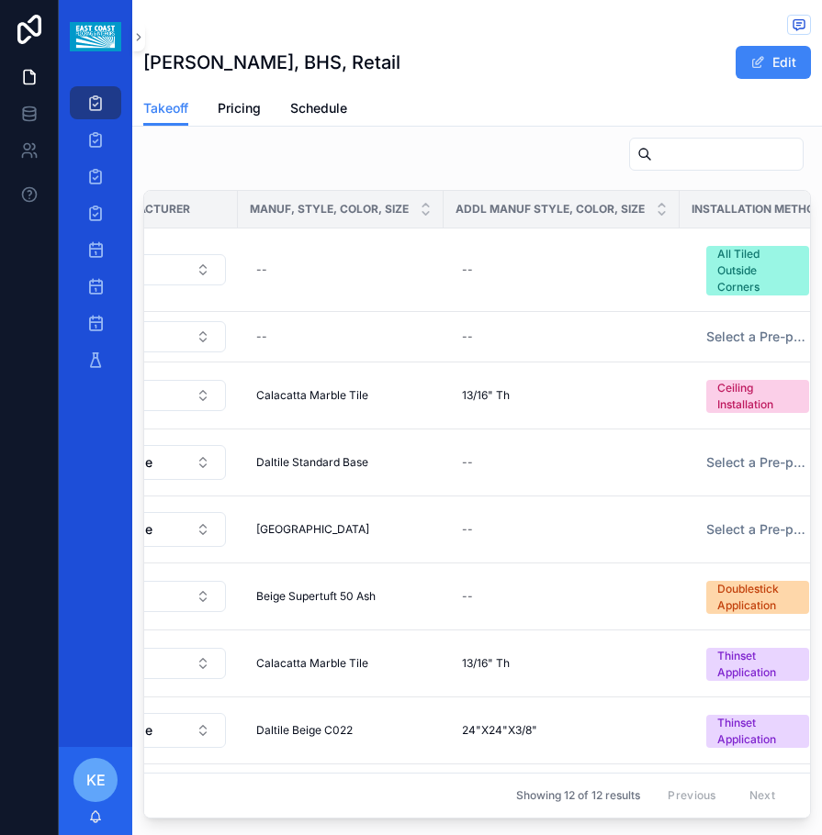
scroll to position [0, 987]
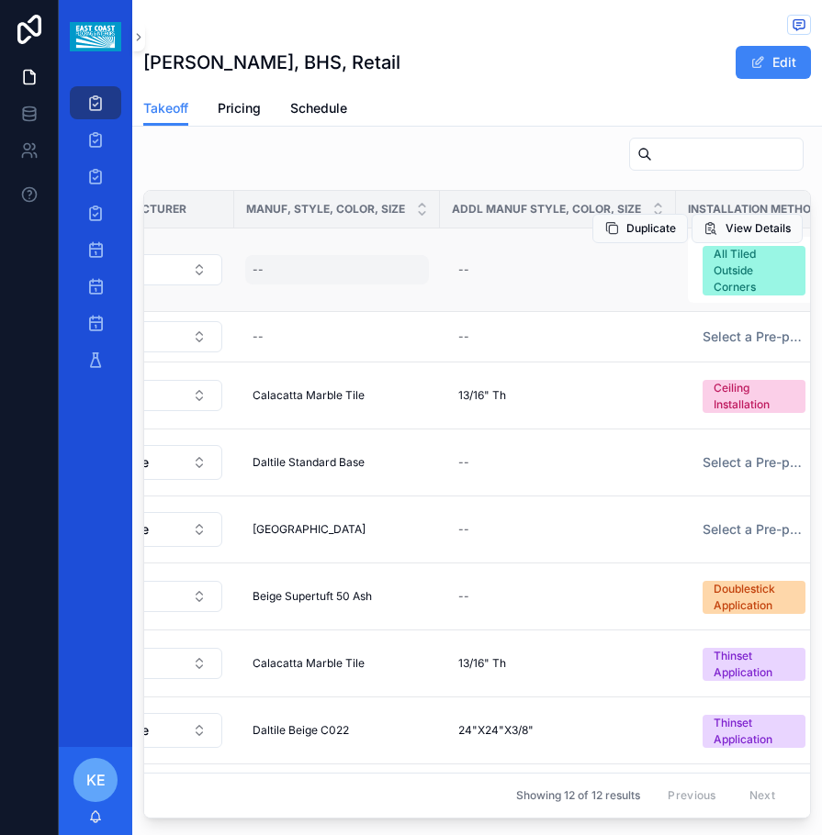
click at [276, 255] on div "--" at bounding box center [337, 269] width 184 height 29
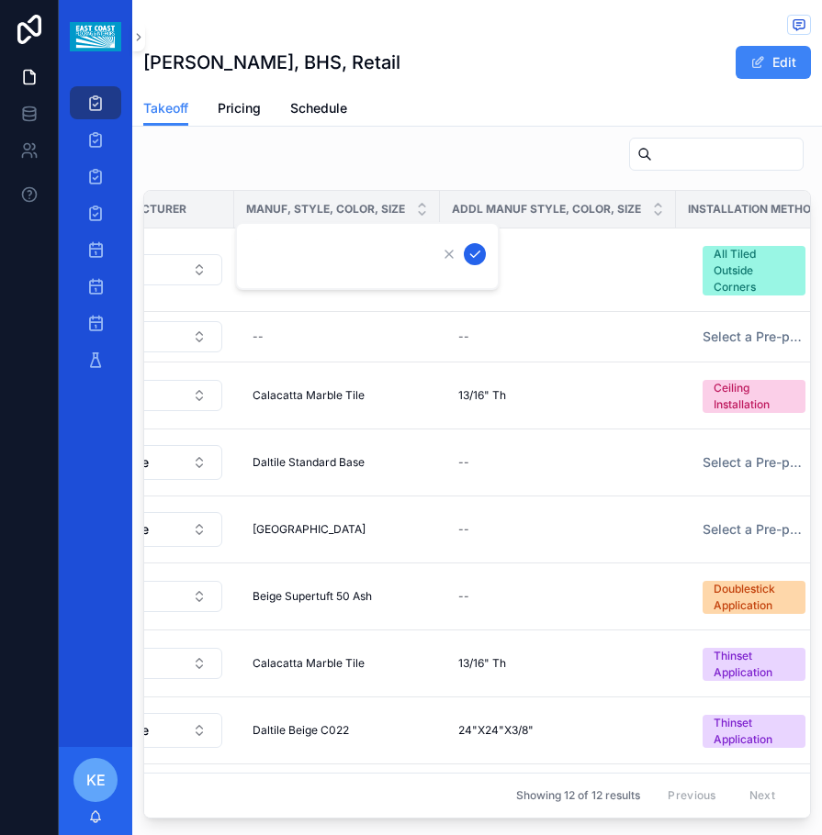
click at [479, 252] on icon "scrollable content" at bounding box center [474, 254] width 15 height 15
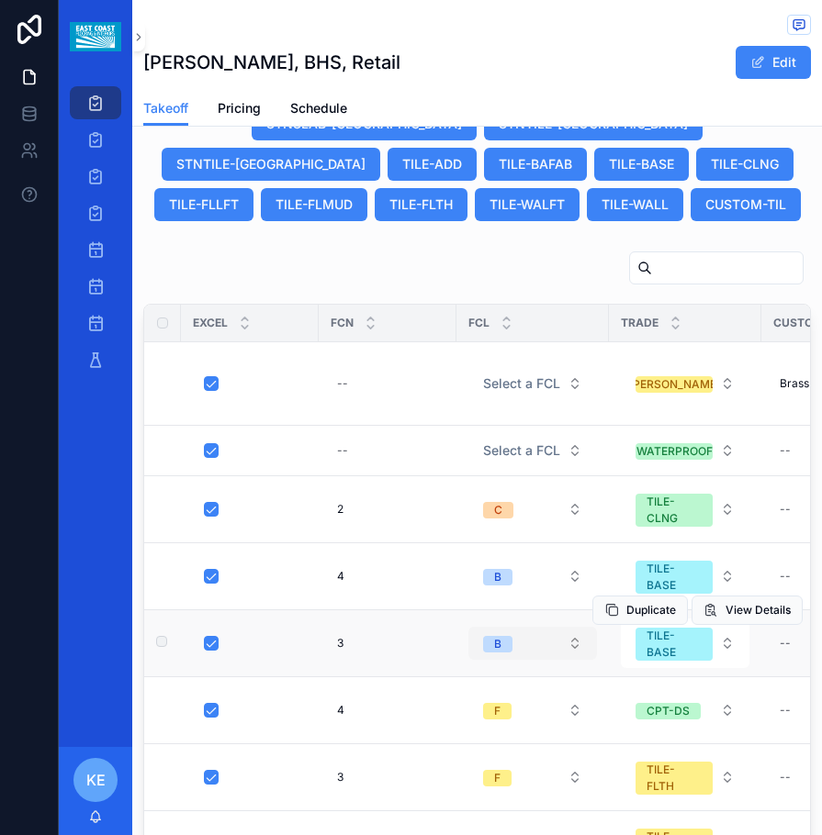
scroll to position [1904, 0]
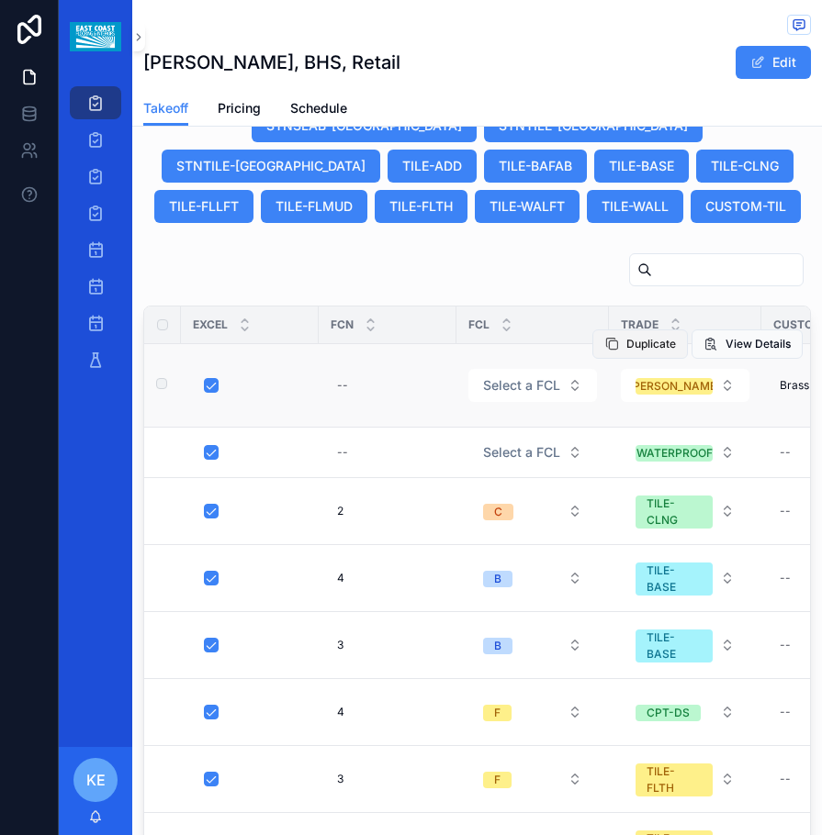
click at [626, 337] on span "Duplicate" at bounding box center [651, 344] width 50 height 15
drag, startPoint x: 603, startPoint y: 300, endPoint x: 576, endPoint y: 343, distance: 50.7
click at [626, 337] on span "Duplicate" at bounding box center [651, 344] width 50 height 15
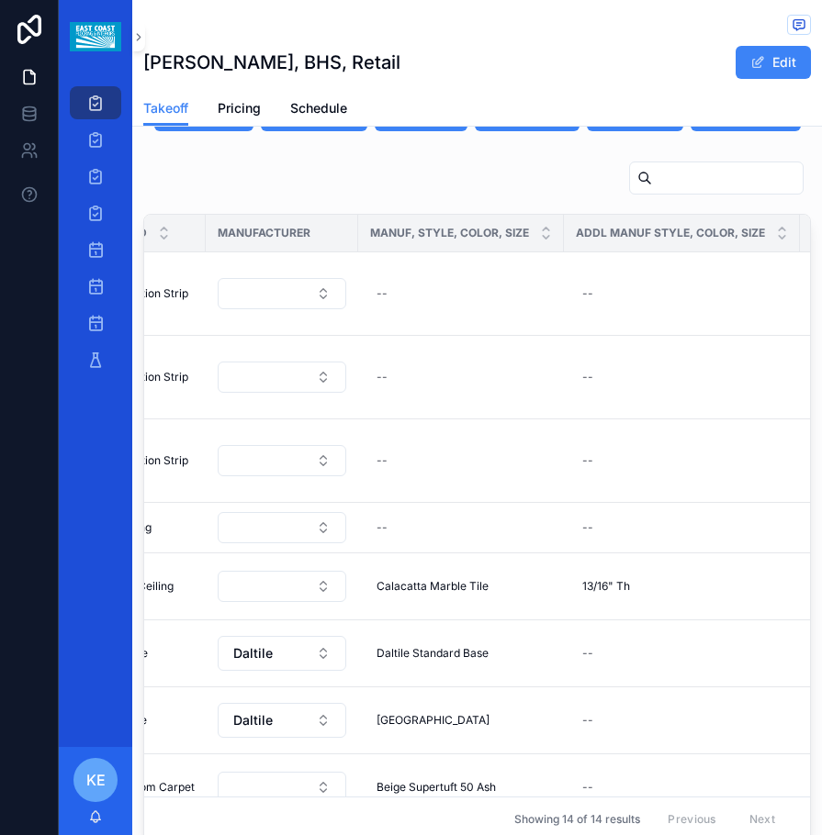
scroll to position [0, 921]
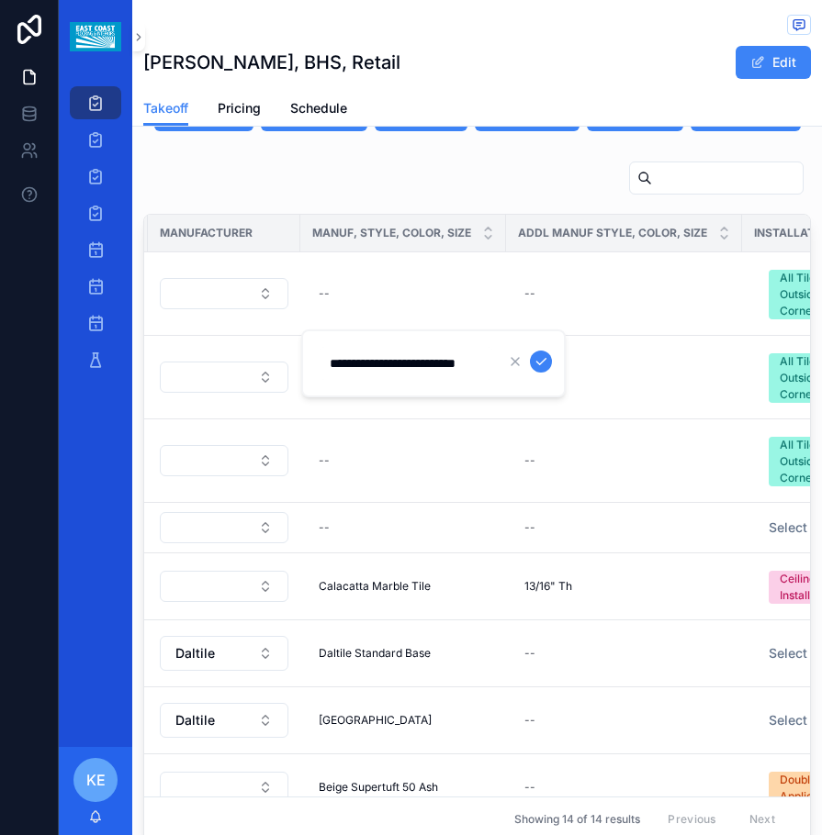
type input "**********"
click button "scrollable content" at bounding box center [541, 362] width 22 height 22
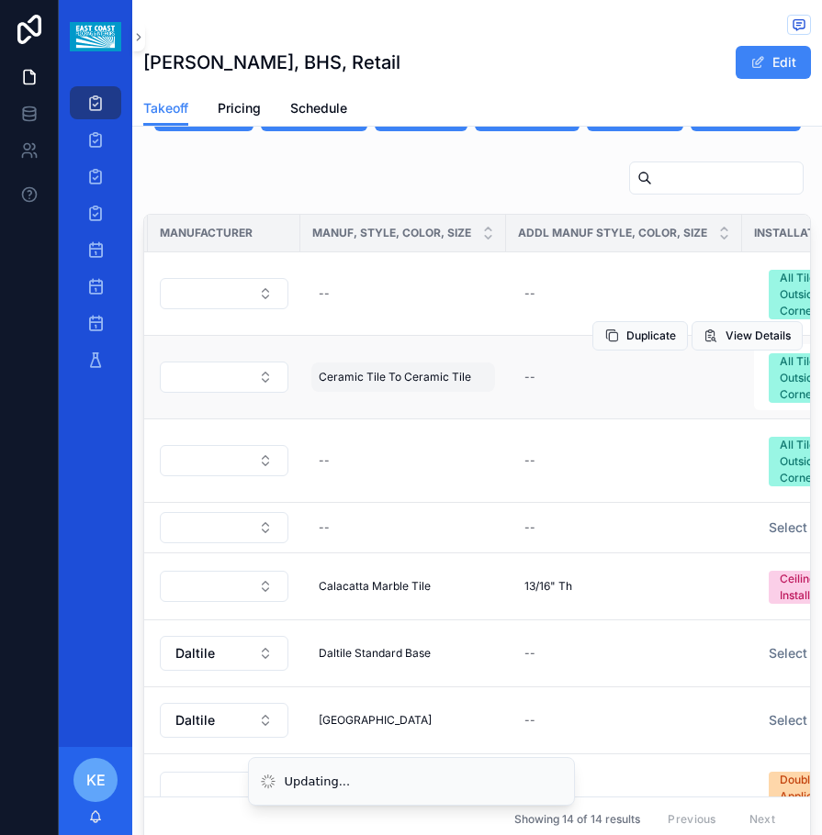
click at [479, 363] on div "Ceramic Tile To Ceramic Tile Ceramic Tile To Ceramic Tile" at bounding box center [403, 377] width 184 height 29
click at [394, 370] on span "Ceramic Tile To Ceramic Tile" at bounding box center [395, 377] width 152 height 15
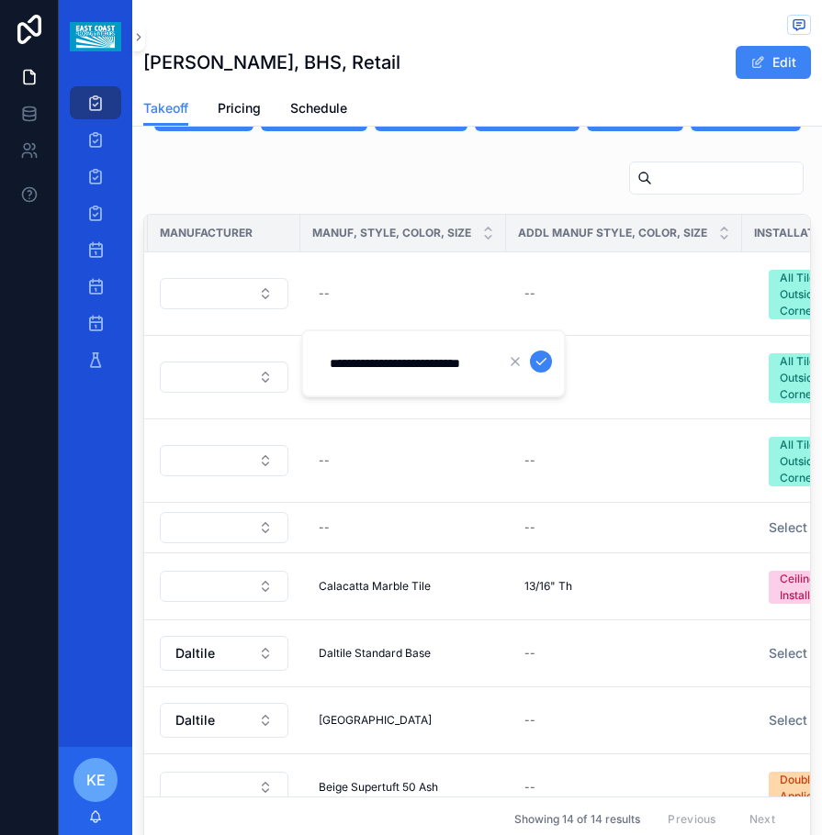
scroll to position [0, 0]
drag, startPoint x: 400, startPoint y: 364, endPoint x: 328, endPoint y: 375, distance: 73.4
click at [328, 375] on input "**********" at bounding box center [406, 364] width 174 height 26
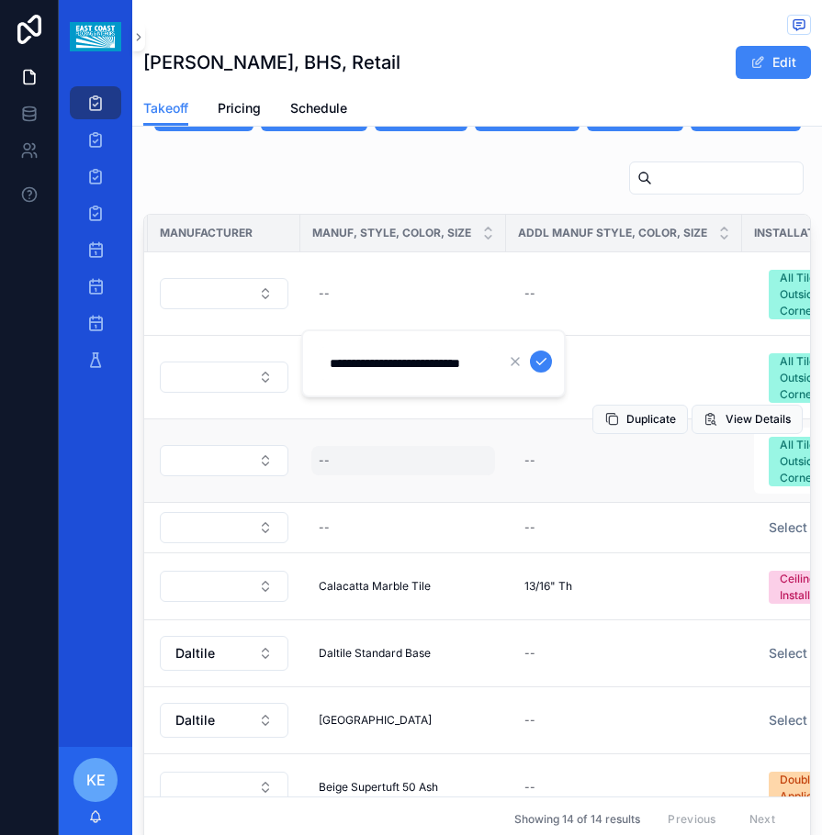
click at [530, 351] on button "scrollable content" at bounding box center [541, 362] width 22 height 22
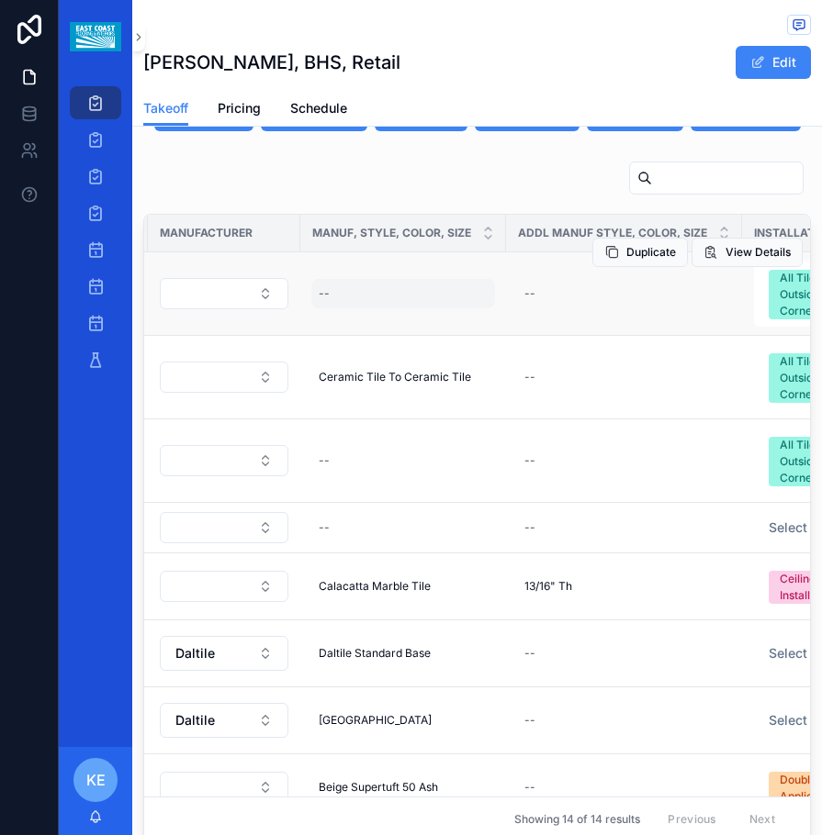
click at [379, 279] on div "--" at bounding box center [403, 293] width 184 height 29
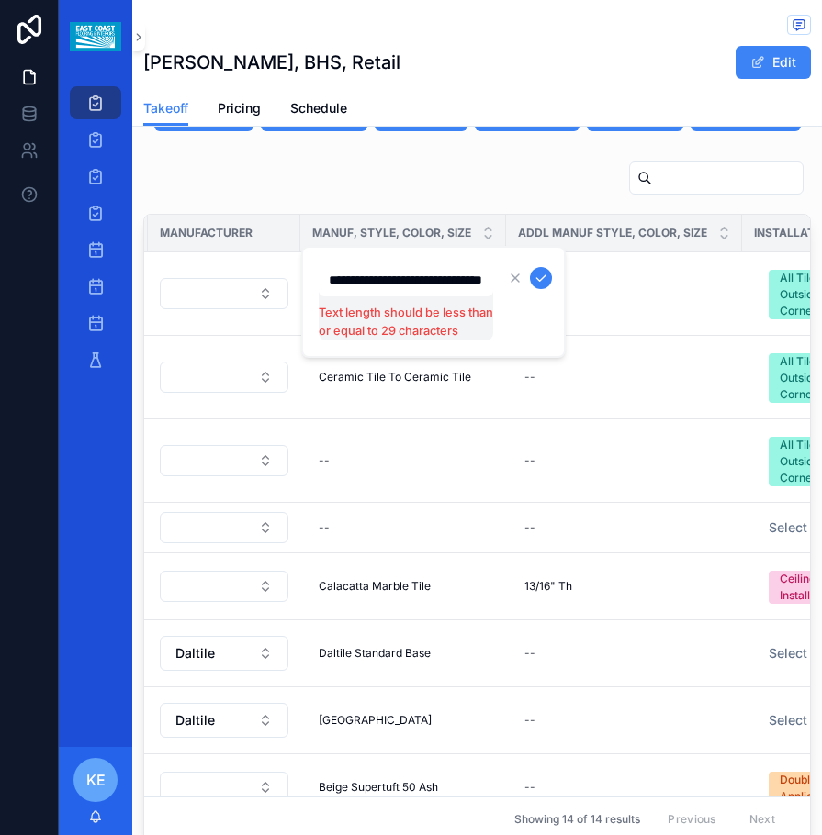
scroll to position [0, 47]
drag, startPoint x: 487, startPoint y: 282, endPoint x: 430, endPoint y: 283, distance: 57.8
click at [430, 283] on input "**********" at bounding box center [406, 280] width 174 height 26
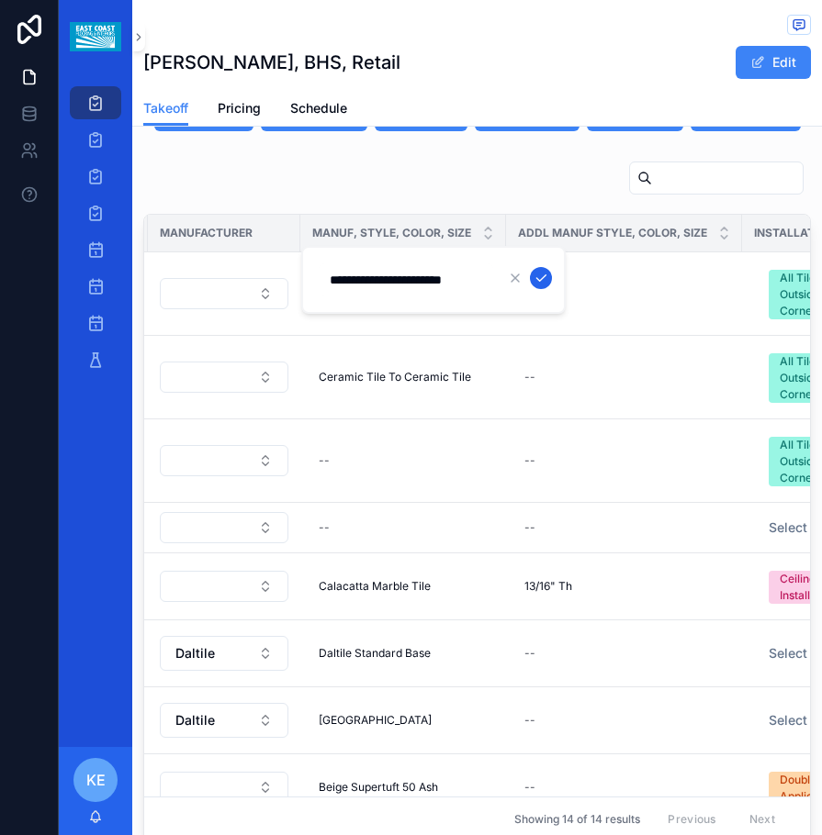
type input "**********"
click at [544, 276] on icon "scrollable content" at bounding box center [540, 278] width 9 height 6
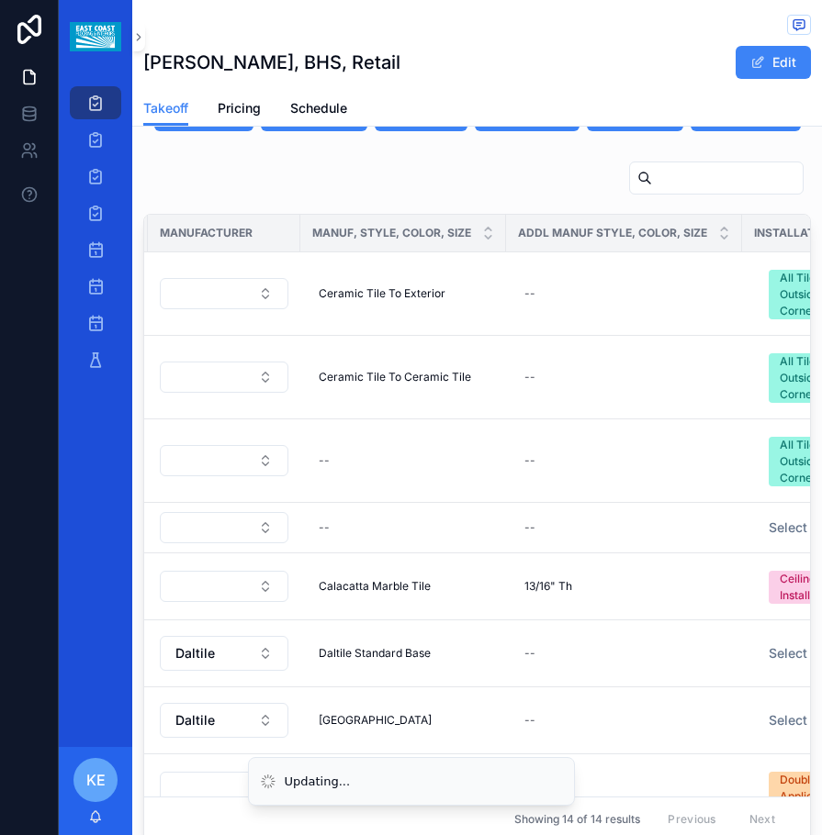
click at [565, 279] on div "--" at bounding box center [624, 293] width 214 height 29
type input "********"
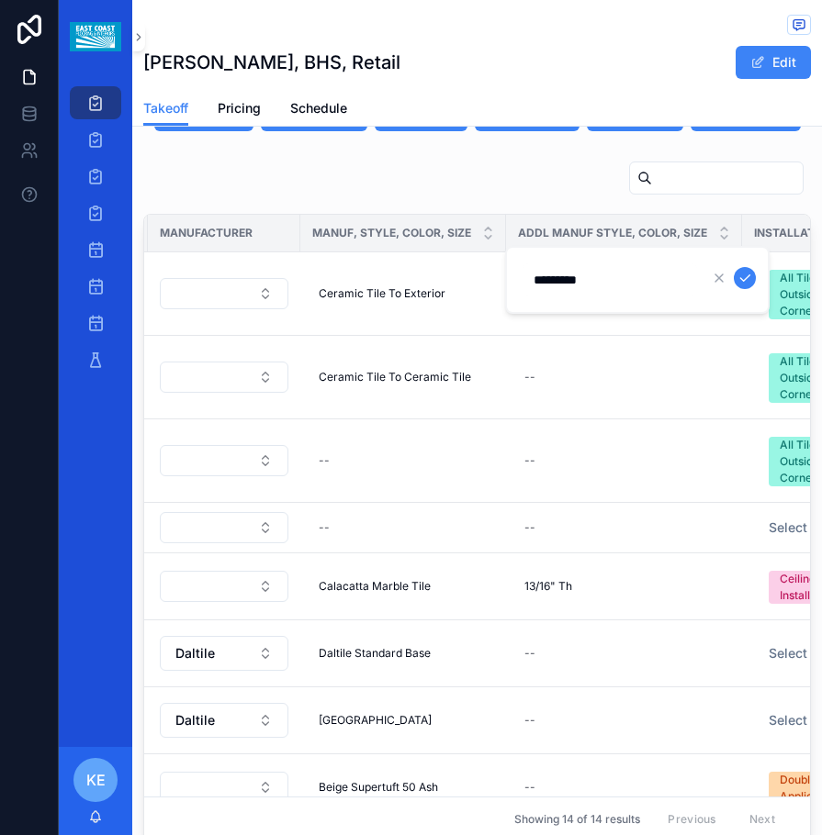
click button "scrollable content" at bounding box center [744, 278] width 22 height 22
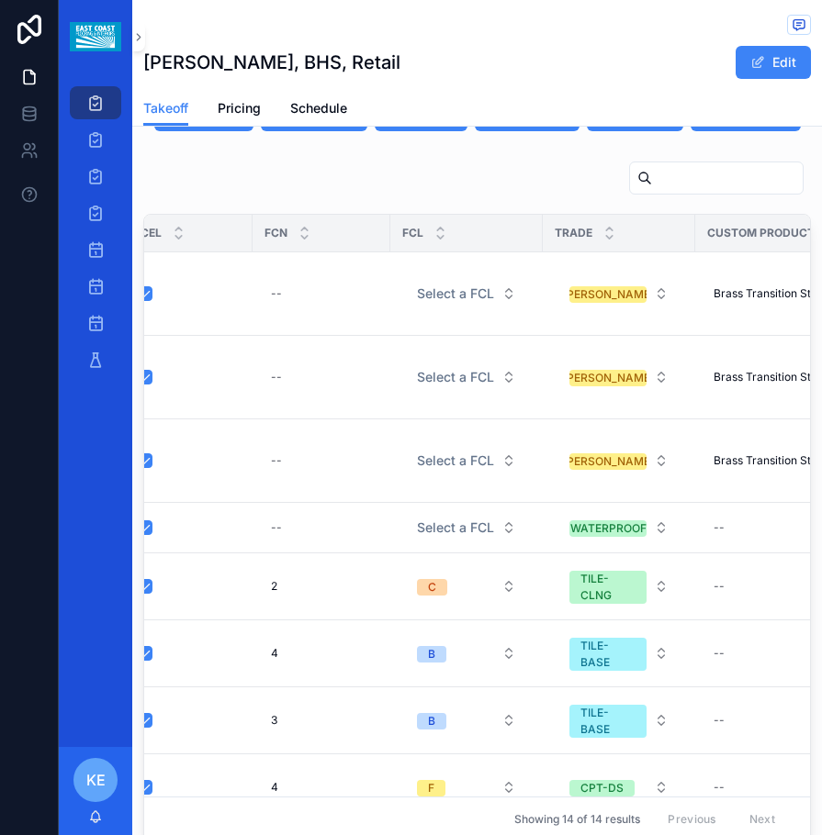
scroll to position [0, 74]
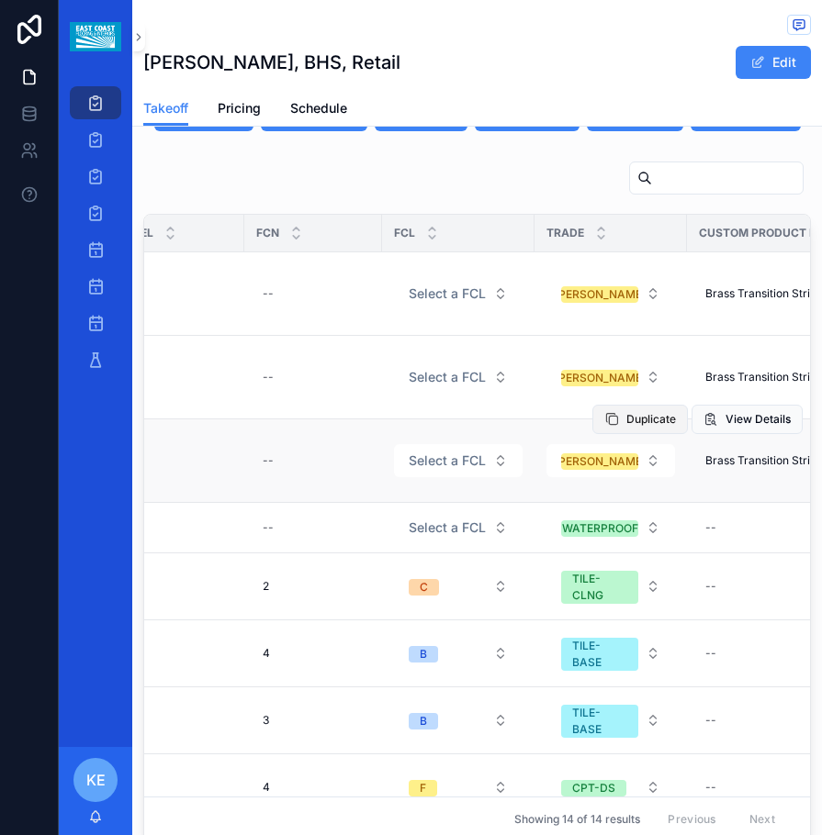
click at [626, 412] on span "Duplicate" at bounding box center [651, 419] width 50 height 15
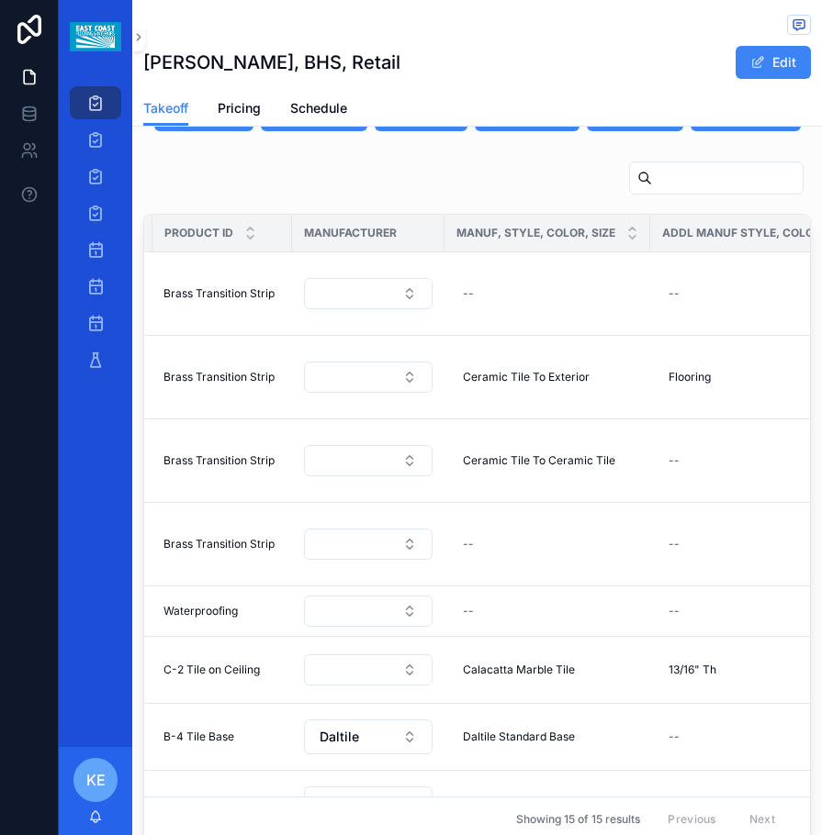
scroll to position [0, 792]
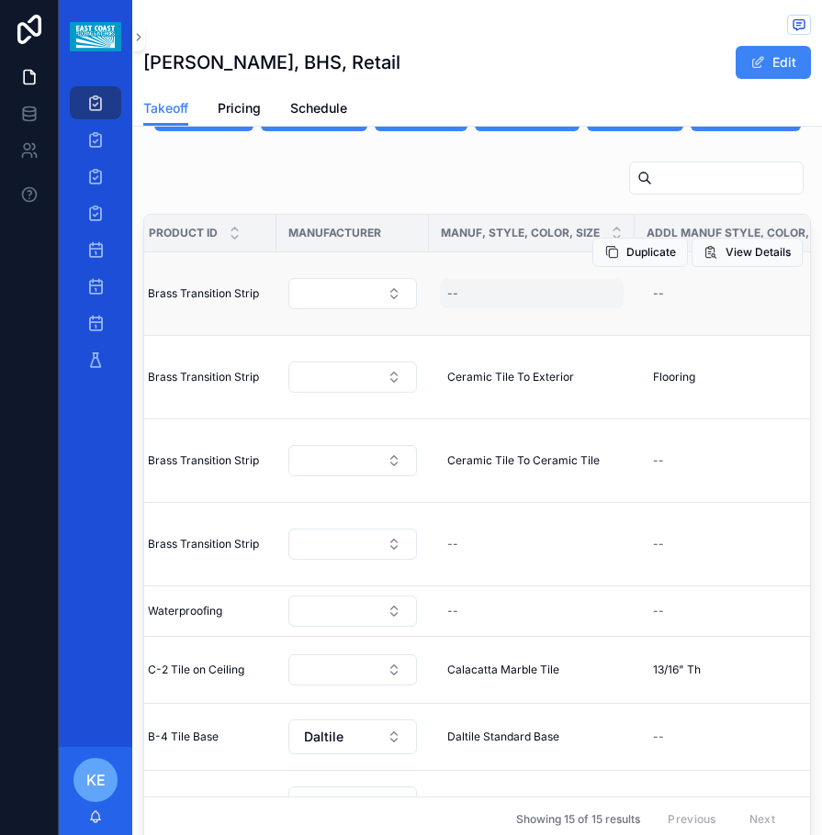
click at [483, 279] on div "--" at bounding box center [532, 293] width 184 height 29
type input "**********"
click button "scrollable content" at bounding box center [669, 278] width 22 height 22
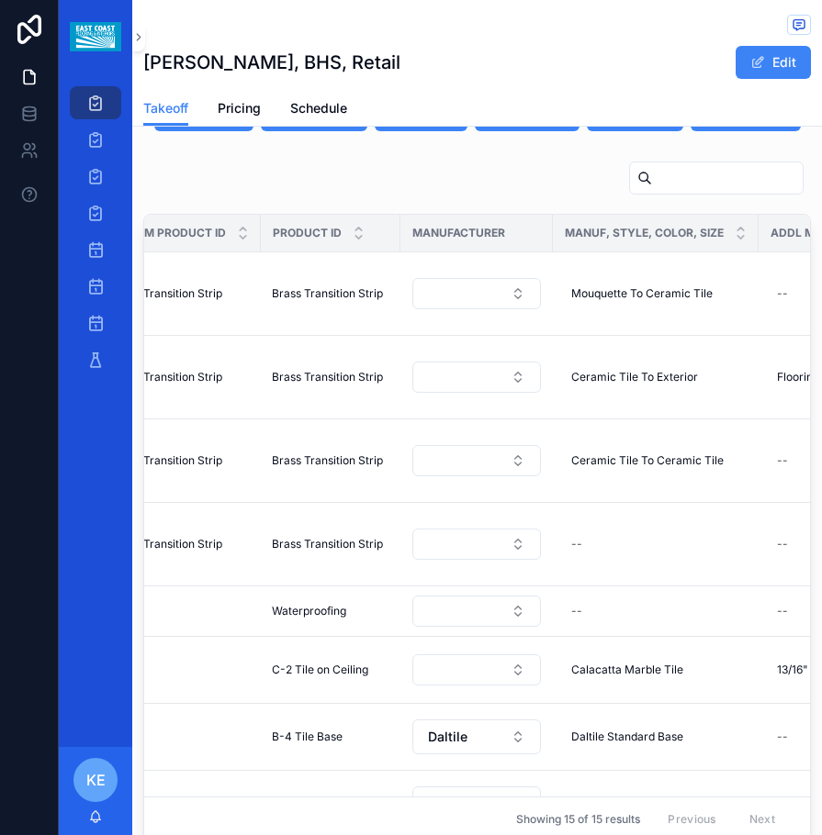
scroll to position [0, 681]
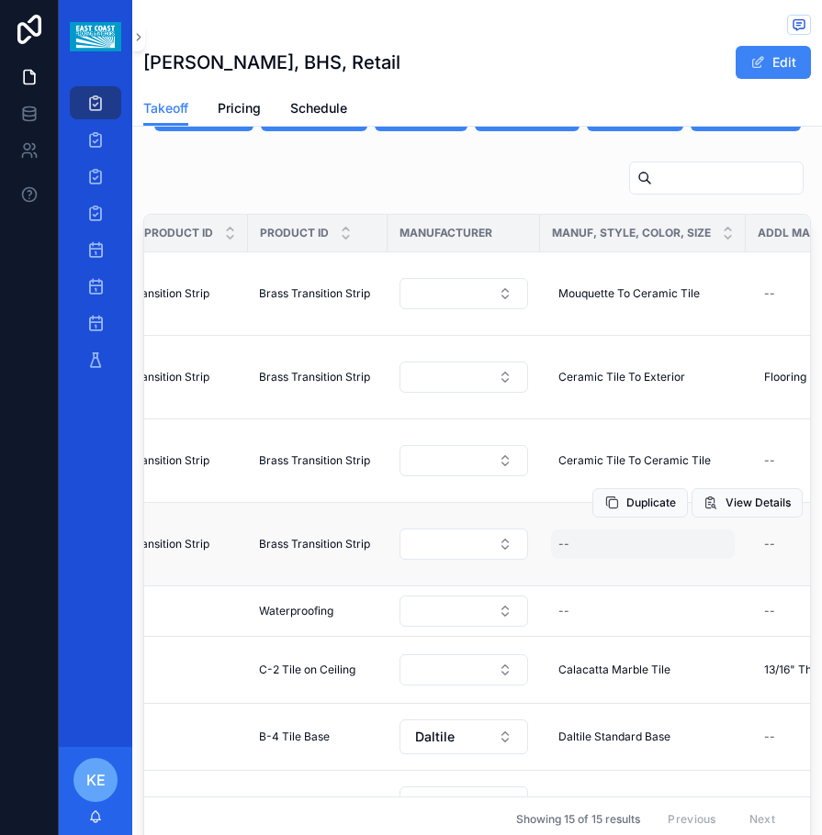
click at [571, 530] on div "--" at bounding box center [643, 544] width 184 height 29
type input "******"
click button "scrollable content" at bounding box center [780, 529] width 22 height 22
drag, startPoint x: 610, startPoint y: 529, endPoint x: 554, endPoint y: 532, distance: 55.2
click at [554, 532] on div "******" at bounding box center [673, 531] width 264 height 68
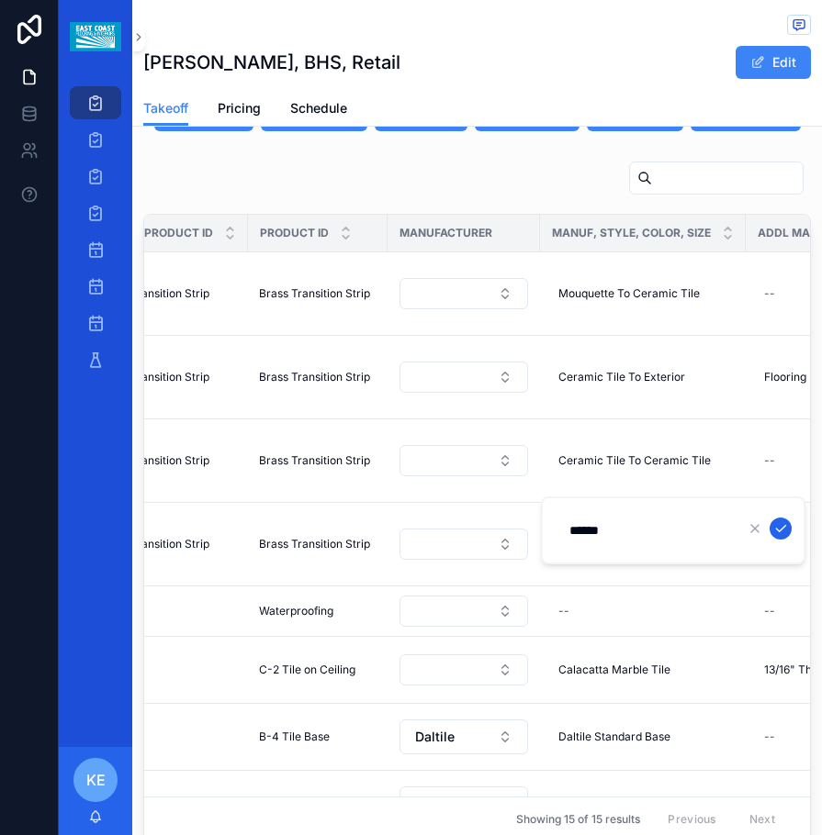
click at [777, 536] on button "scrollable content" at bounding box center [780, 529] width 22 height 22
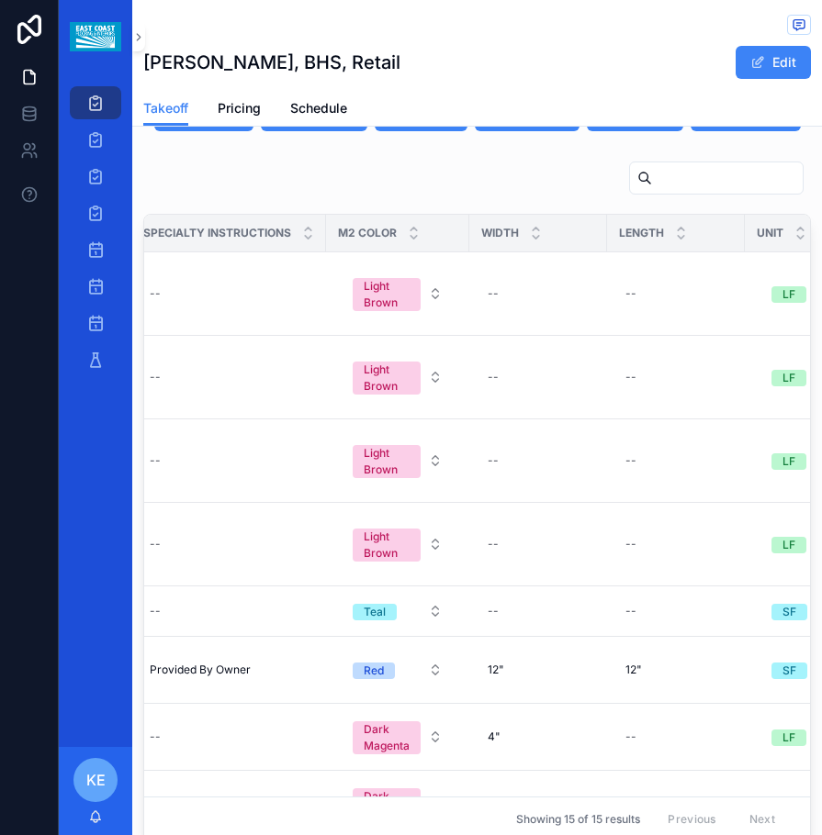
scroll to position [0, 1648]
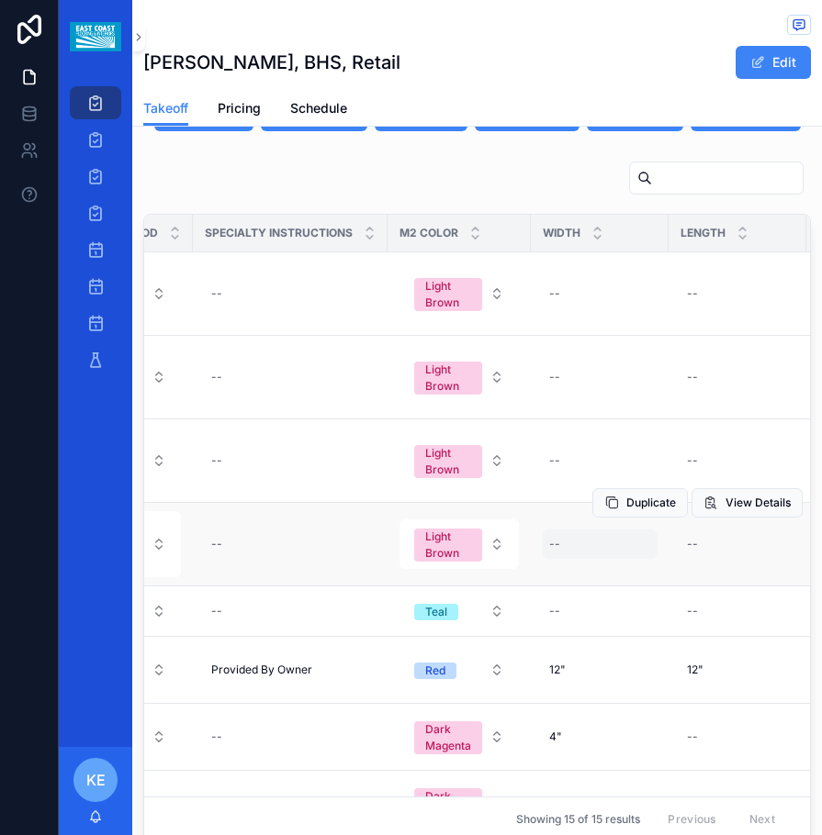
click at [569, 530] on div "--" at bounding box center [600, 544] width 116 height 29
type input "******"
click button "scrollable content" at bounding box center [768, 529] width 22 height 22
click at [592, 420] on div "Duplicate View Details" at bounding box center [697, 419] width 210 height 83
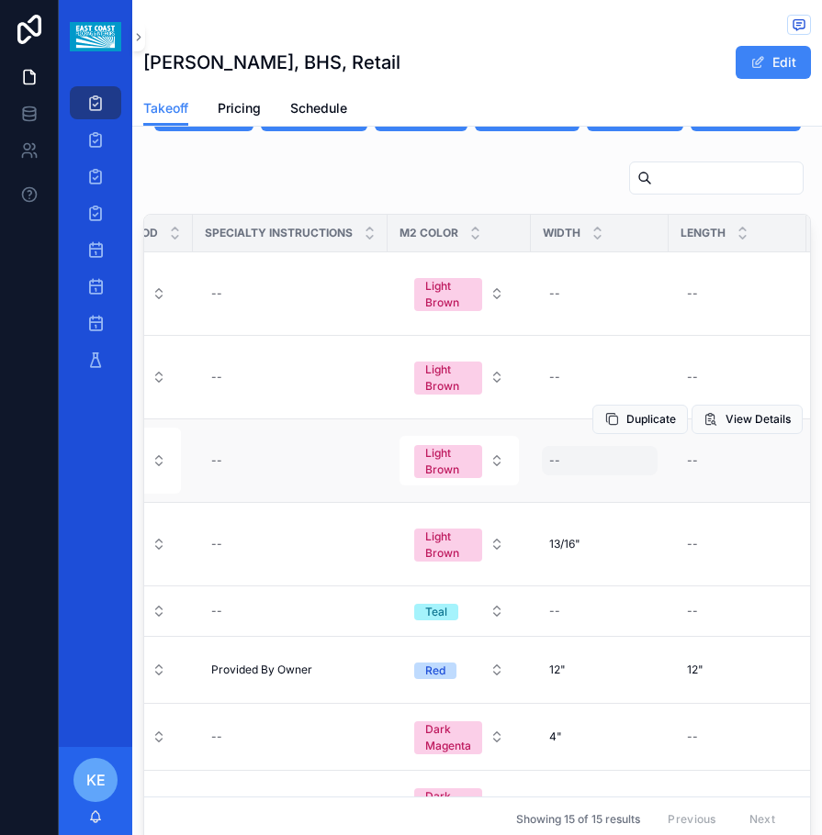
click at [570, 446] on div "--" at bounding box center [600, 460] width 116 height 29
drag, startPoint x: 584, startPoint y: 456, endPoint x: 519, endPoint y: 461, distance: 65.3
click at [519, 461] on div "Projects Bid Post Award Install Bid Calendar Post Award Calendar Install Calend…" at bounding box center [440, 417] width 763 height 835
drag, startPoint x: 604, startPoint y: 444, endPoint x: 541, endPoint y: 457, distance: 64.6
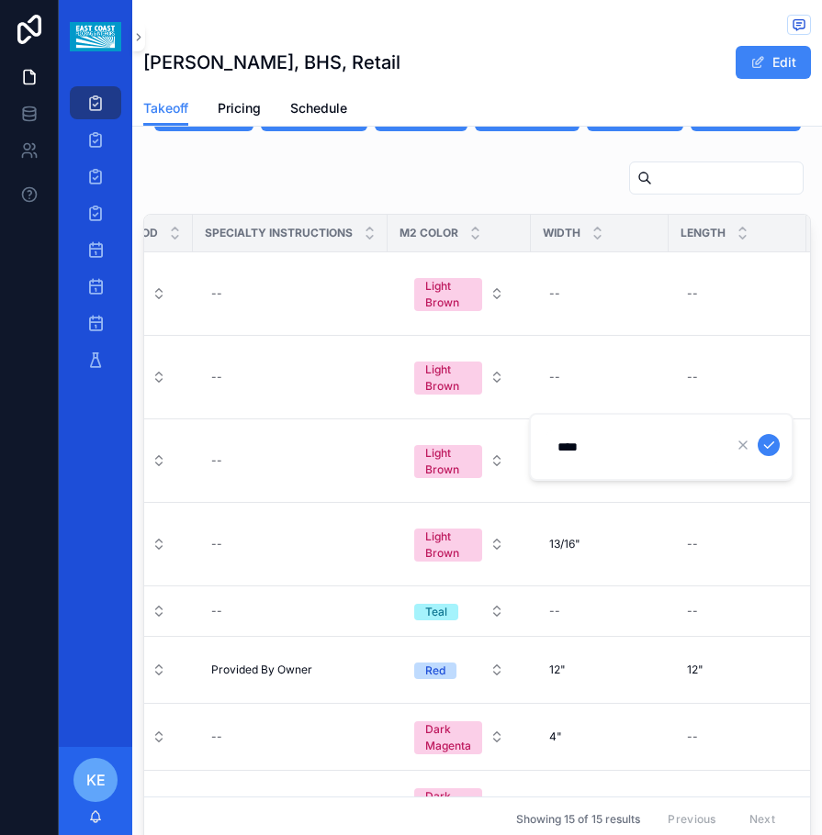
click at [541, 457] on div "****" at bounding box center [661, 447] width 264 height 68
type input "****"
click at [772, 442] on icon "scrollable content" at bounding box center [768, 445] width 15 height 15
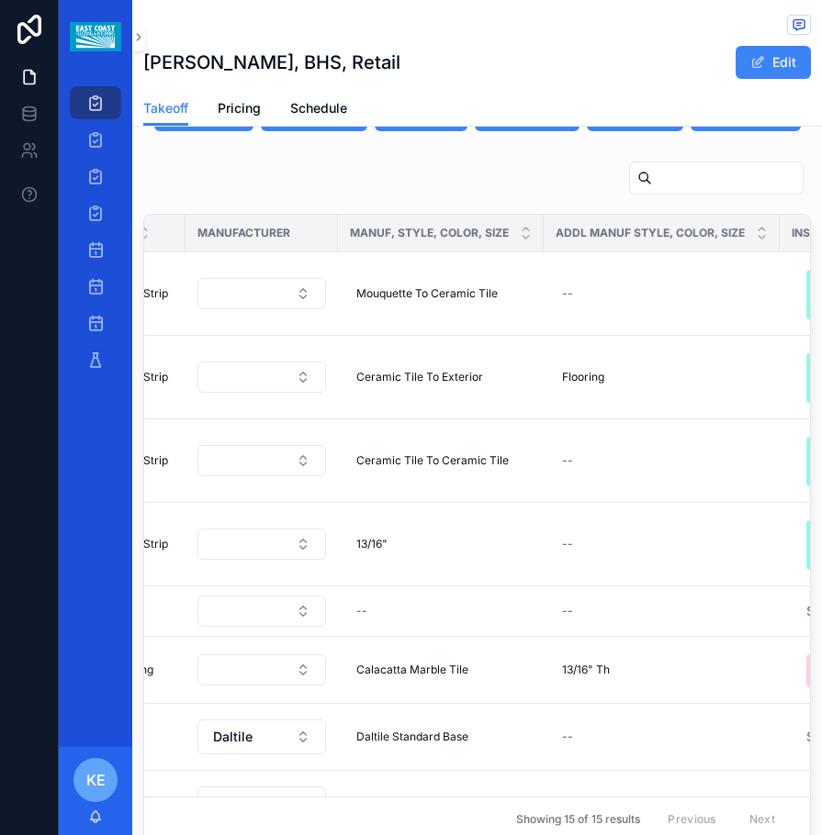
scroll to position [0, 888]
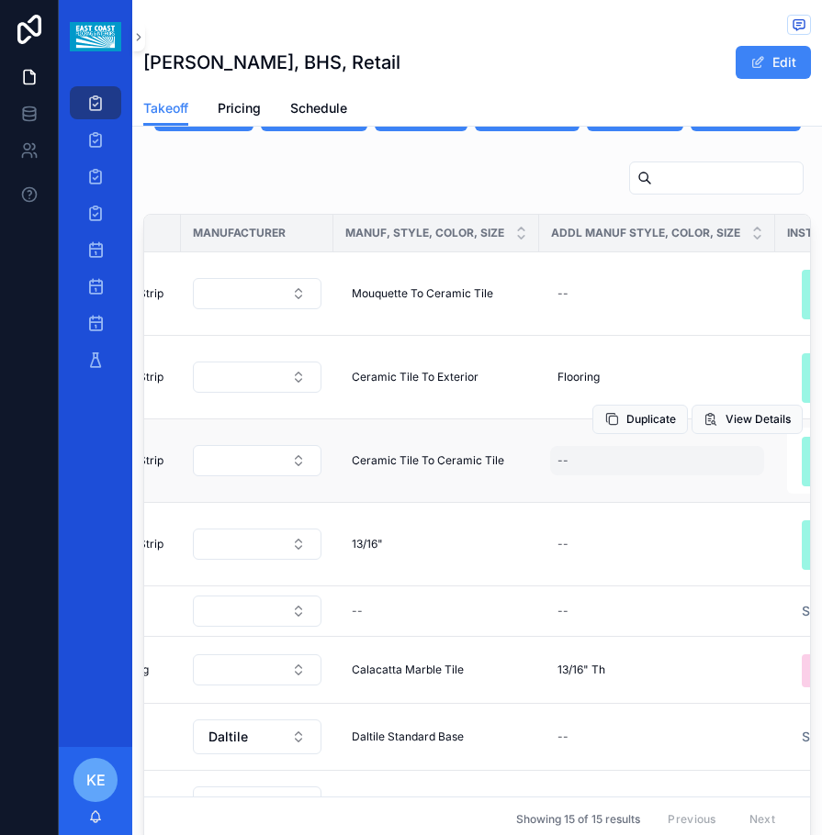
click at [572, 446] on div "--" at bounding box center [657, 460] width 214 height 29
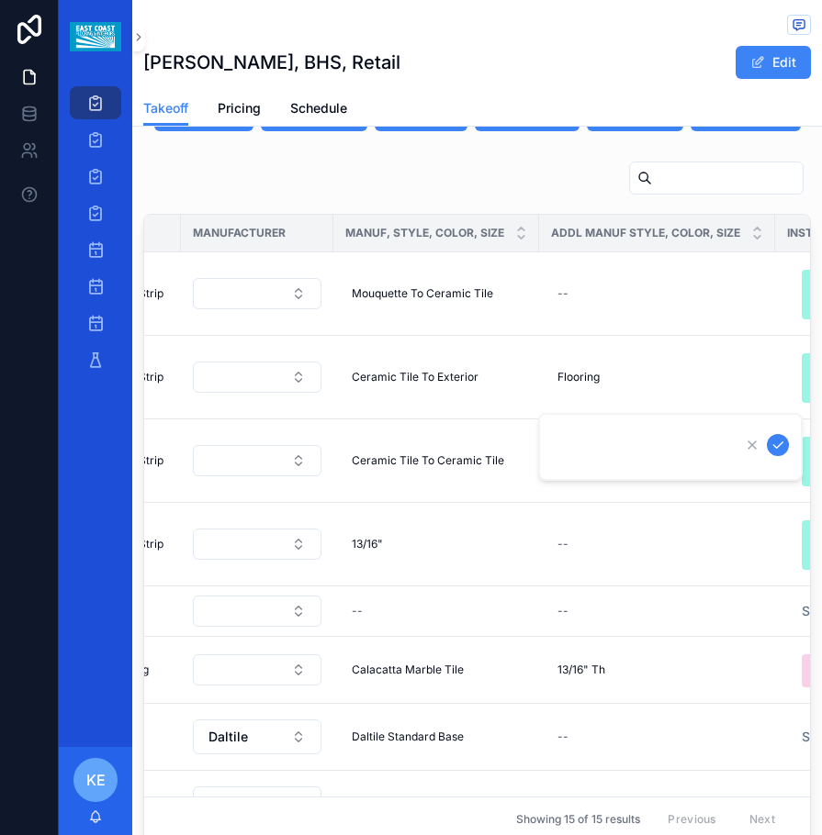
type input "****"
click button "scrollable content" at bounding box center [778, 445] width 22 height 22
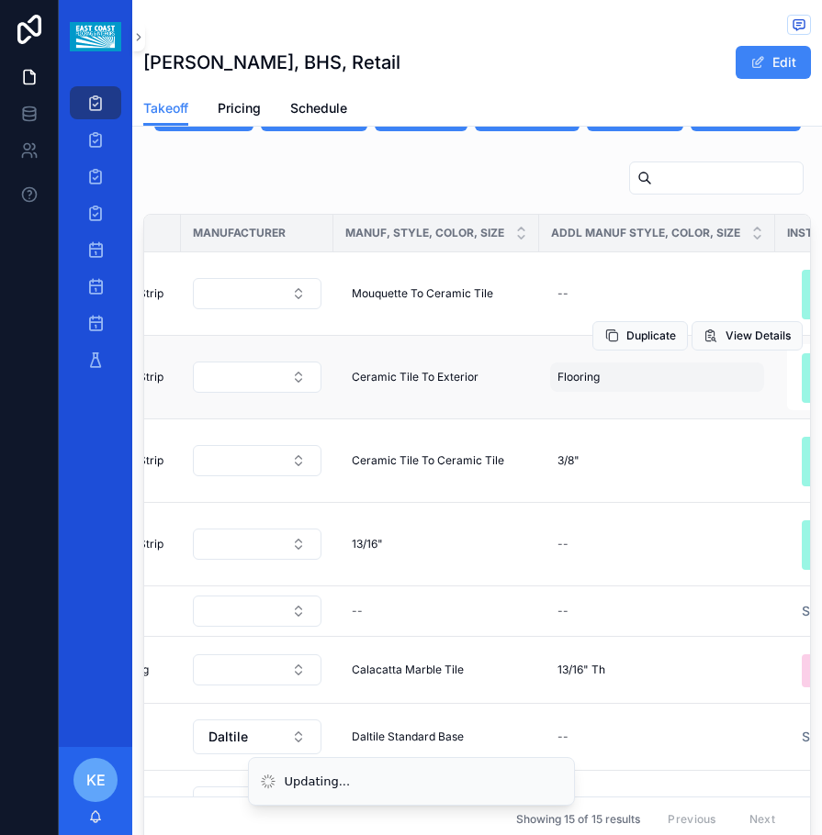
click at [614, 363] on div "Flooring Flooring" at bounding box center [657, 377] width 214 height 29
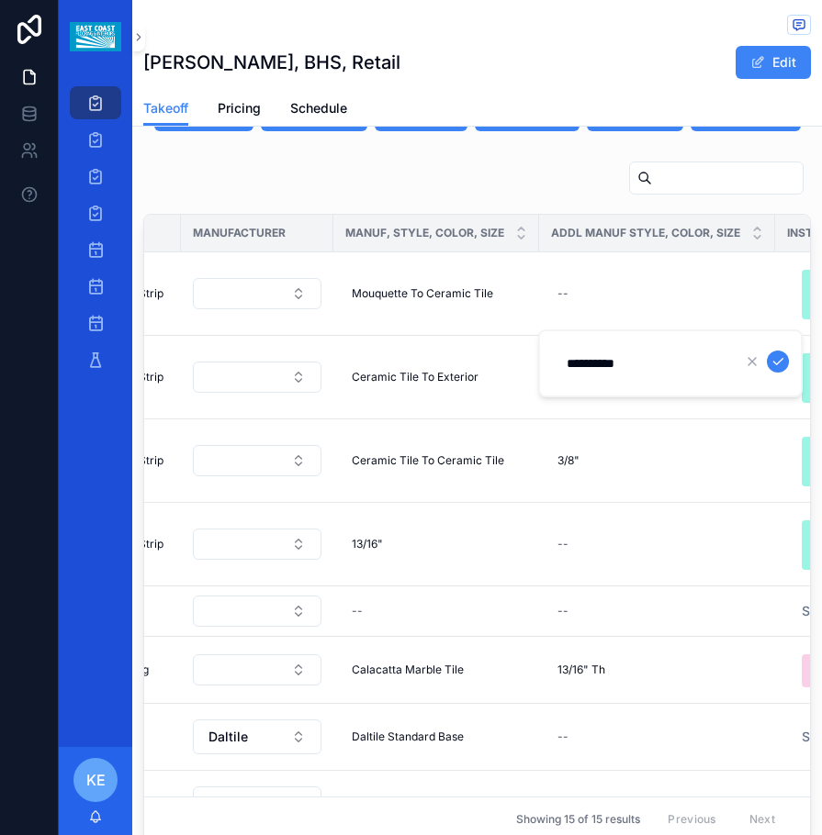
type input "**********"
click at [613, 295] on div "Duplicate View Details" at bounding box center [697, 336] width 210 height 83
click at [592, 295] on div "Duplicate View Details" at bounding box center [697, 336] width 210 height 83
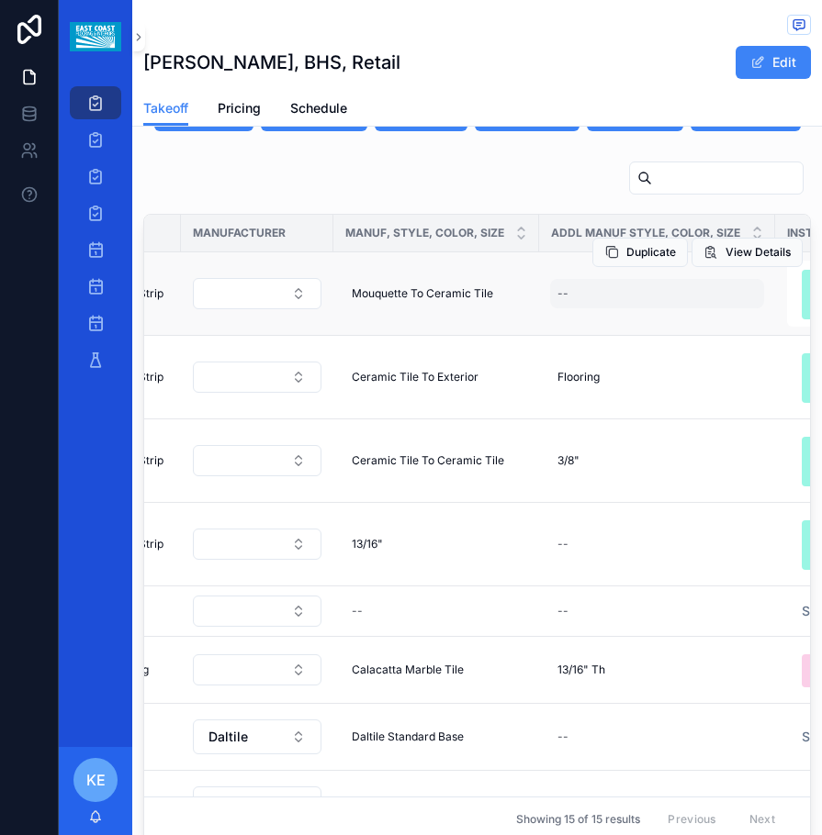
click at [563, 286] on div "--" at bounding box center [562, 293] width 11 height 15
type input "****"
click button "scrollable content" at bounding box center [778, 278] width 22 height 22
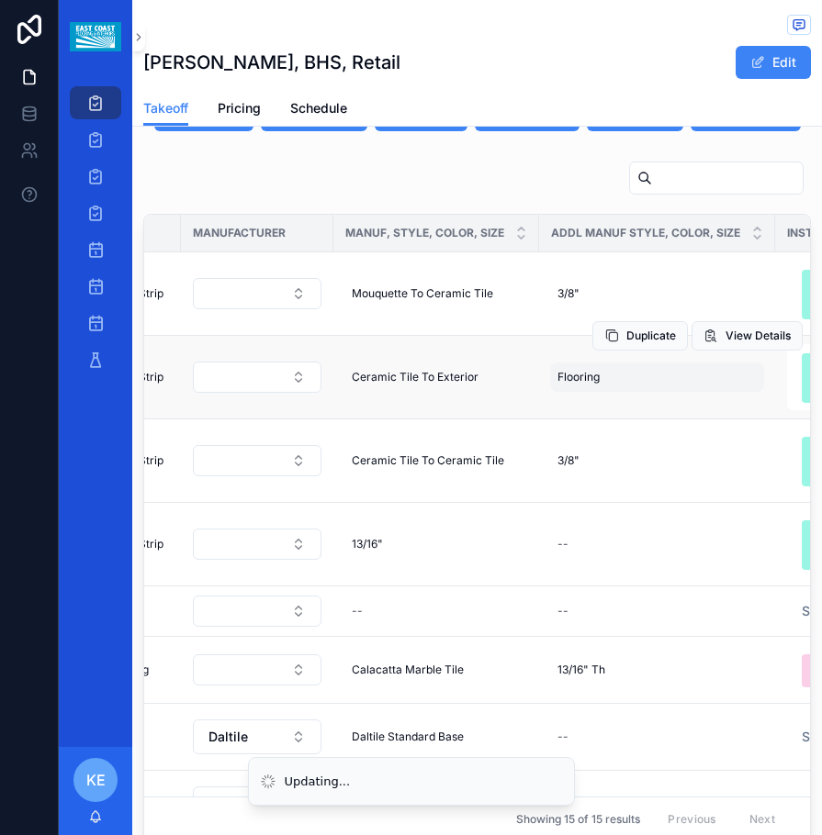
click at [628, 363] on div "Flooring Flooring" at bounding box center [657, 377] width 214 height 29
click button "scrollable content" at bounding box center [778, 362] width 22 height 22
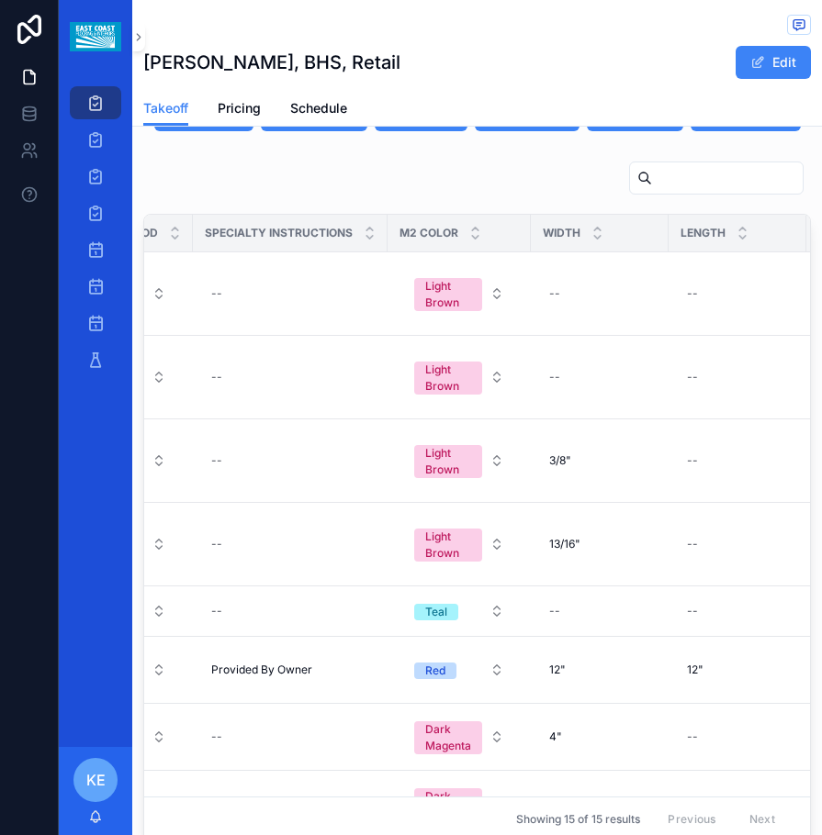
scroll to position [0, 1689]
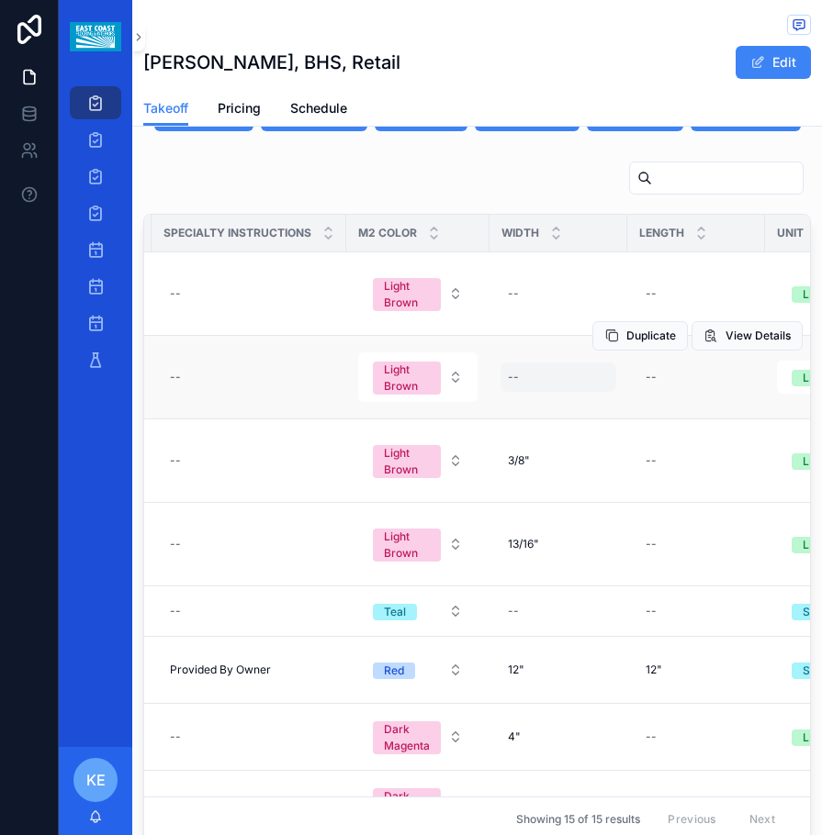
click at [527, 363] on div "--" at bounding box center [558, 377] width 116 height 29
type input "****"
click button "scrollable content" at bounding box center [727, 362] width 22 height 22
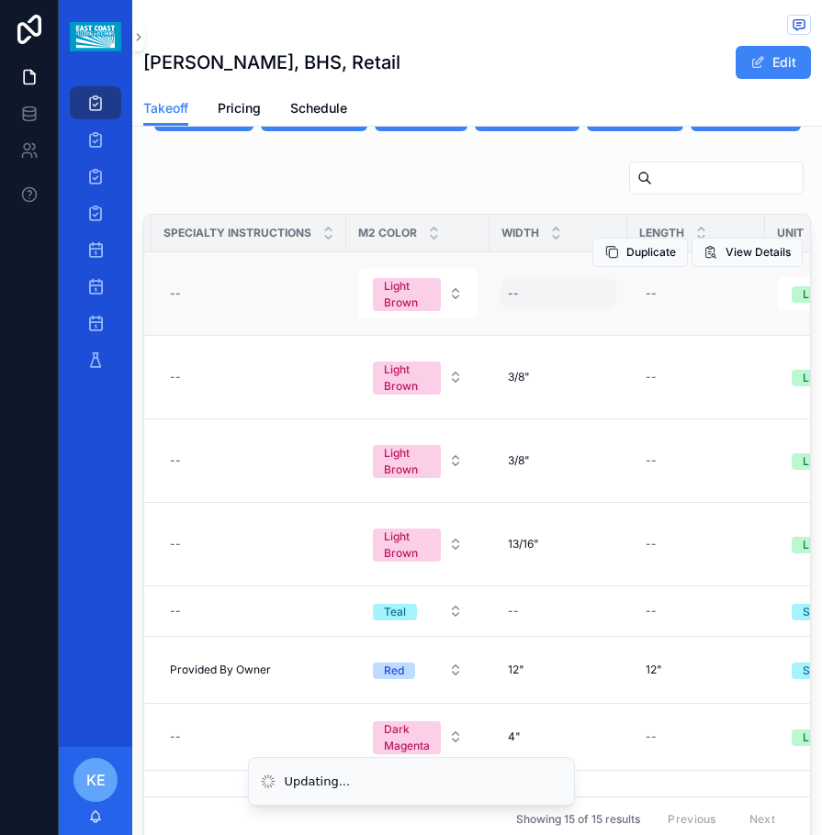
click at [516, 279] on div "--" at bounding box center [558, 293] width 116 height 29
type input "****"
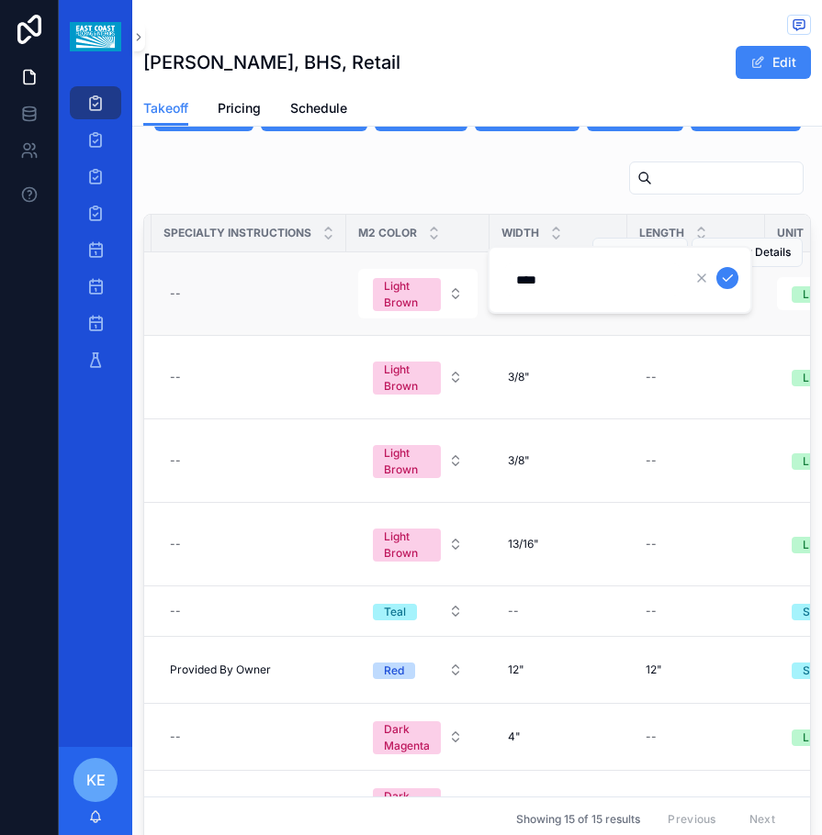
click button "scrollable content" at bounding box center [727, 278] width 22 height 22
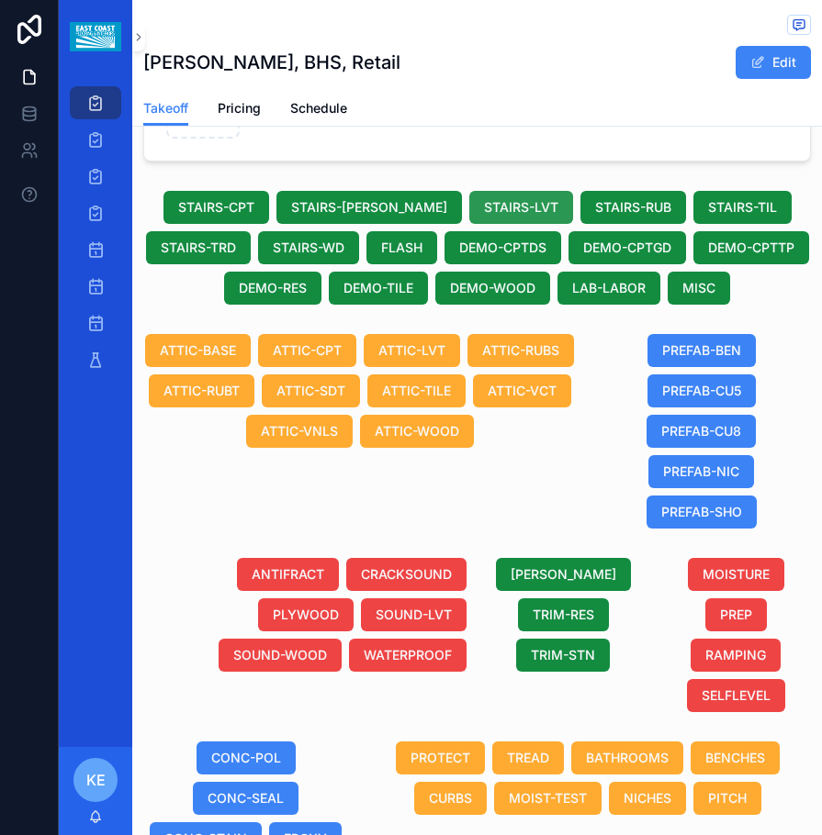
scroll to position [619, 0]
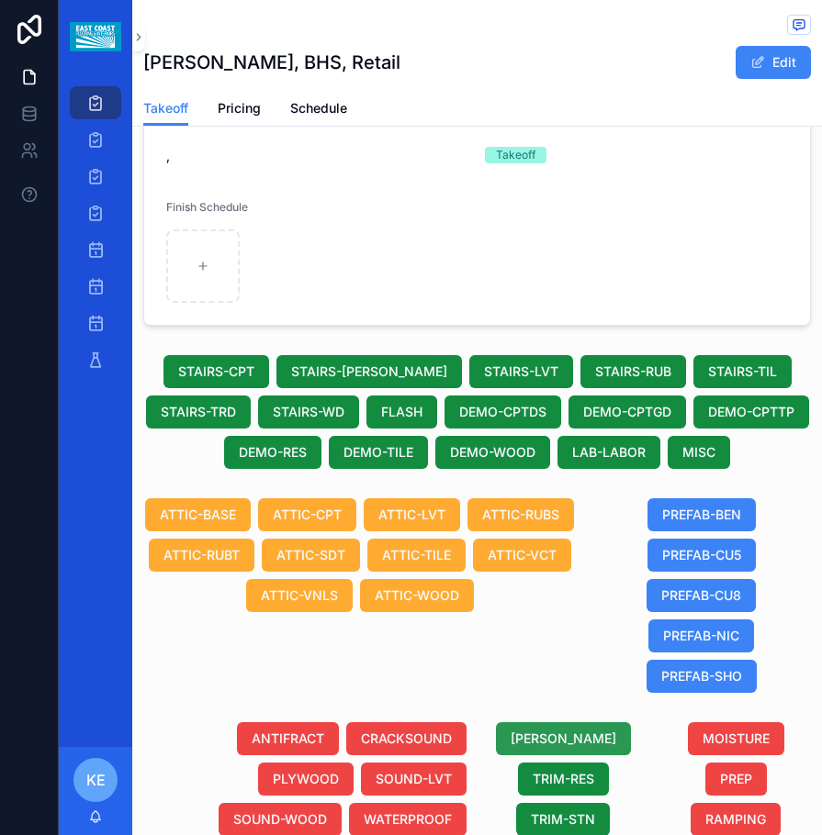
click at [548, 738] on span "[PERSON_NAME]" at bounding box center [563, 739] width 106 height 18
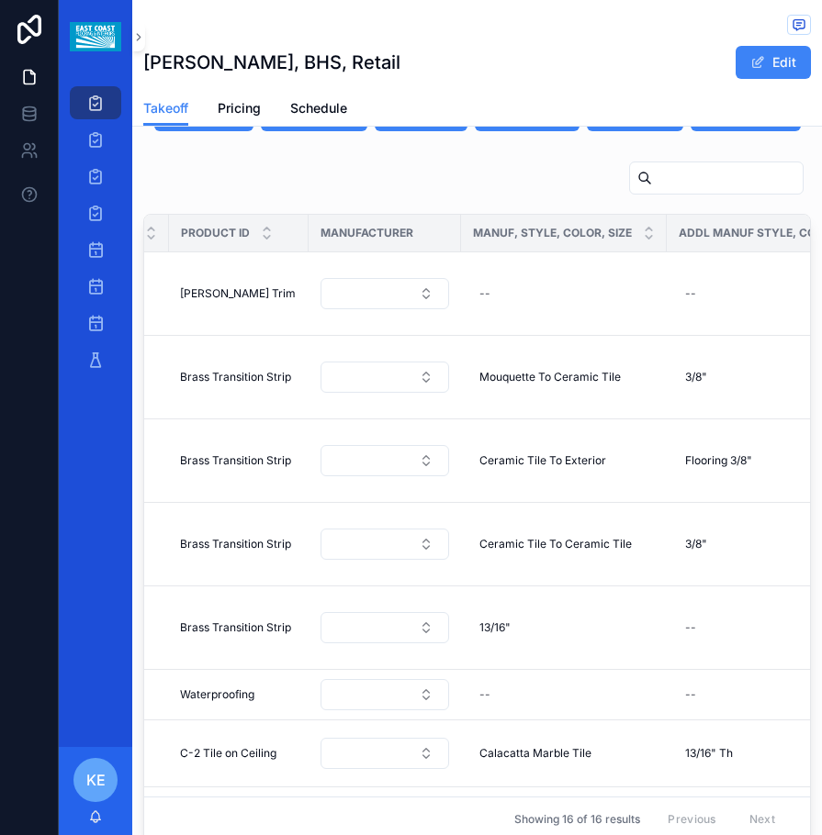
scroll to position [0, 484]
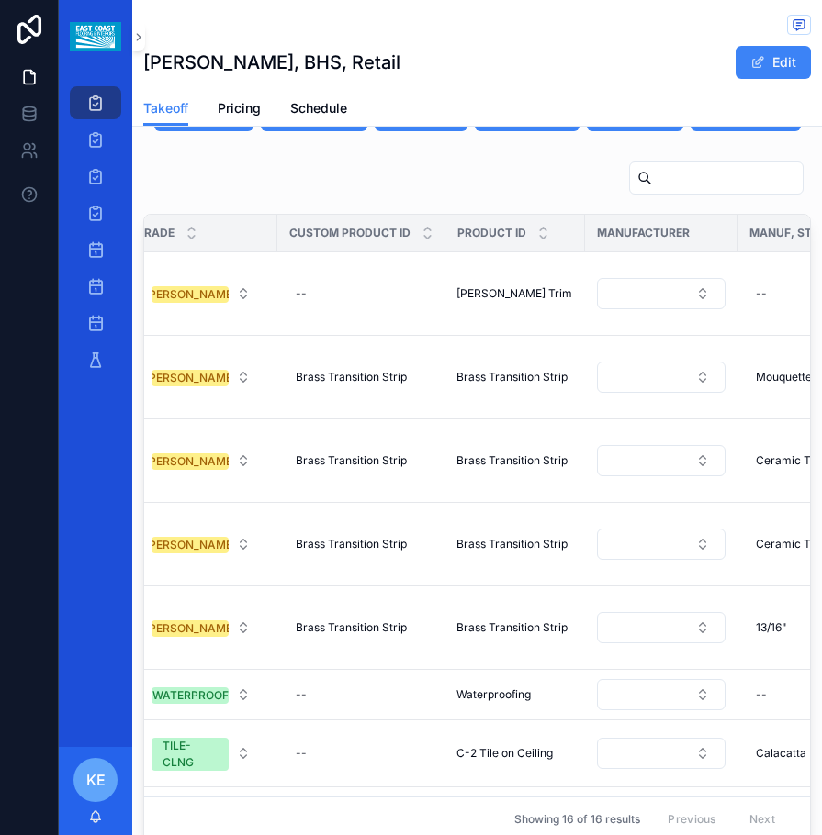
drag, startPoint x: 380, startPoint y: 801, endPoint x: 320, endPoint y: 804, distance: 59.7
click at [318, 809] on div "Excel FCN FCL Trade Custom Product ID Product ID Manufacturer Manuf, Style, Col…" at bounding box center [476, 501] width 689 height 697
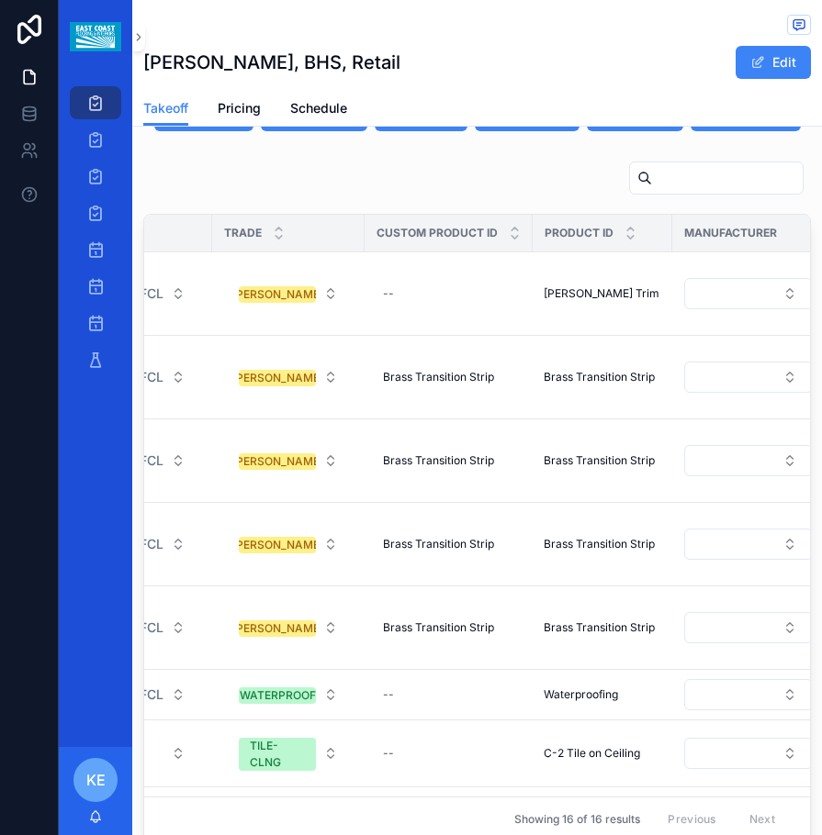
scroll to position [0, 430]
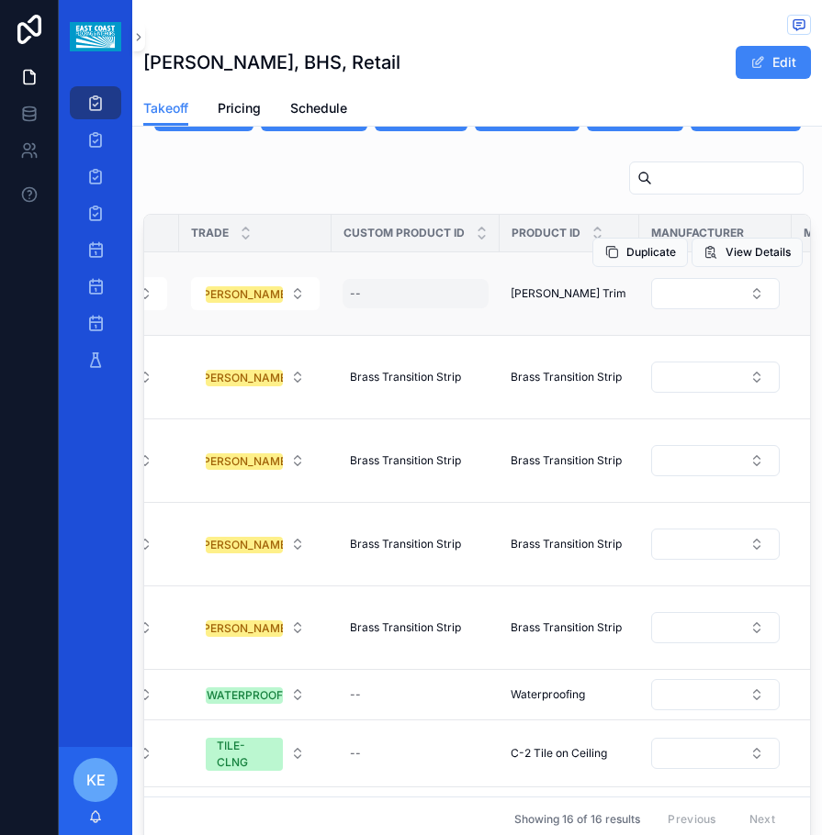
click at [394, 279] on div "--" at bounding box center [415, 293] width 146 height 29
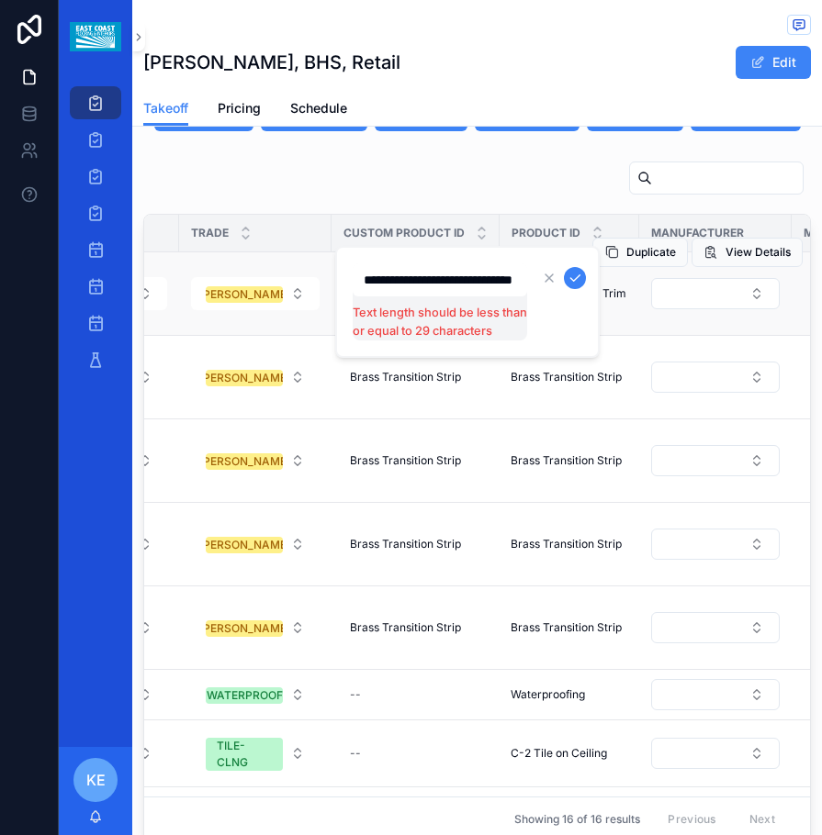
scroll to position [0, 31]
click at [489, 282] on input "**********" at bounding box center [440, 280] width 174 height 26
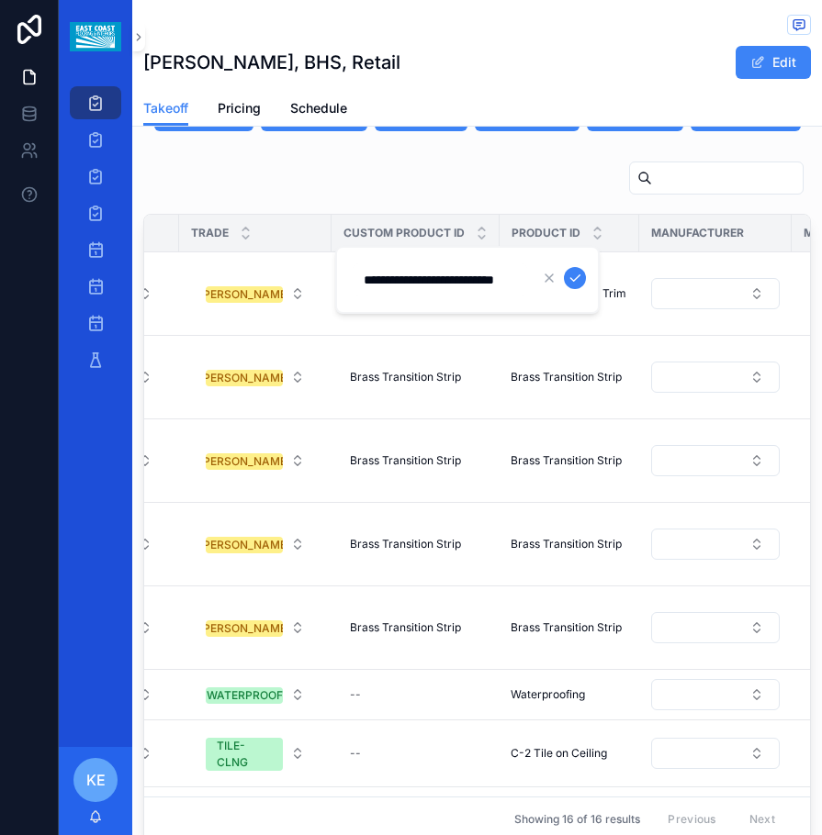
scroll to position [0, 9]
type input "**********"
click button "scrollable content" at bounding box center [575, 278] width 22 height 22
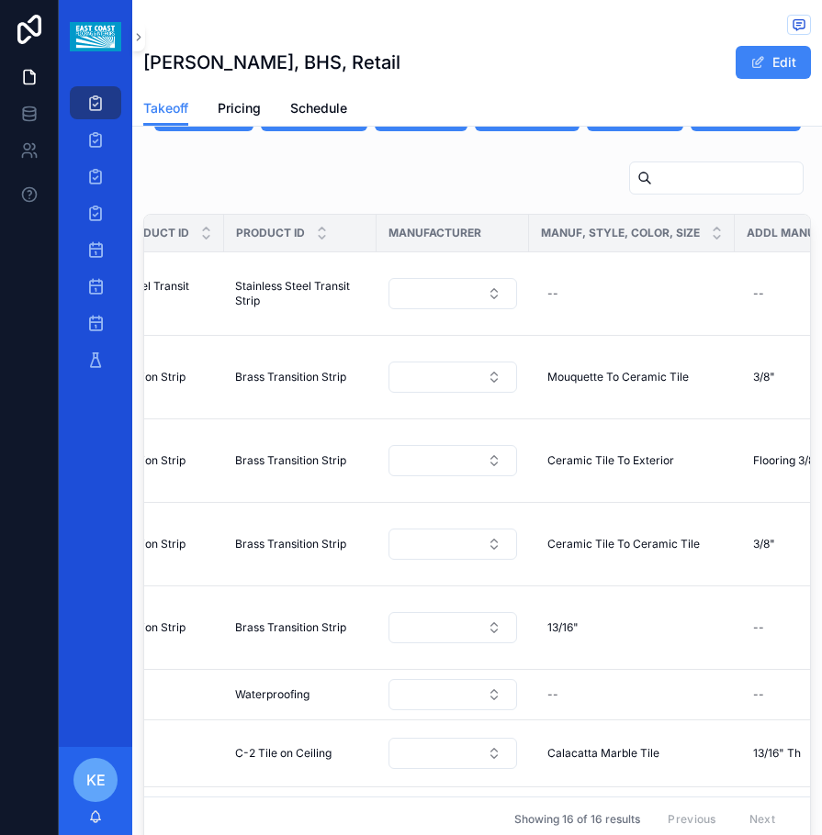
scroll to position [0, 710]
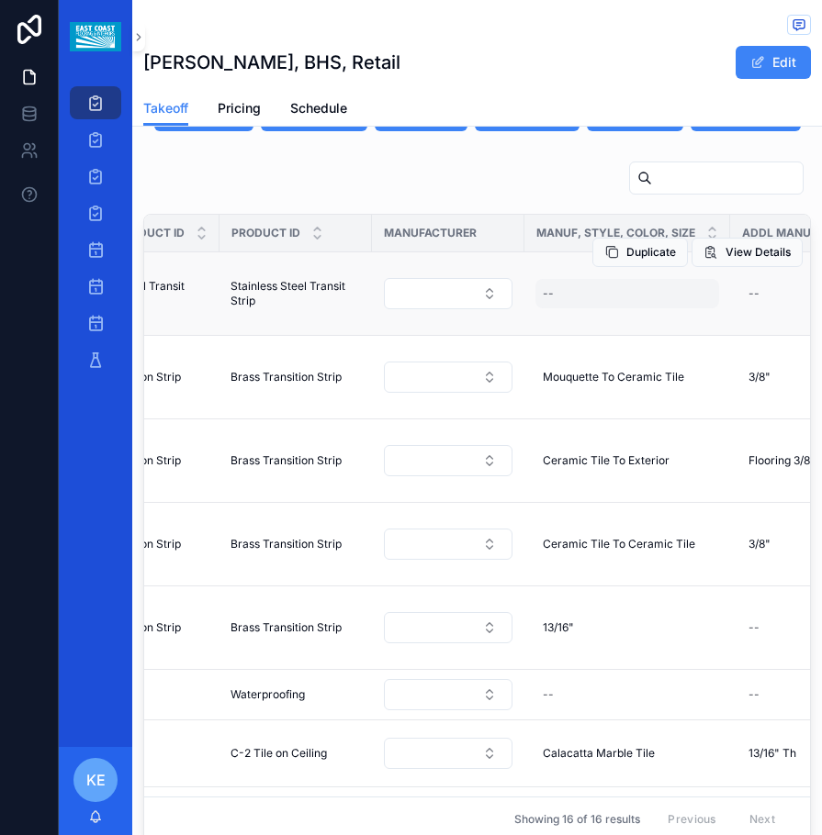
click at [565, 279] on div "--" at bounding box center [627, 293] width 184 height 29
type input "*"
type input "****"
click button "scrollable content" at bounding box center [766, 278] width 22 height 22
click at [592, 249] on div "Duplicate View Details" at bounding box center [697, 252] width 210 height 83
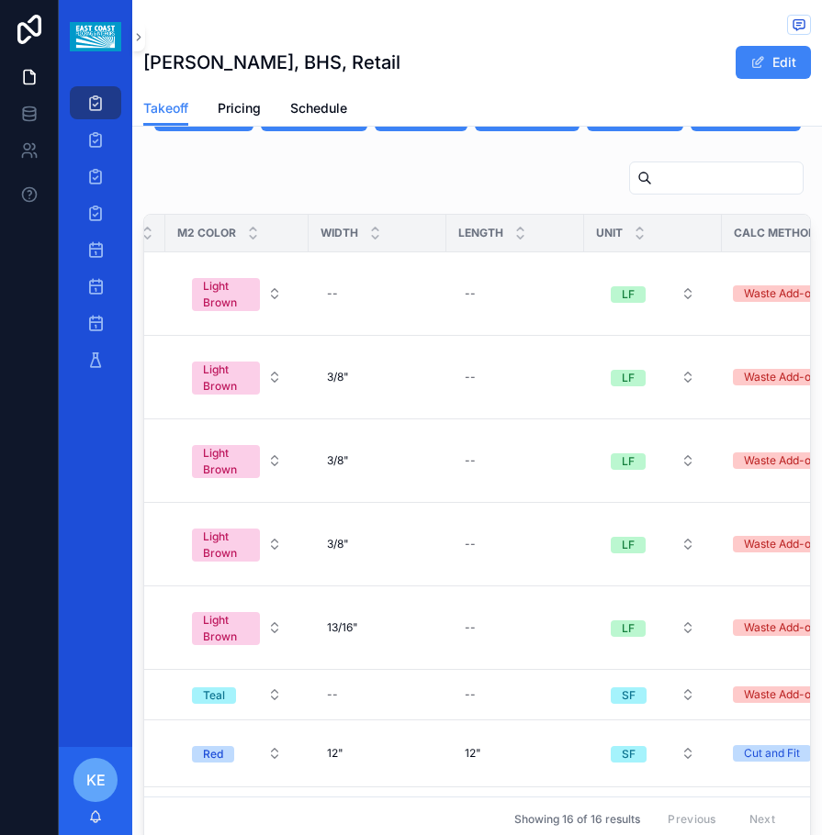
scroll to position [0, 1841]
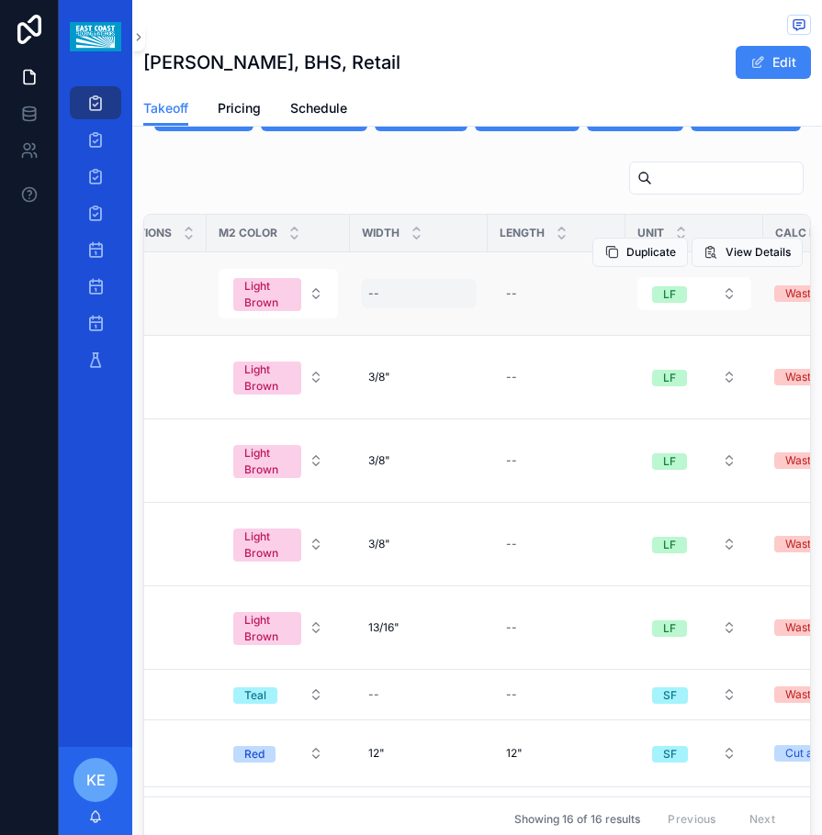
click at [385, 279] on div "--" at bounding box center [419, 293] width 116 height 29
type input "****"
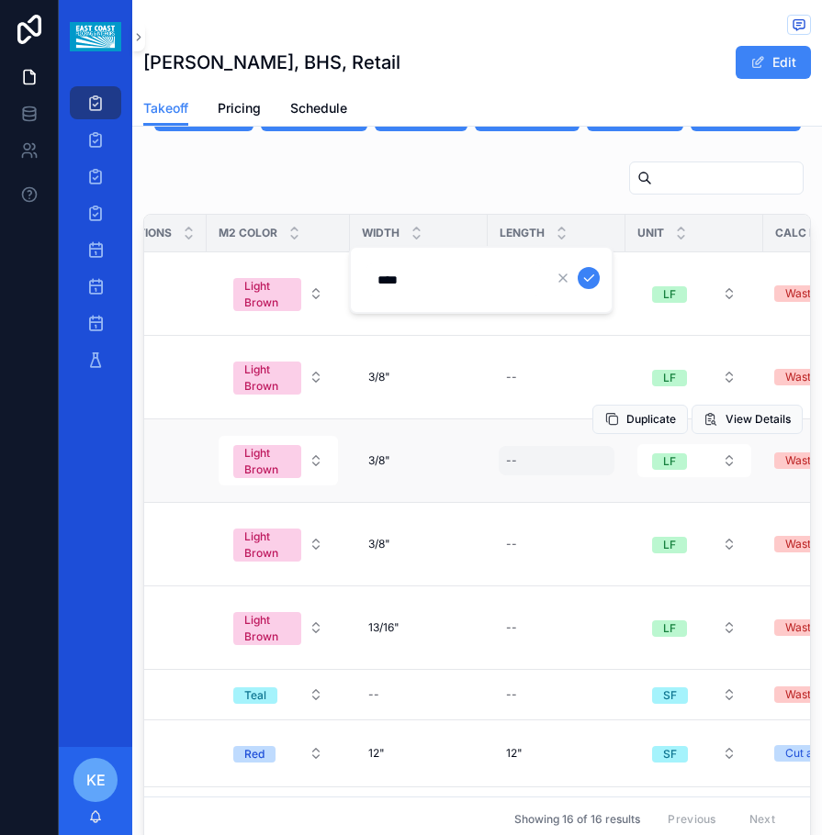
click button "scrollable content" at bounding box center [588, 278] width 22 height 22
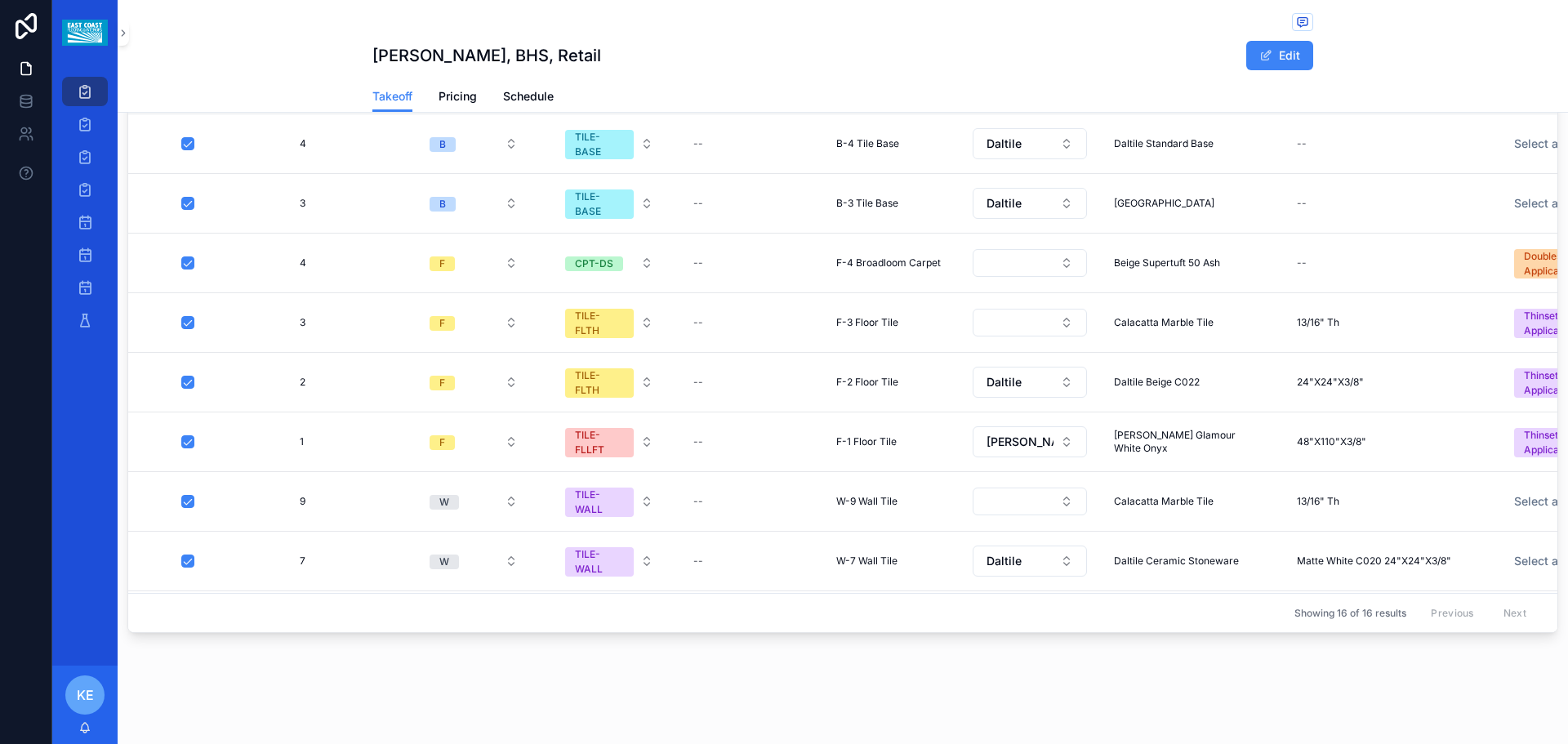
scroll to position [539, 0]
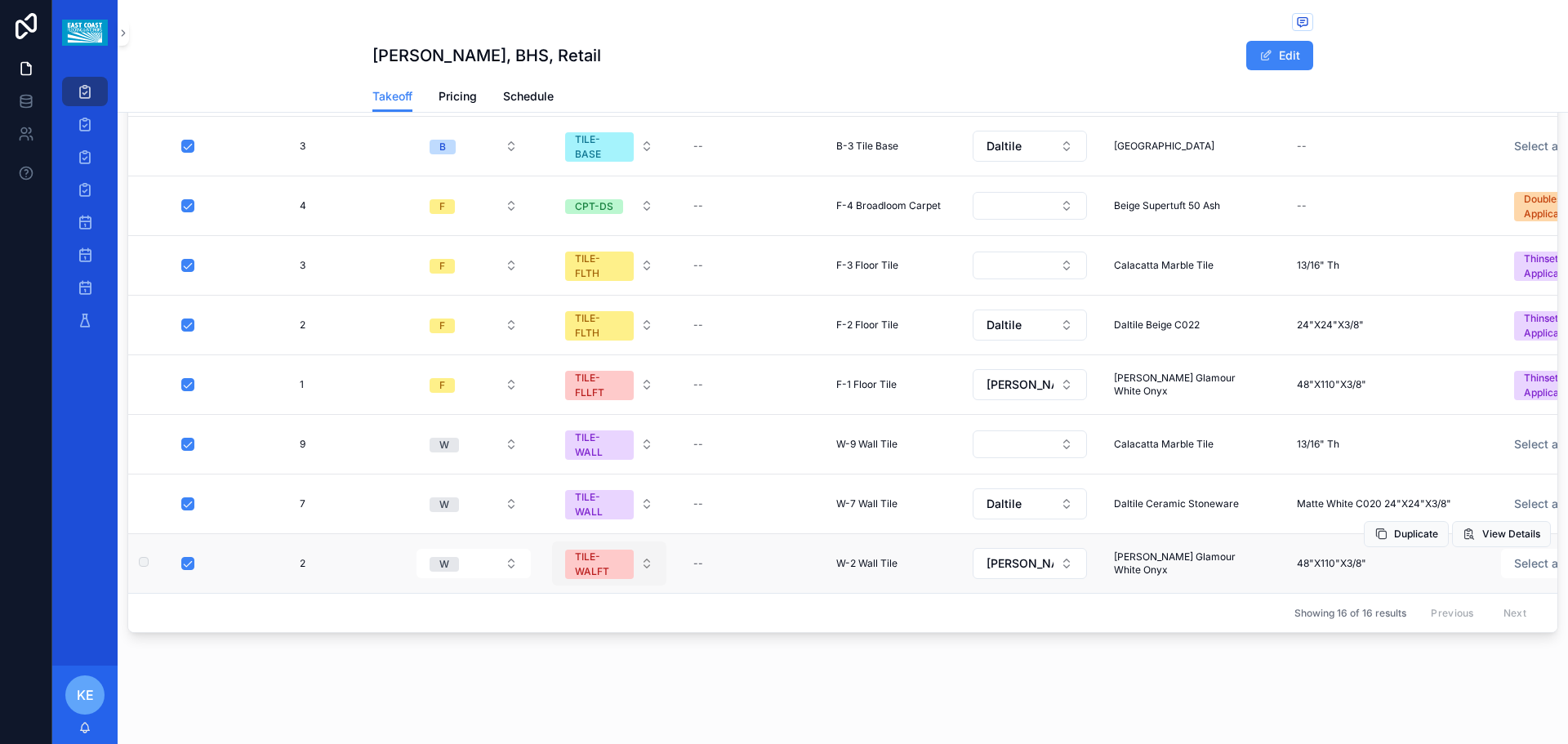
click at [650, 556] on button "TILE-WALFT" at bounding box center [609, 564] width 115 height 44
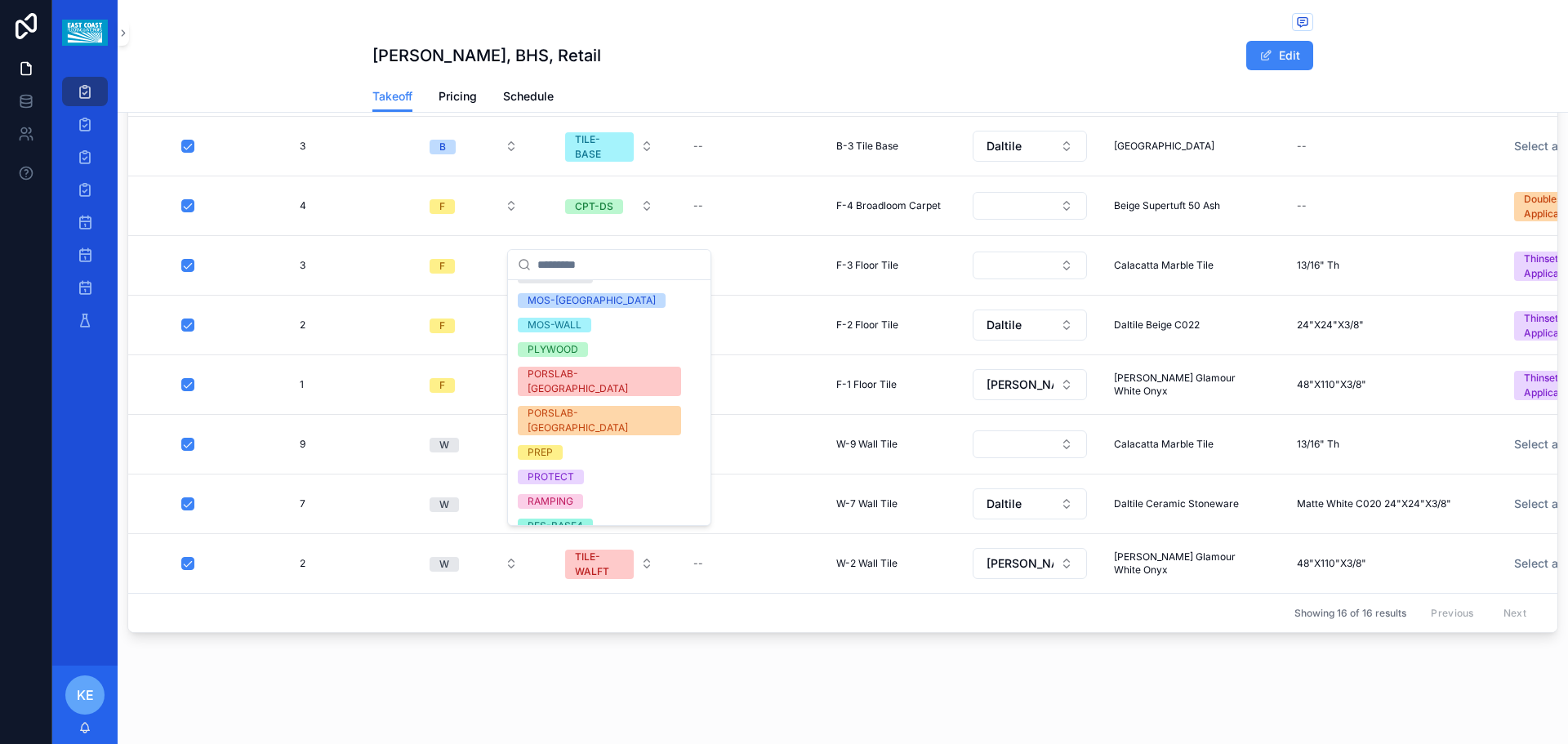
scroll to position [981, 0]
click at [590, 401] on div "PORSLAB-[GEOGRAPHIC_DATA]" at bounding box center [599, 416] width 144 height 29
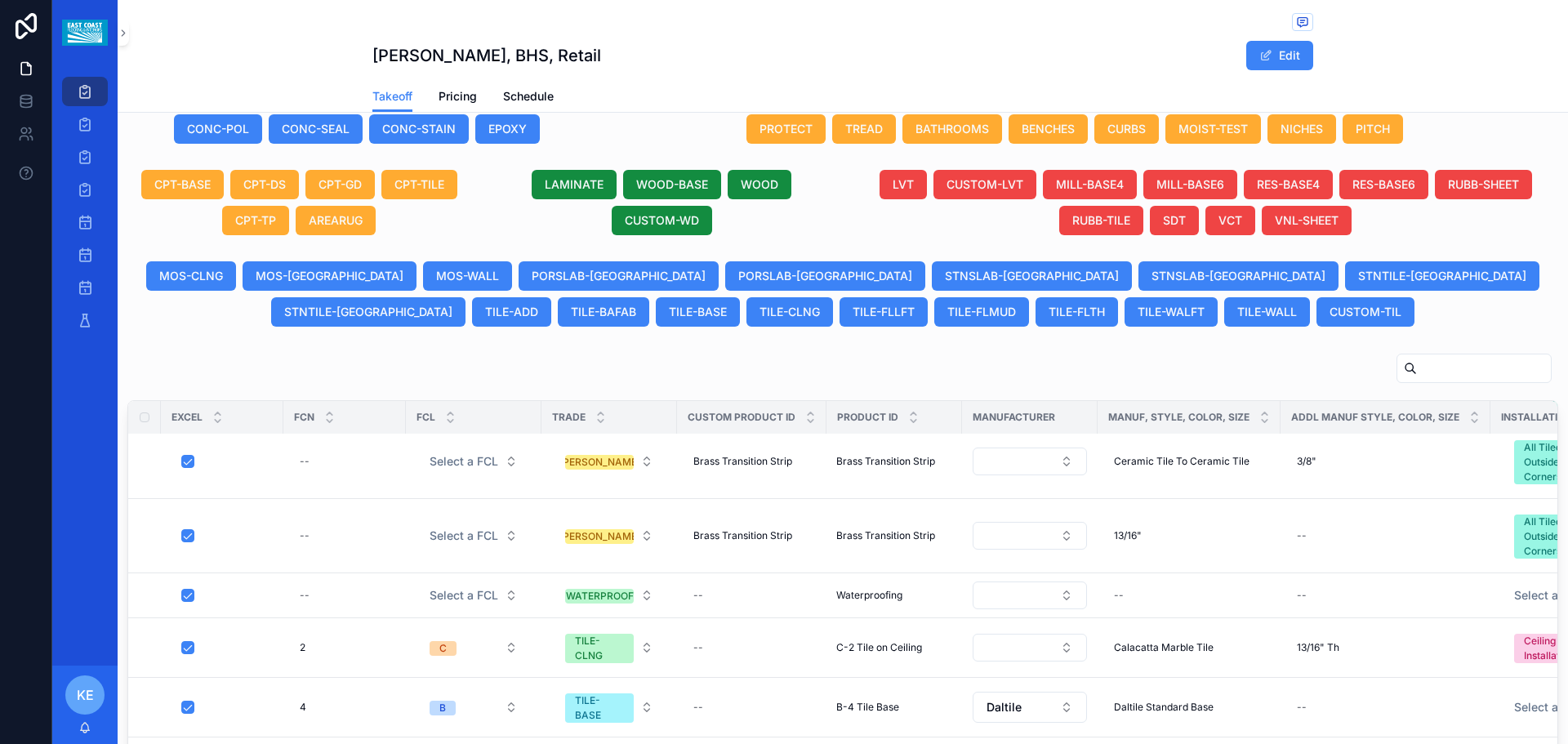
scroll to position [0, 0]
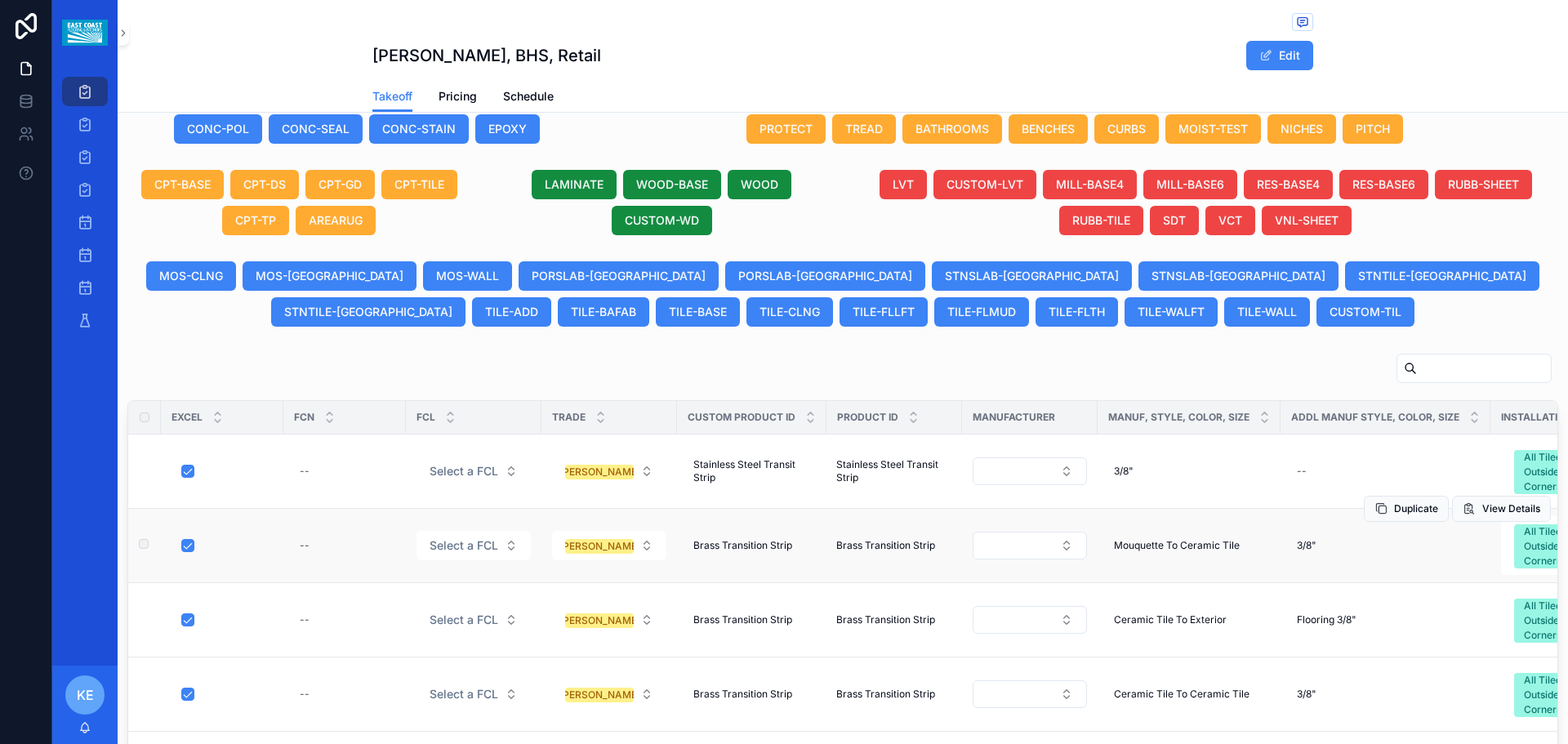
drag, startPoint x: 856, startPoint y: 562, endPoint x: 1004, endPoint y: 570, distance: 148.2
click at [730, 547] on div "Brass Transition Strip Brass Transition Strip" at bounding box center [752, 546] width 130 height 26
click at [730, 512] on button "View Details" at bounding box center [1500, 508] width 99 height 26
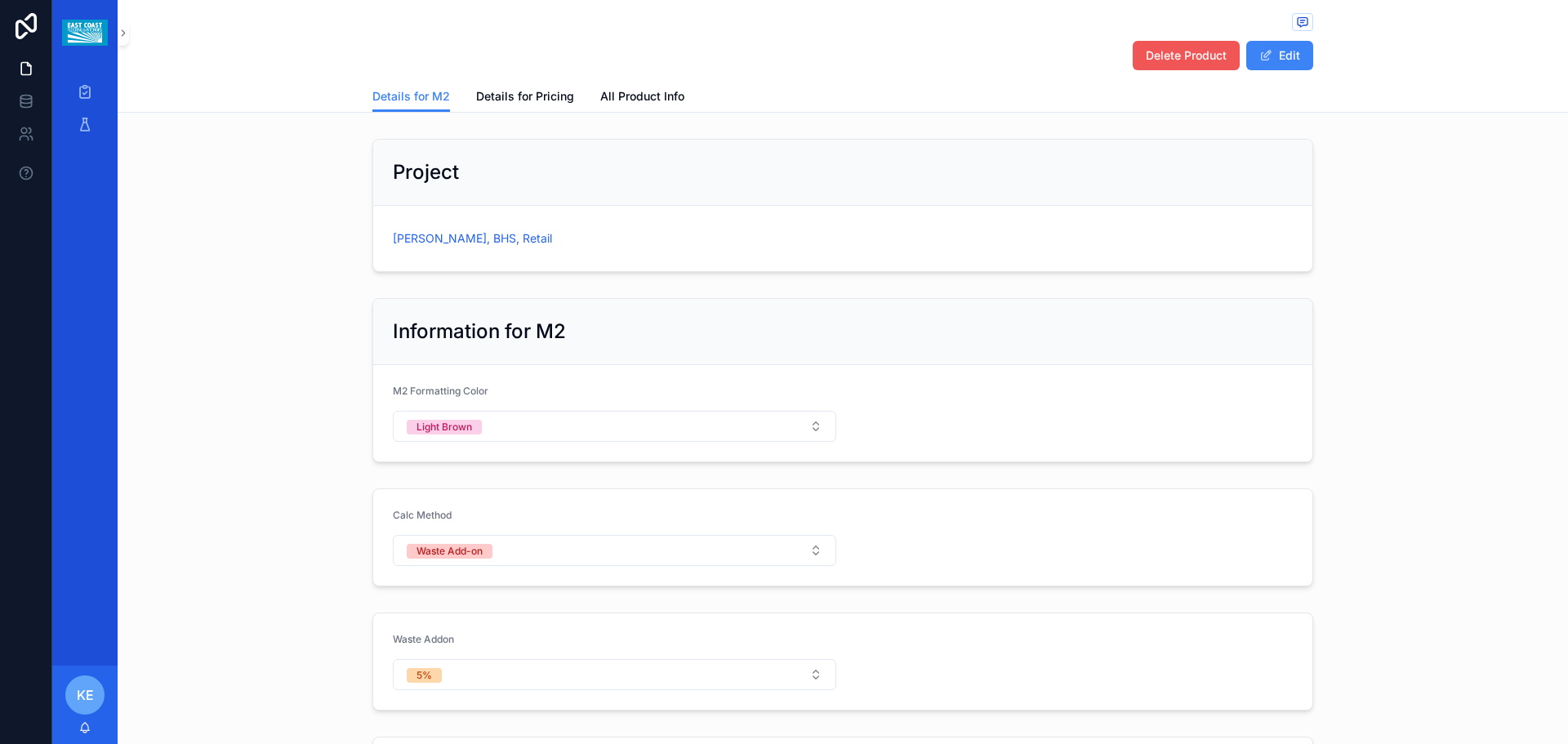
click at [730, 64] on button "Delete Product" at bounding box center [1186, 55] width 107 height 29
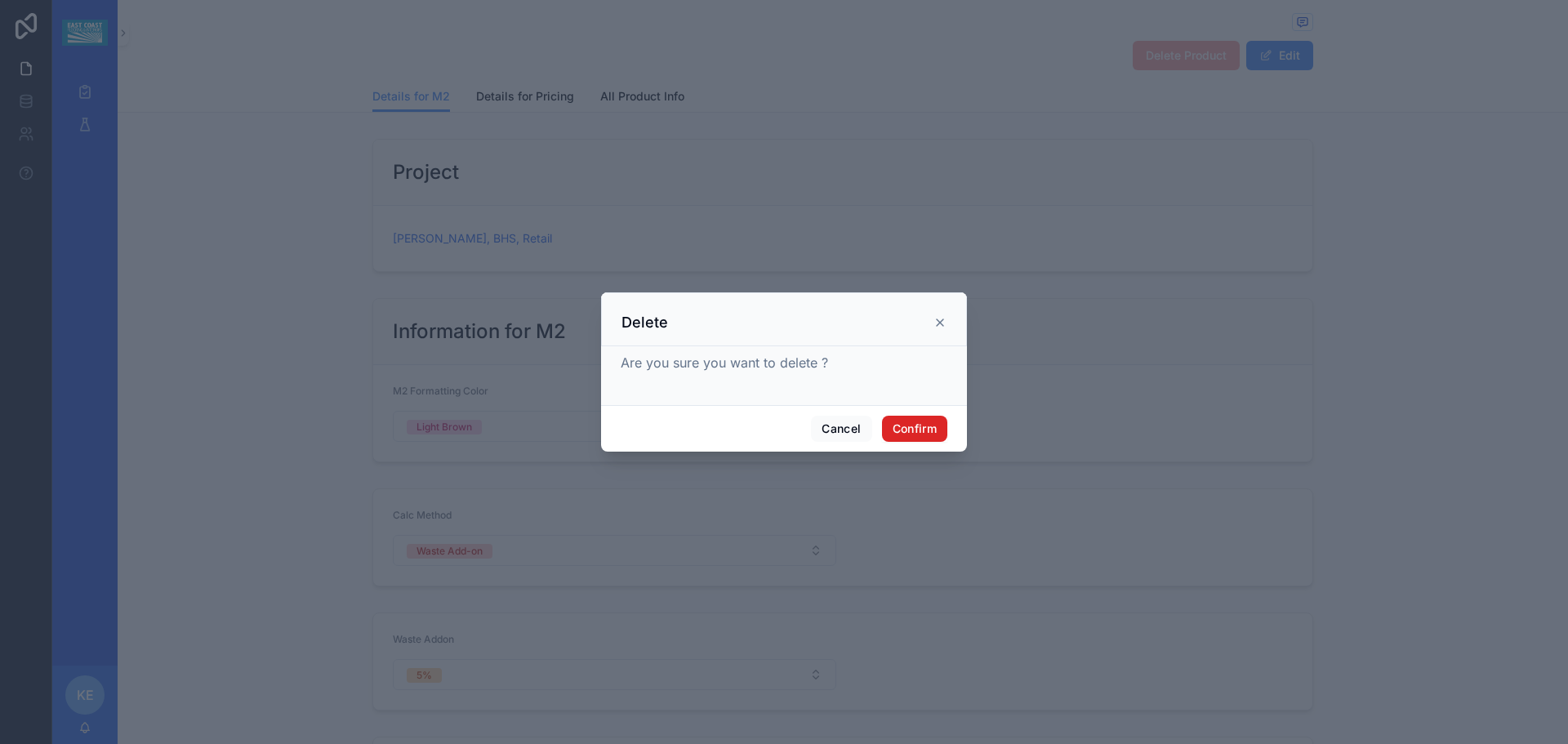
drag, startPoint x: 922, startPoint y: 433, endPoint x: 914, endPoint y: 441, distance: 11.3
click at [730, 434] on button "Confirm" at bounding box center [913, 428] width 65 height 26
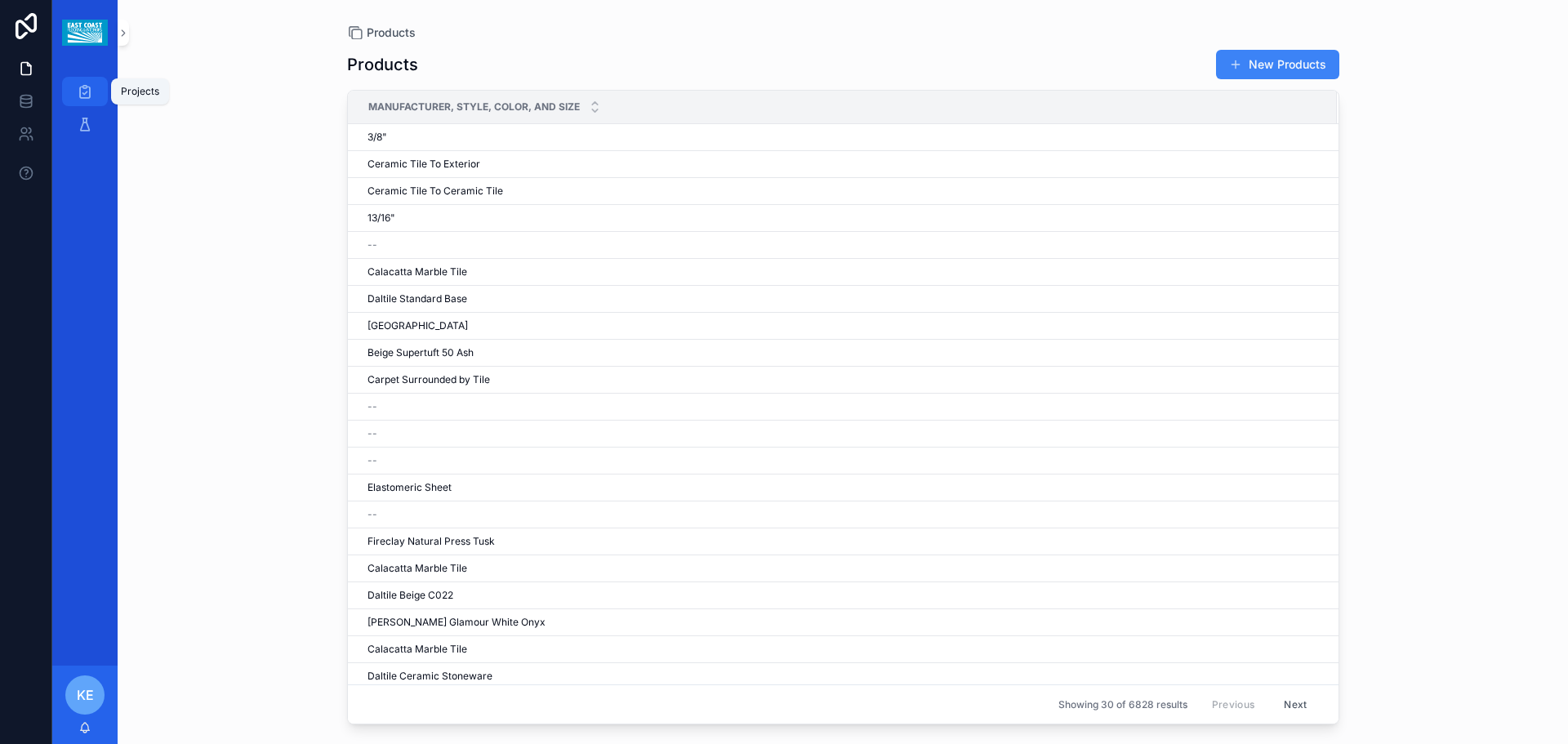
click at [84, 87] on icon "scrollable content" at bounding box center [84, 92] width 16 height 16
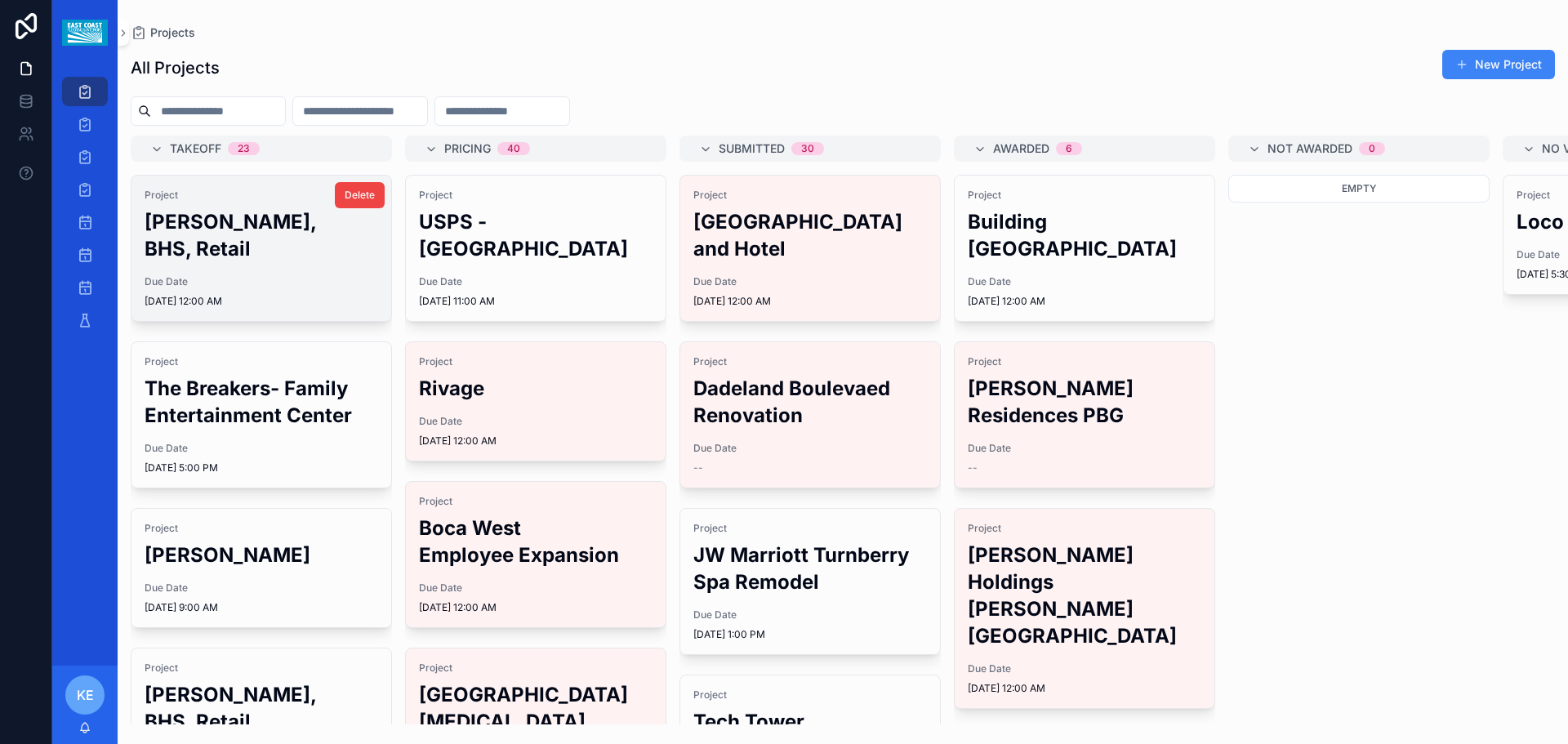
click at [237, 275] on div "Due Date [DATE] 12:00 AM" at bounding box center [261, 291] width 234 height 33
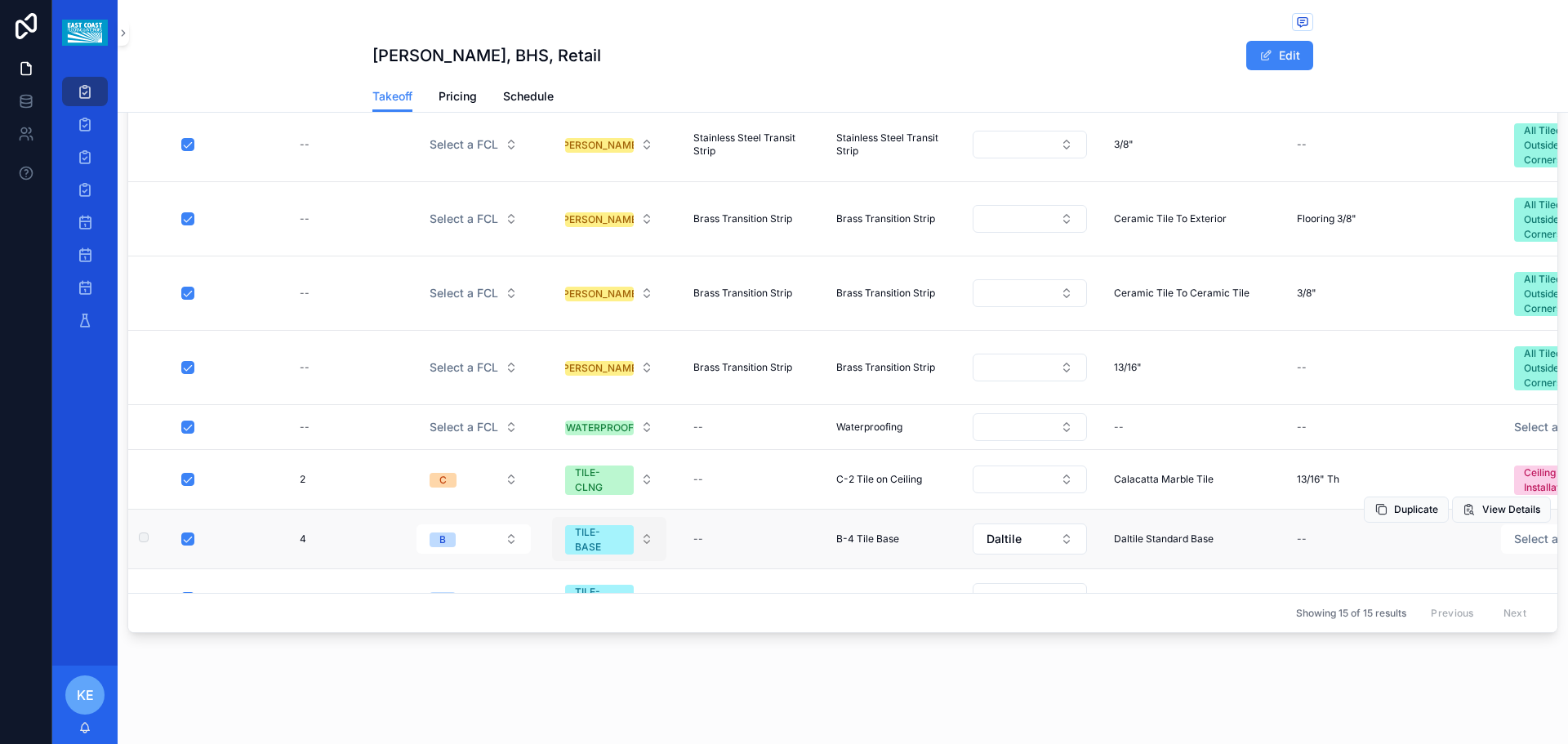
scroll to position [408, 0]
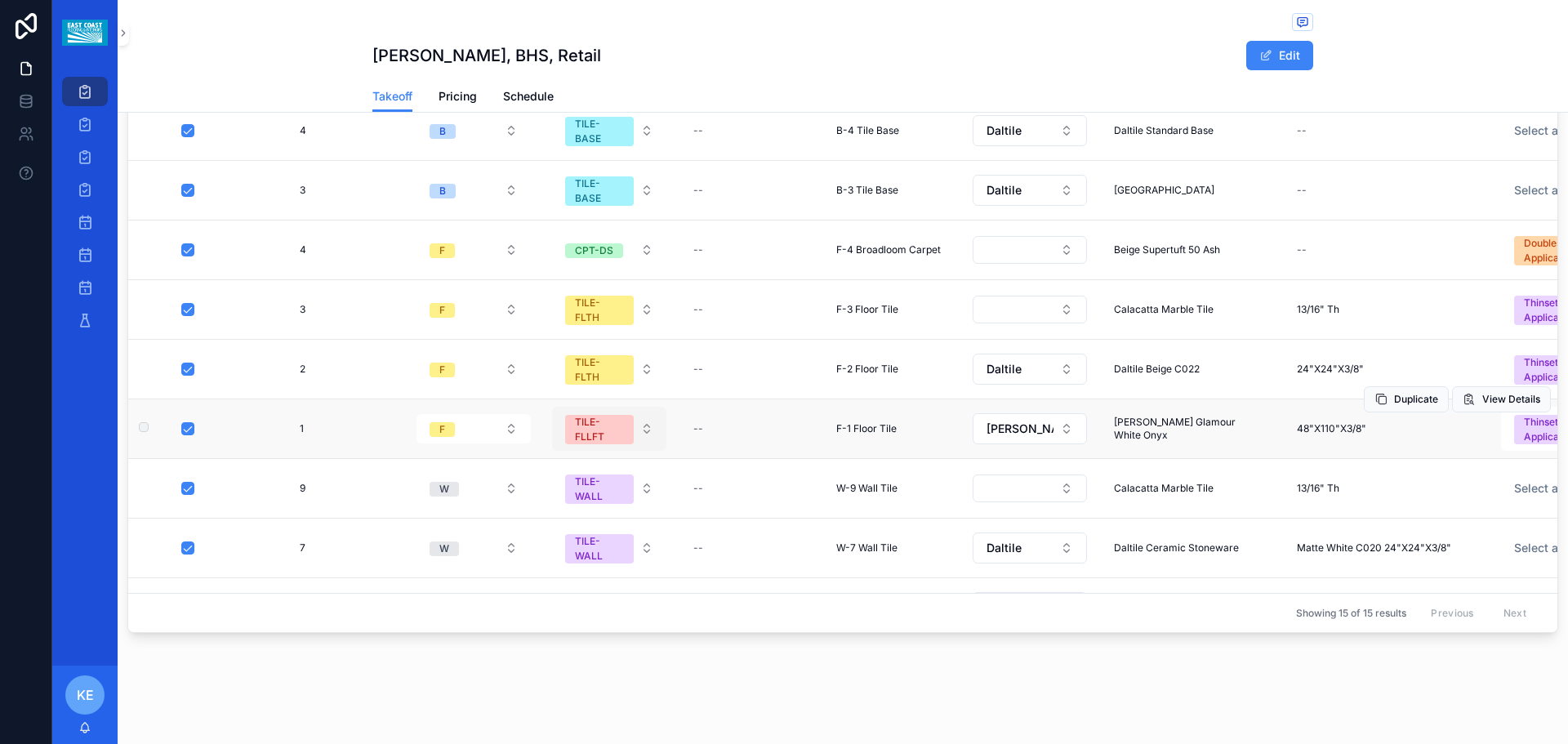
click at [638, 433] on button "TILE-FLLFT" at bounding box center [609, 429] width 115 height 44
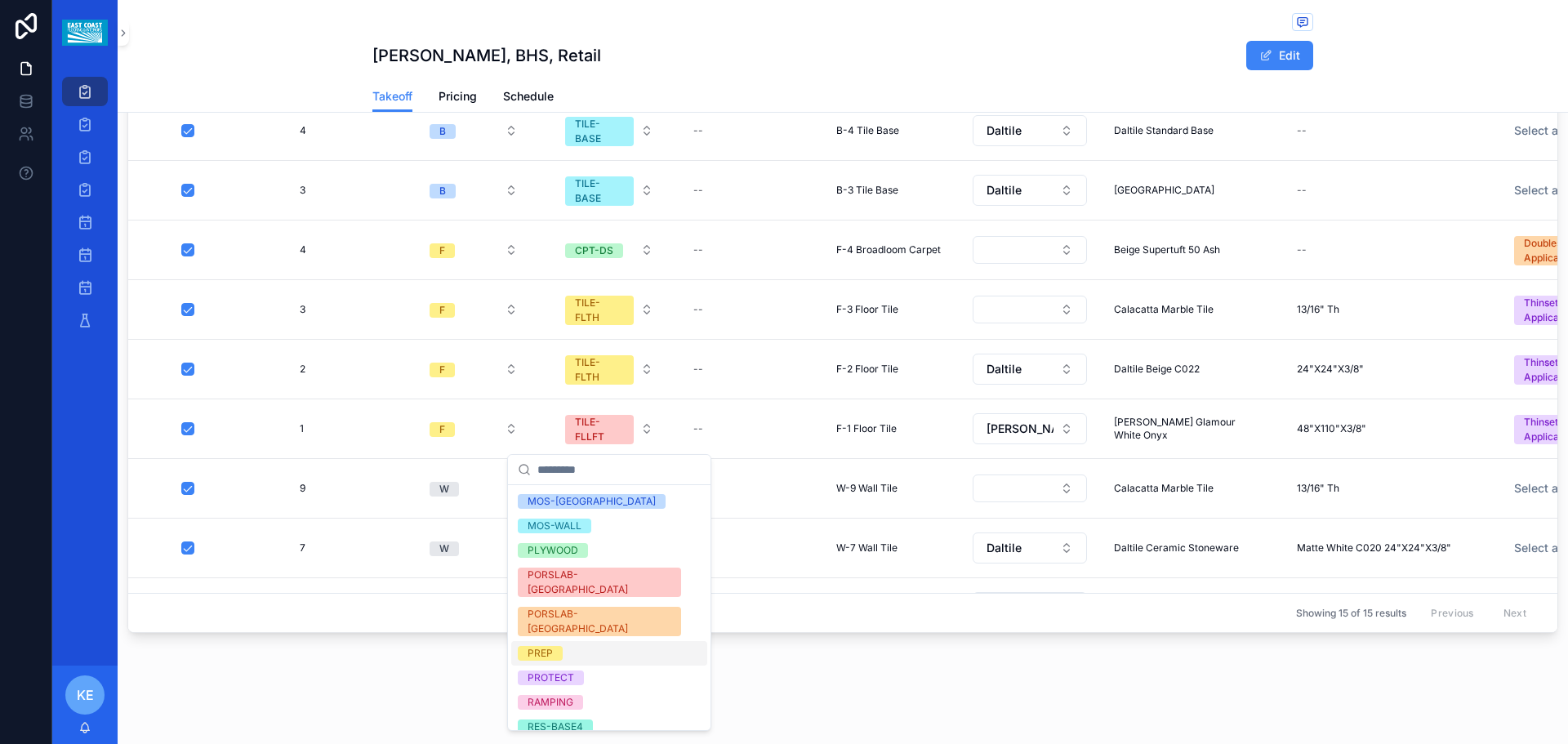
scroll to position [981, 0]
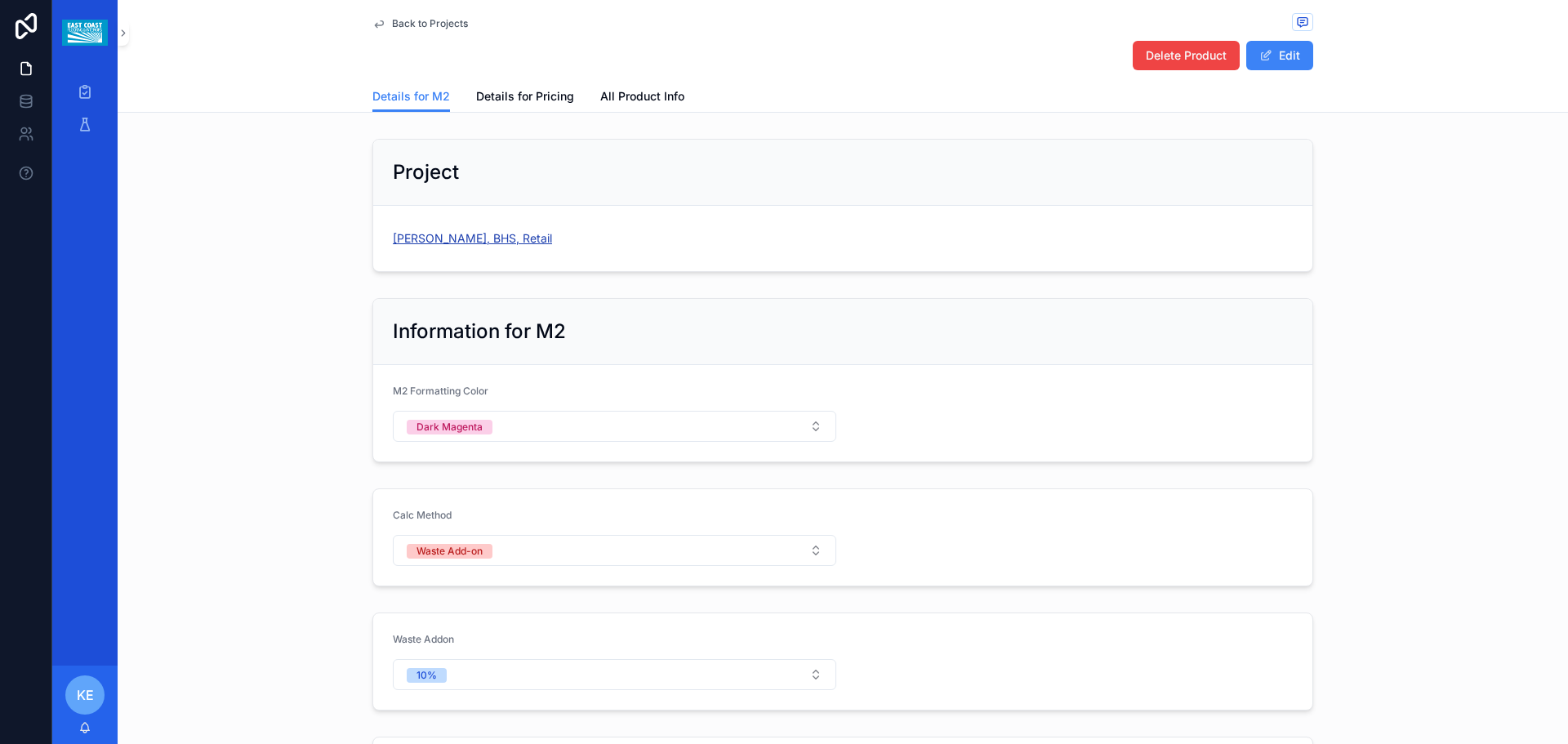
click at [432, 242] on span "[PERSON_NAME], BHS, Retail" at bounding box center [472, 239] width 159 height 16
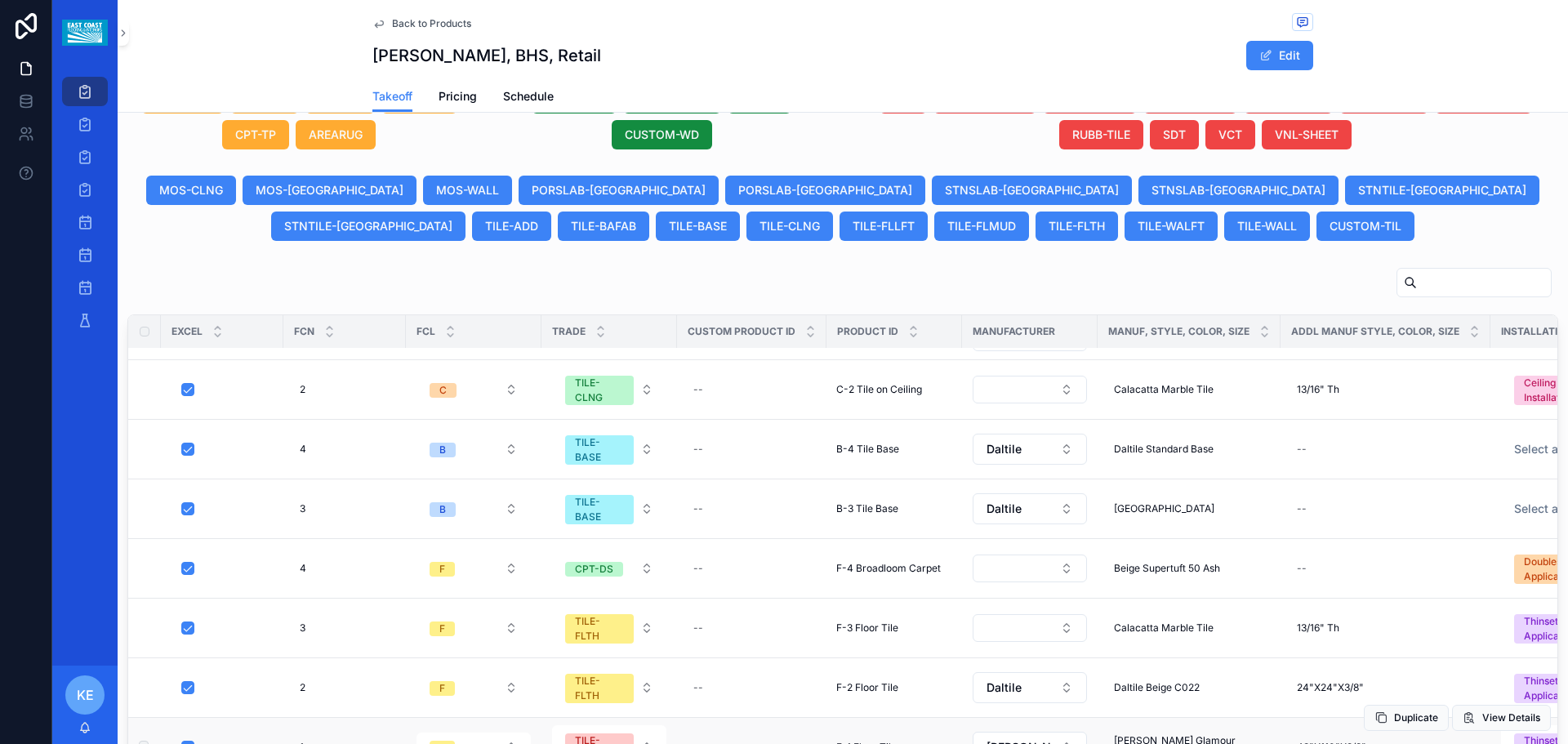
scroll to position [465, 0]
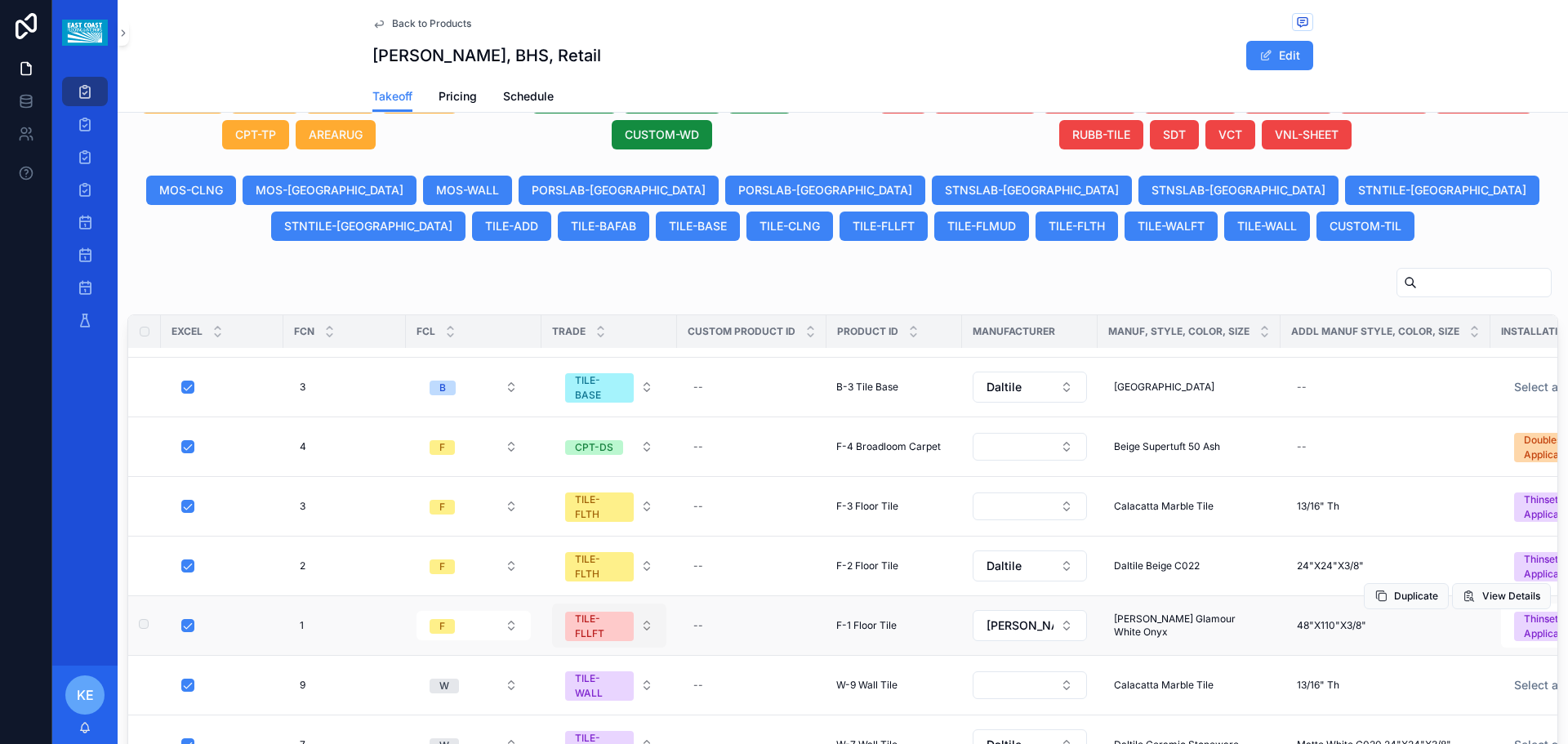
click at [644, 611] on button "TILE-FLLFT" at bounding box center [609, 626] width 115 height 44
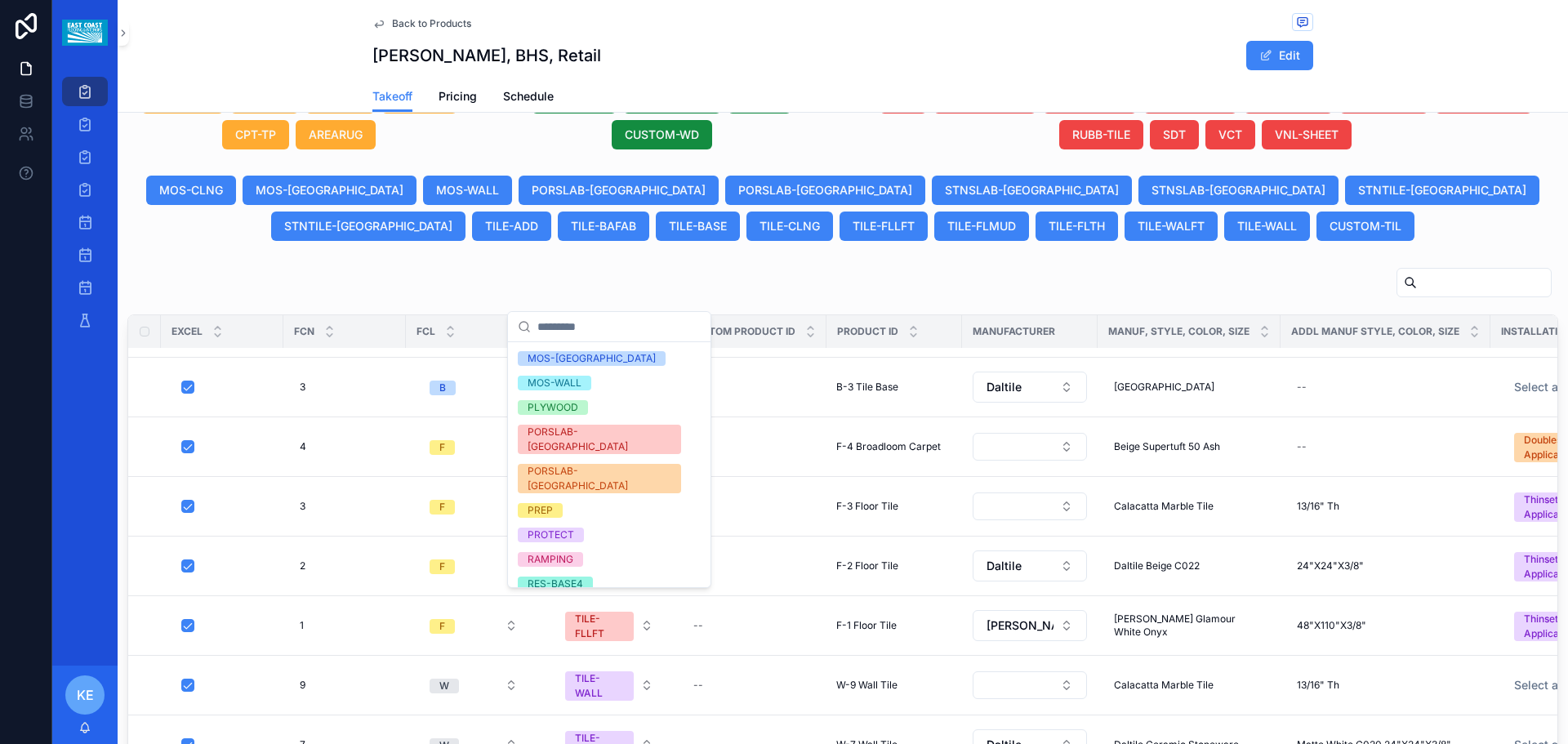
scroll to position [1062, 0]
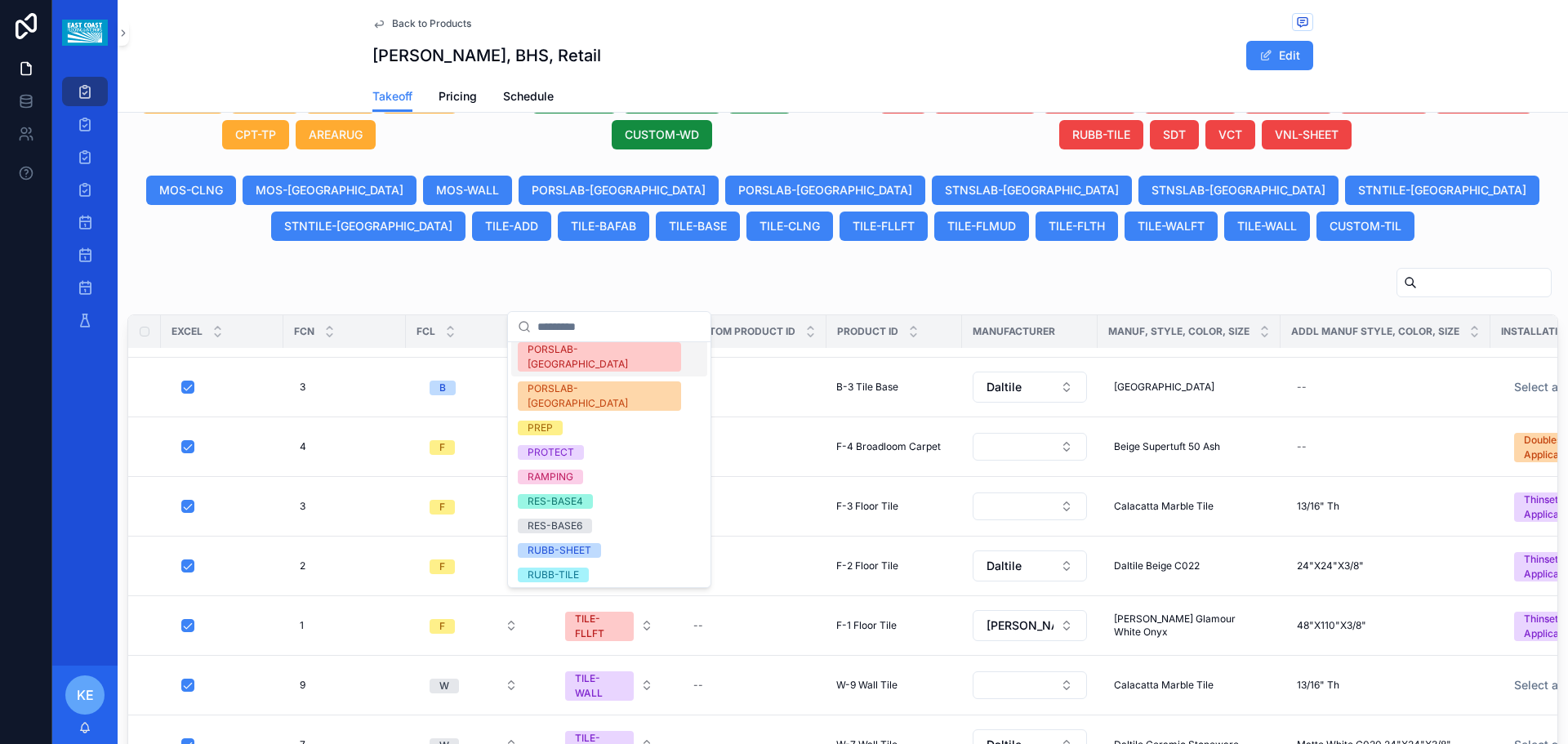
click at [573, 352] on div "PORSLAB-[GEOGRAPHIC_DATA]" at bounding box center [599, 357] width 144 height 29
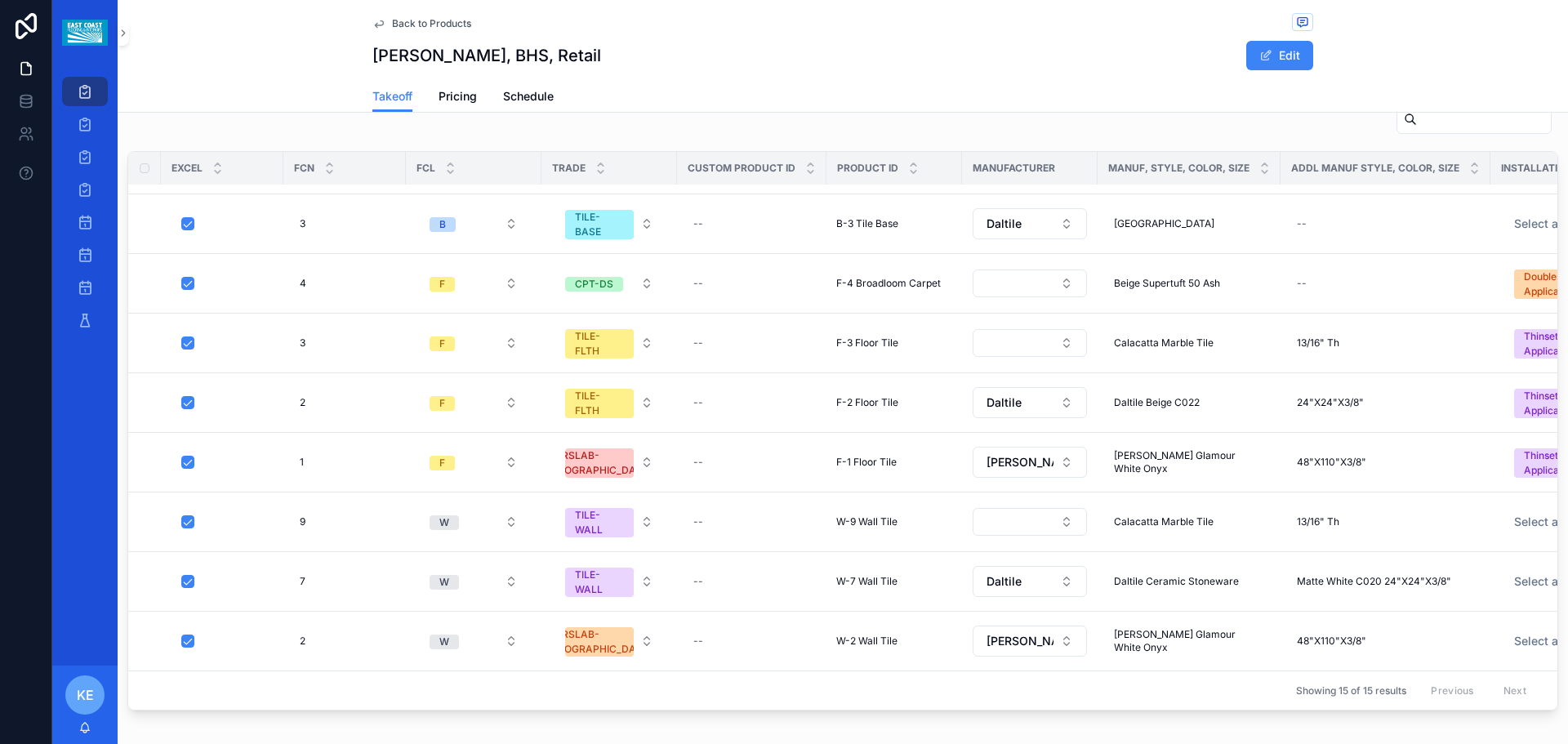
scroll to position [0, 0]
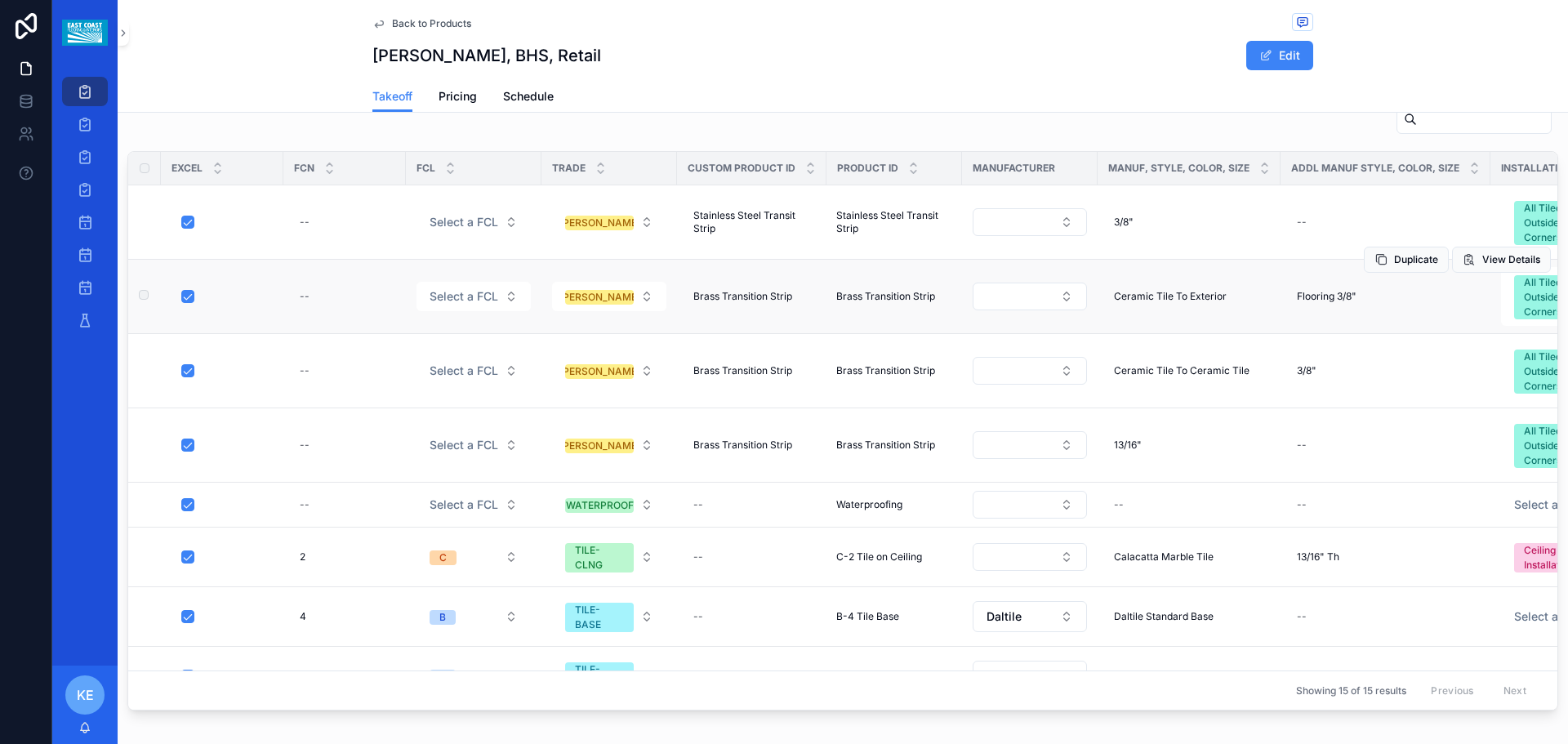
click at [730, 294] on span "Brass Transition Strip" at bounding box center [885, 296] width 99 height 13
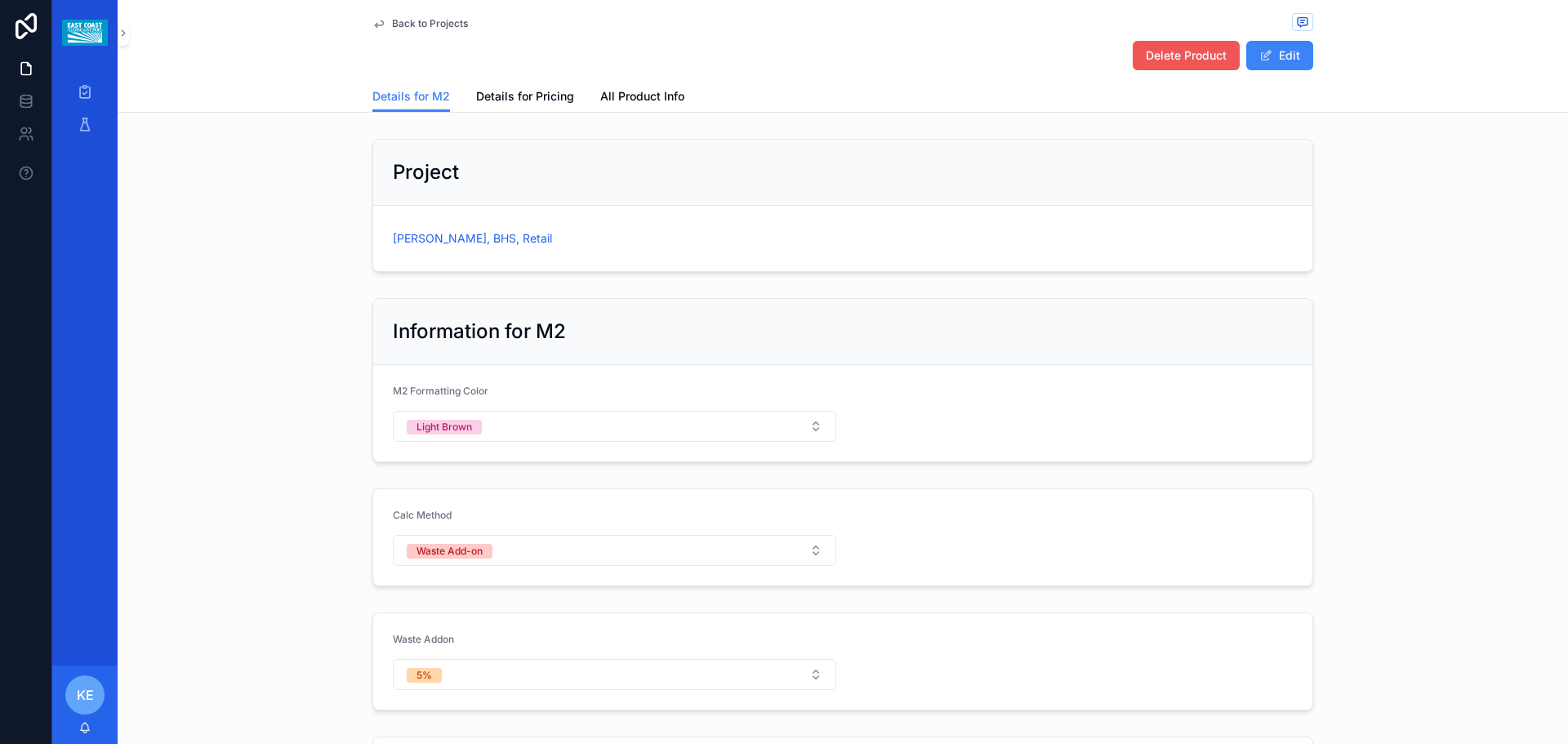
click at [730, 53] on span "Delete Product" at bounding box center [1186, 55] width 81 height 16
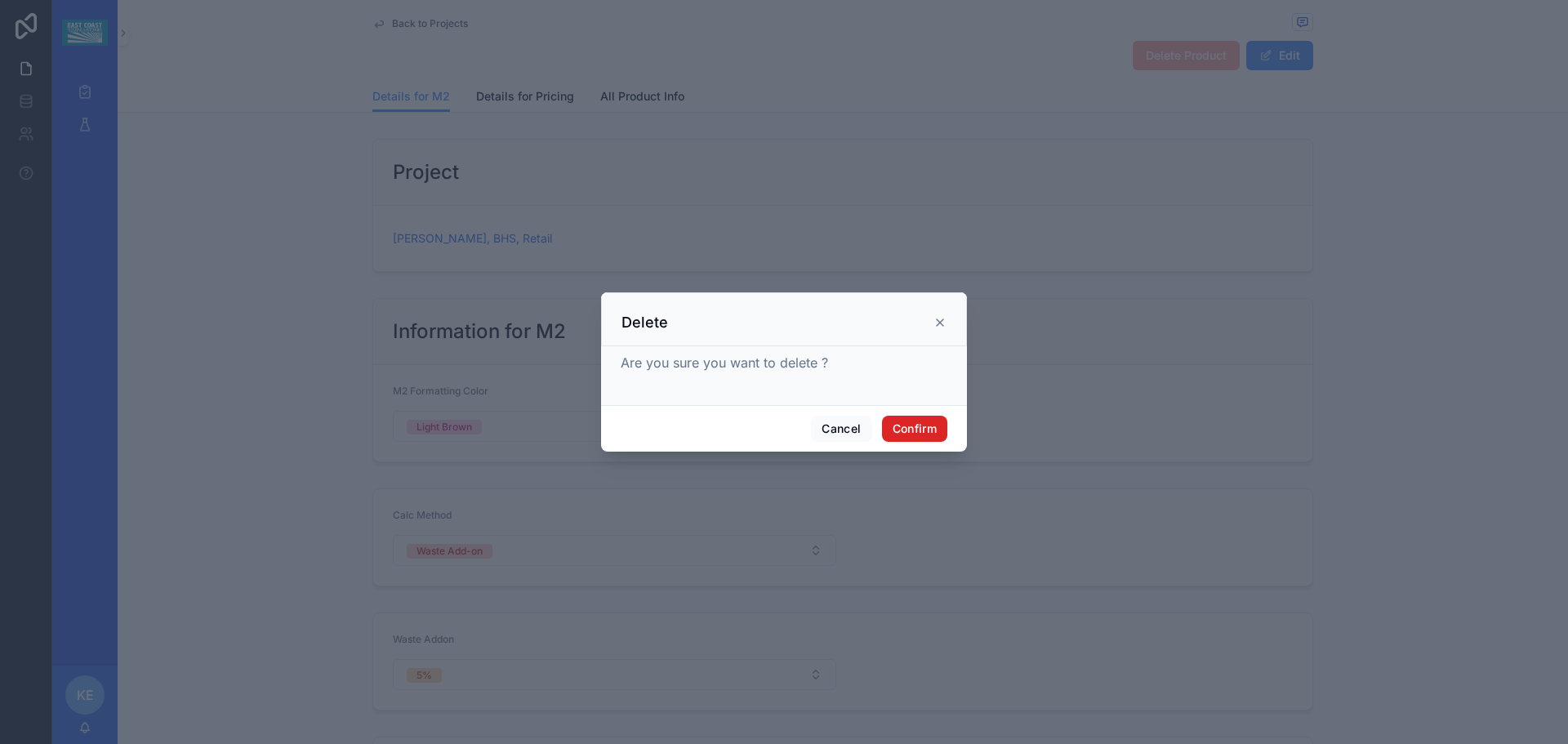
click at [730, 433] on button "Confirm" at bounding box center [913, 428] width 65 height 26
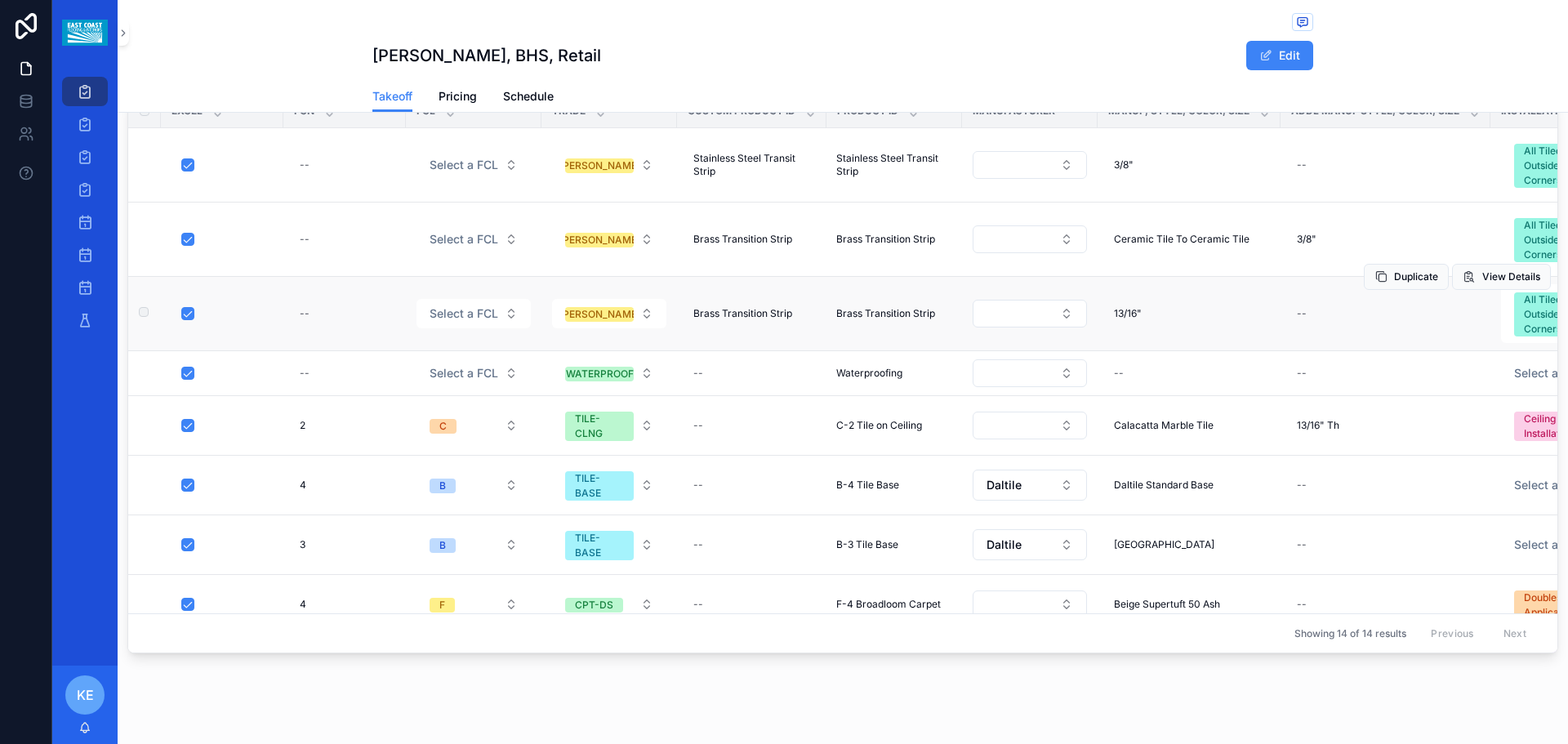
scroll to position [981, 0]
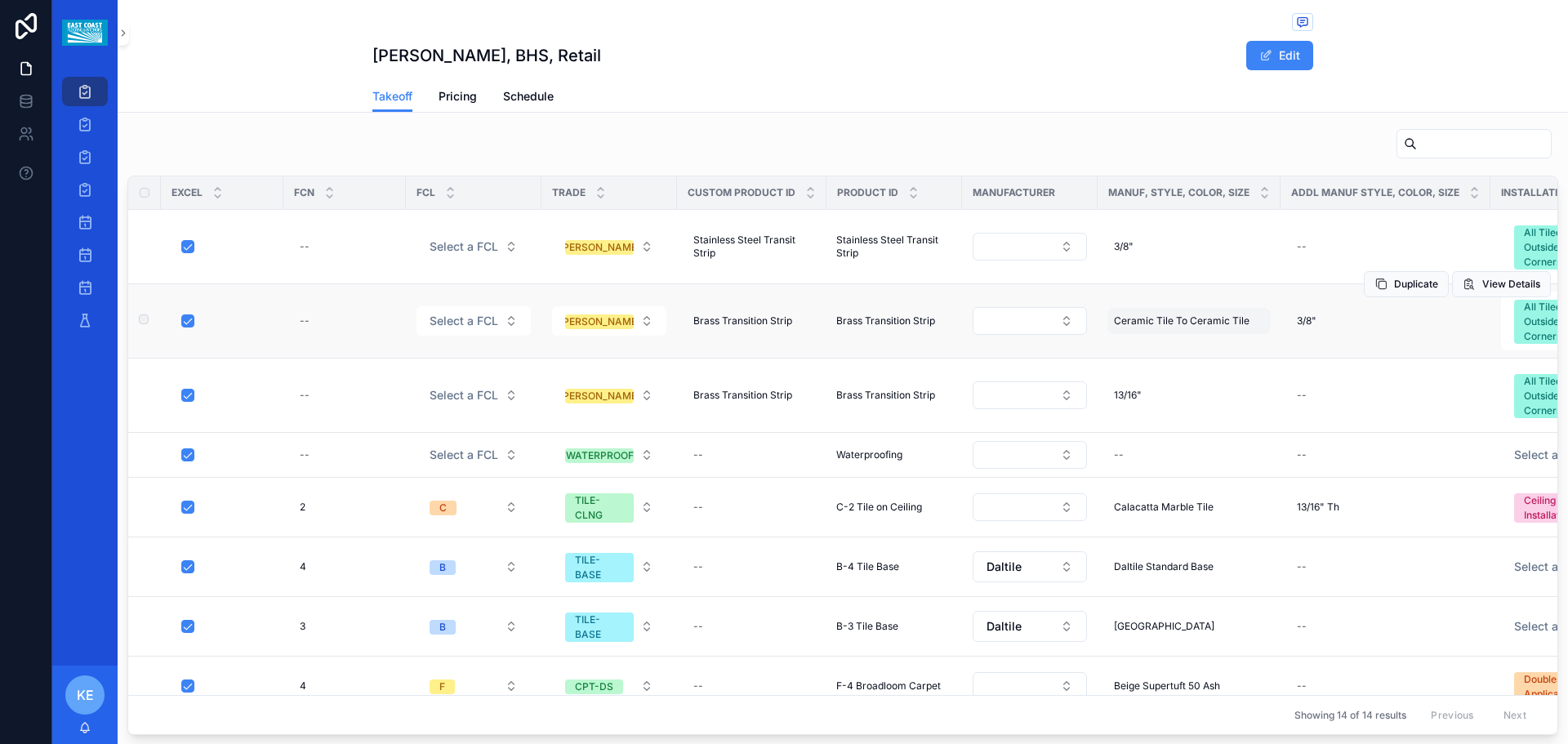
click at [730, 322] on div "Ceramic Tile To Ceramic Tile Ceramic Tile To Ceramic Tile" at bounding box center [1189, 320] width 164 height 26
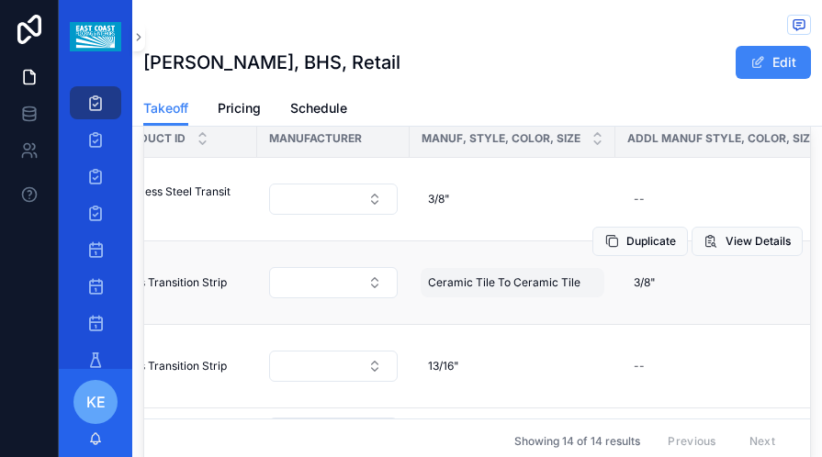
scroll to position [0, 826]
click at [567, 275] on span "Ceramic Tile To Ceramic Tile" at bounding box center [502, 282] width 152 height 15
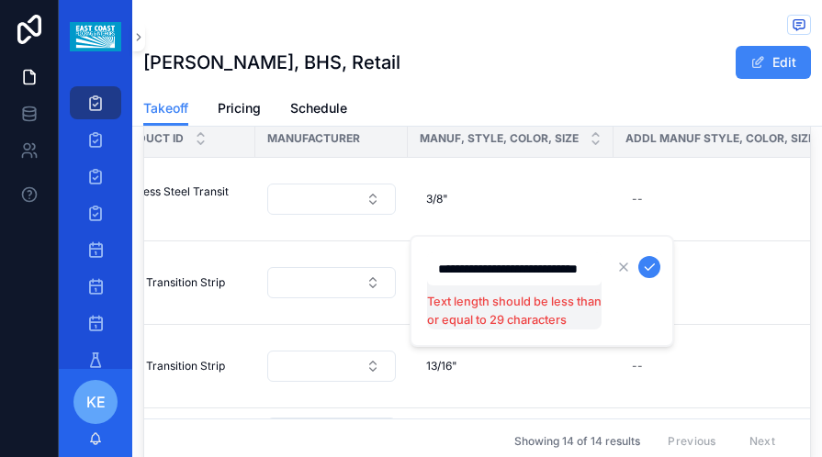
scroll to position [0, 30]
type input "**********"
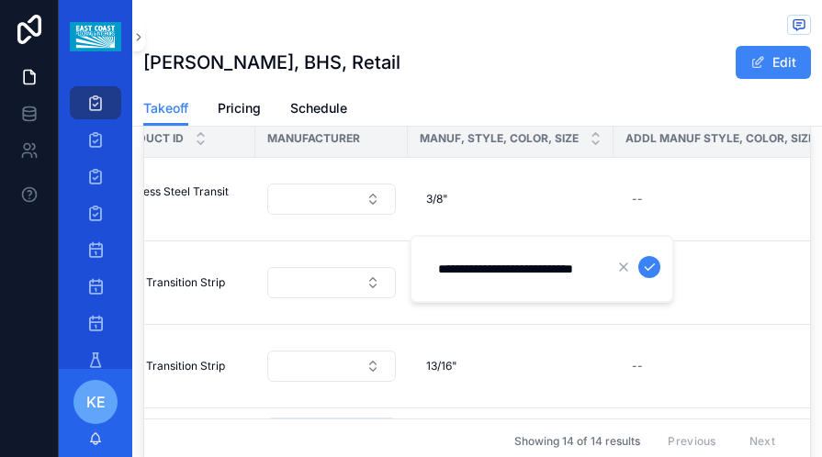
scroll to position [0, 27]
click button "scrollable content" at bounding box center [649, 267] width 22 height 22
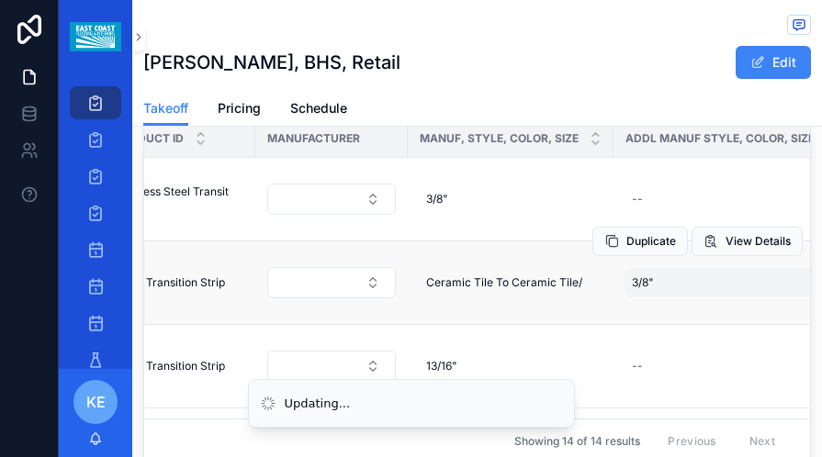
click at [669, 268] on div "3/8" 3/8"" at bounding box center [731, 282] width 214 height 29
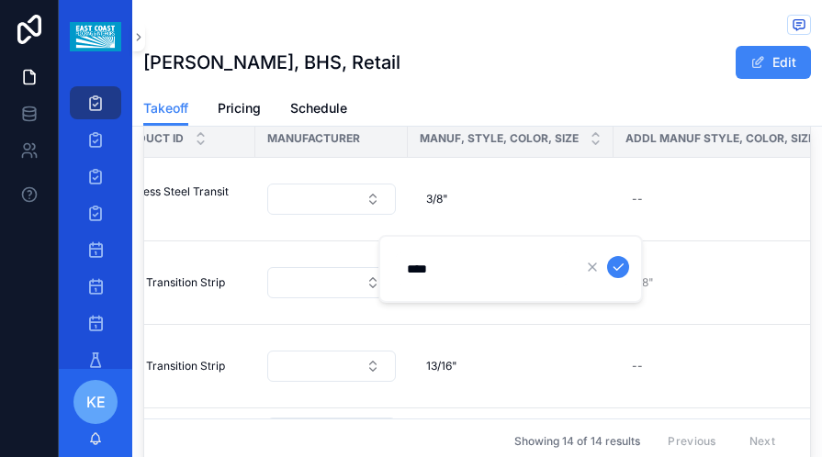
click at [405, 266] on input "****" at bounding box center [483, 269] width 174 height 26
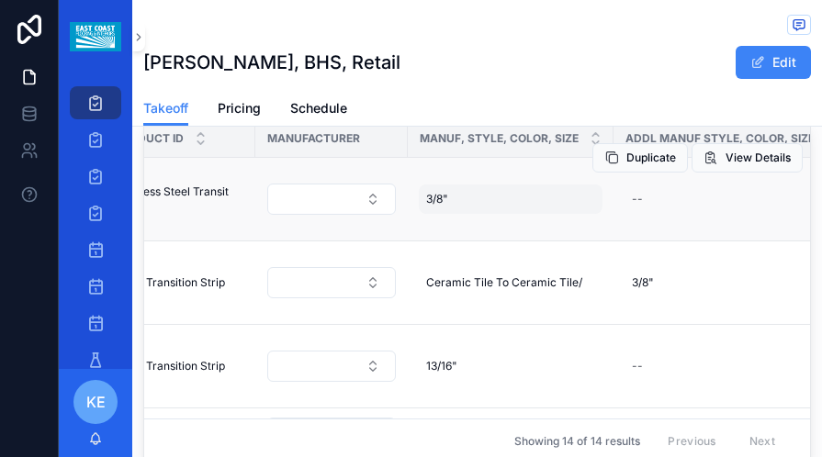
click at [470, 185] on div "3/8" 3/8"" at bounding box center [511, 199] width 184 height 29
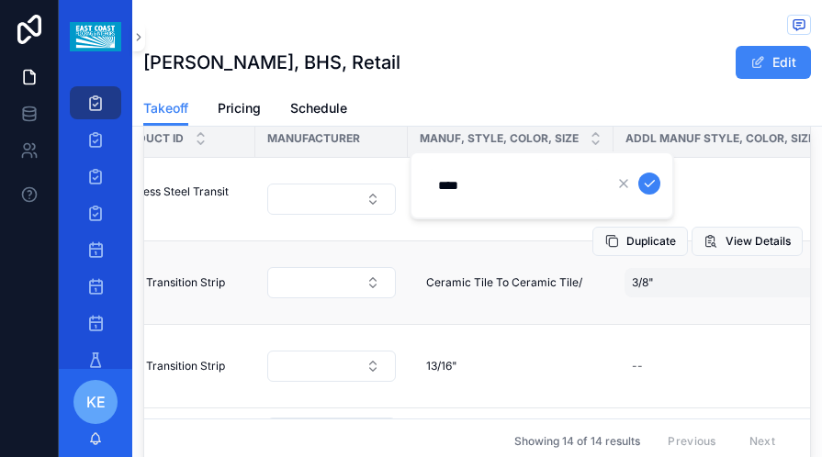
click at [636, 275] on span "3/8"" at bounding box center [643, 282] width 22 height 15
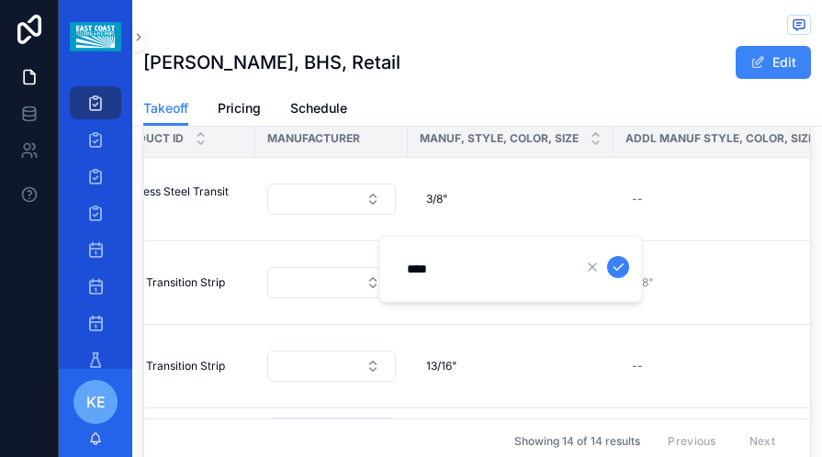
click at [410, 266] on input "****" at bounding box center [483, 269] width 174 height 26
type input "**********"
click at [625, 273] on button "scrollable content" at bounding box center [618, 267] width 22 height 22
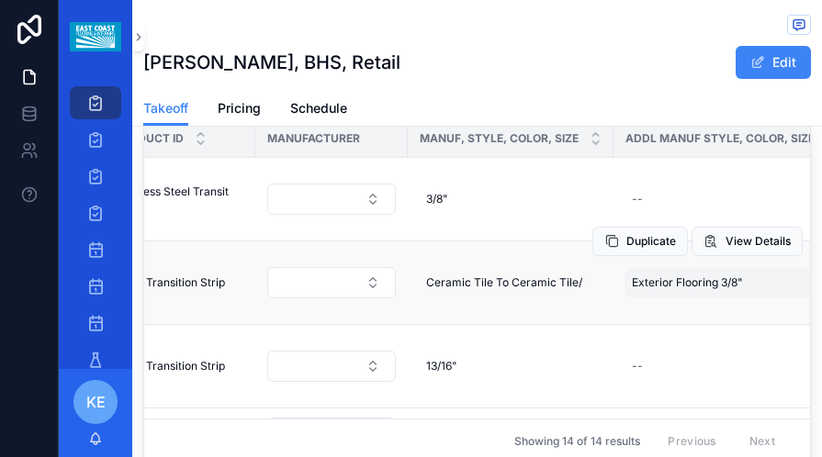
click at [729, 275] on span "Exterior Flooring 3/8"" at bounding box center [687, 282] width 111 height 15
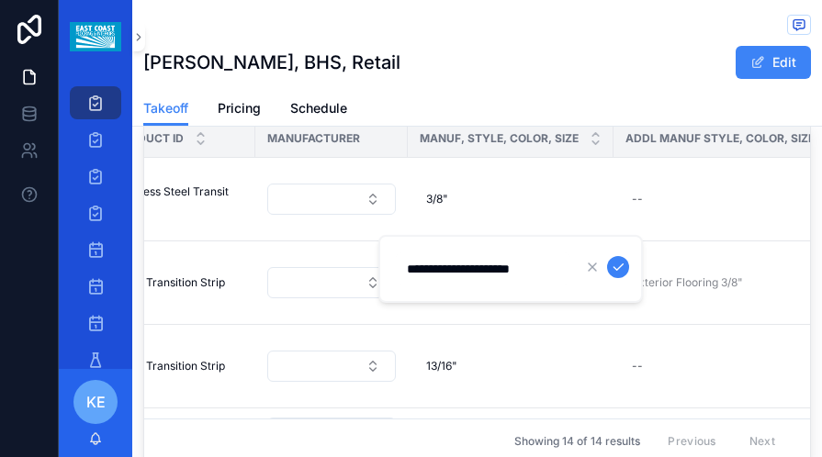
click at [503, 277] on input "**********" at bounding box center [483, 269] width 174 height 26
click at [505, 274] on input "**********" at bounding box center [483, 269] width 174 height 26
type input "**********"
click at [607, 256] on button "scrollable content" at bounding box center [618, 267] width 22 height 22
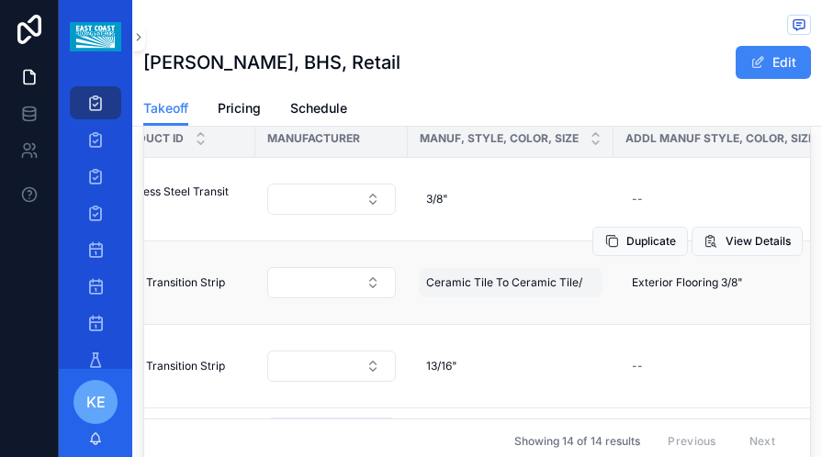
click at [466, 275] on span "Ceramic Tile To Ceramic Tile/" at bounding box center [504, 282] width 156 height 15
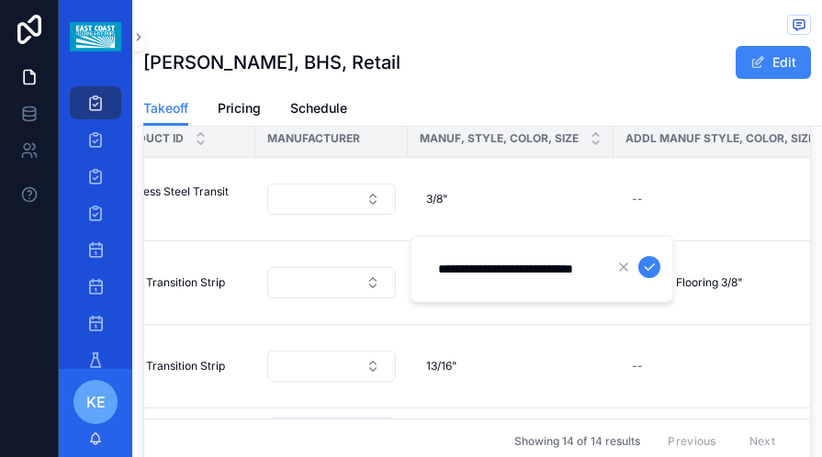
scroll to position [0, 27]
click at [567, 265] on input "**********" at bounding box center [514, 269] width 174 height 26
click at [494, 270] on input "**********" at bounding box center [514, 269] width 174 height 26
click at [469, 267] on input "**********" at bounding box center [514, 269] width 174 height 26
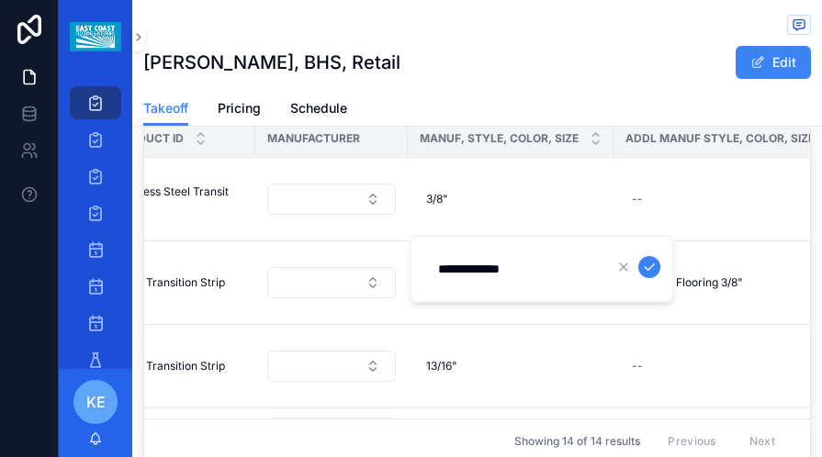
click at [461, 266] on input "**********" at bounding box center [514, 269] width 174 height 26
click at [466, 268] on input "**********" at bounding box center [514, 269] width 174 height 26
click at [480, 266] on input "**********" at bounding box center [514, 269] width 174 height 26
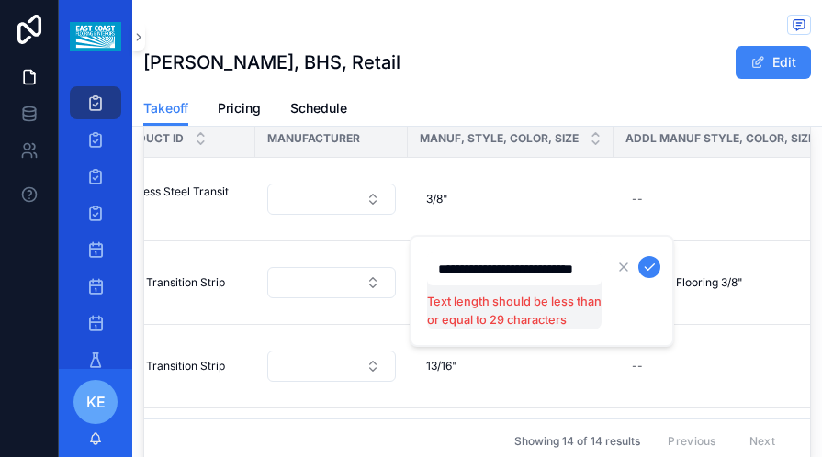
scroll to position [0, 7]
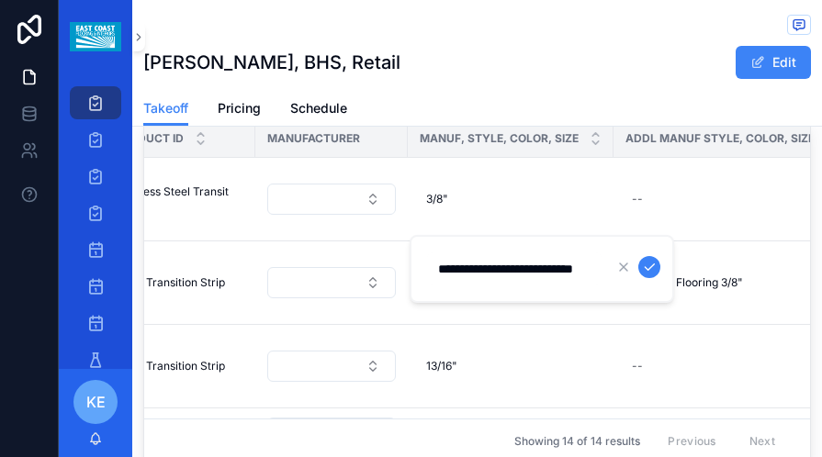
type input "**********"
click button "scrollable content" at bounding box center [649, 267] width 22 height 22
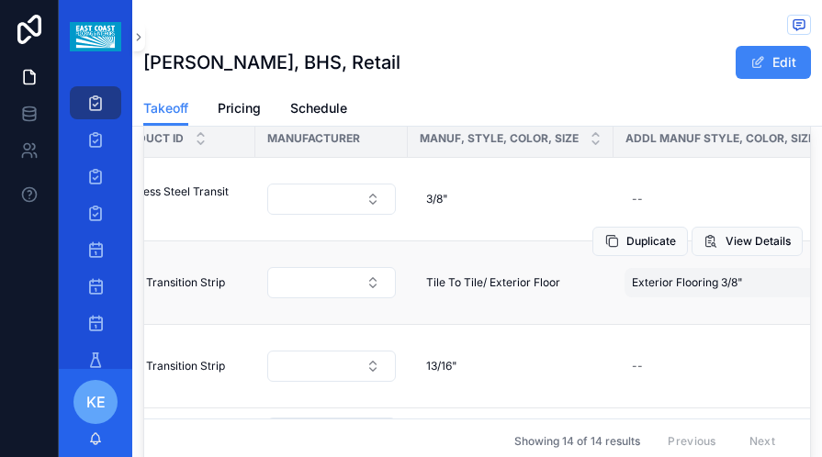
click at [711, 275] on span "Exterior Flooring 3/8"" at bounding box center [687, 282] width 111 height 15
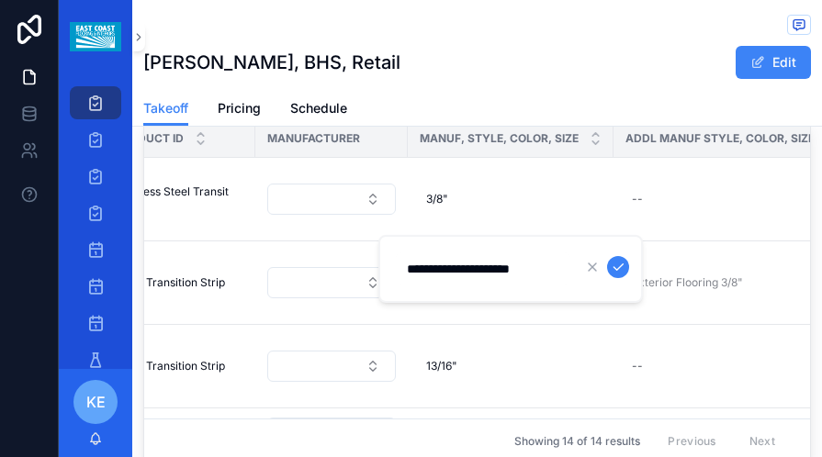
click at [510, 273] on input "**********" at bounding box center [483, 269] width 174 height 26
type input "****"
click button "scrollable content" at bounding box center [618, 267] width 22 height 22
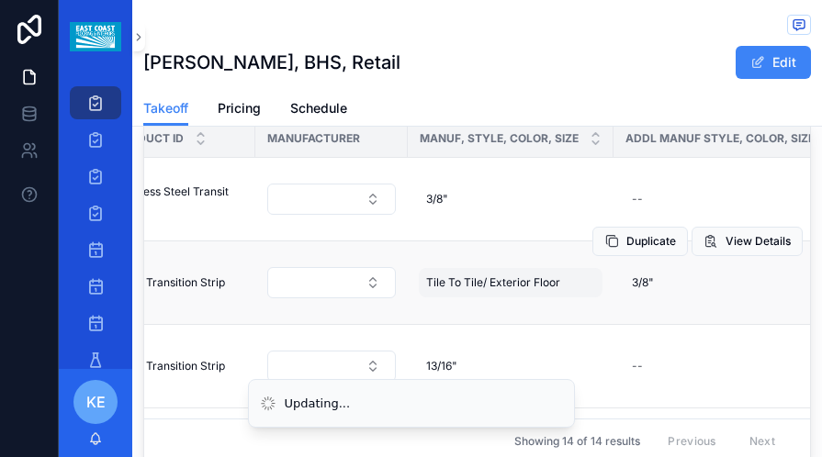
click at [570, 268] on div "Tile To Tile/ Exterior Floor Tile To Tile/ Exterior Floor" at bounding box center [511, 282] width 184 height 29
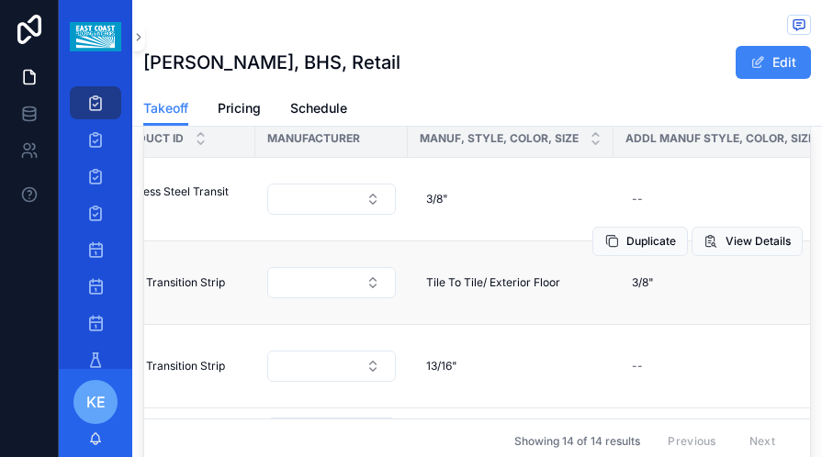
drag, startPoint x: 568, startPoint y: 240, endPoint x: 588, endPoint y: 232, distance: 20.6
click at [592, 234] on div "Duplicate View Details" at bounding box center [697, 241] width 210 height 83
click at [556, 268] on div "Tile To Tile/ Exterior Floor Tile To Tile/ Exterior Floor" at bounding box center [511, 282] width 184 height 29
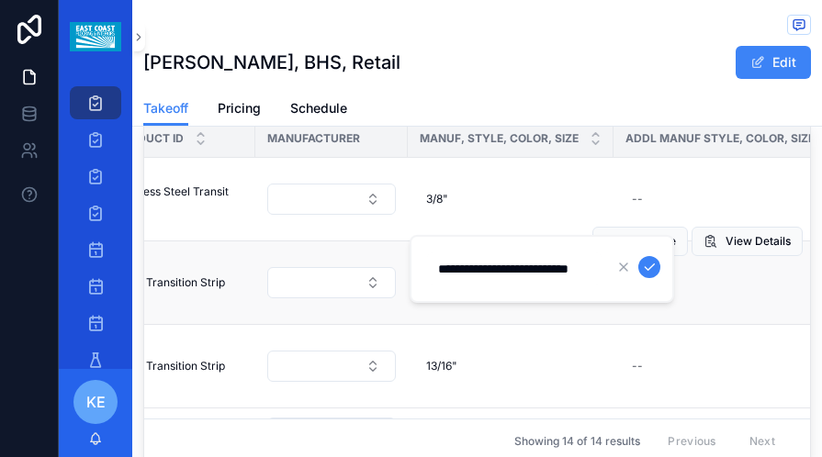
type input "**********"
click button "scrollable content" at bounding box center [649, 267] width 22 height 22
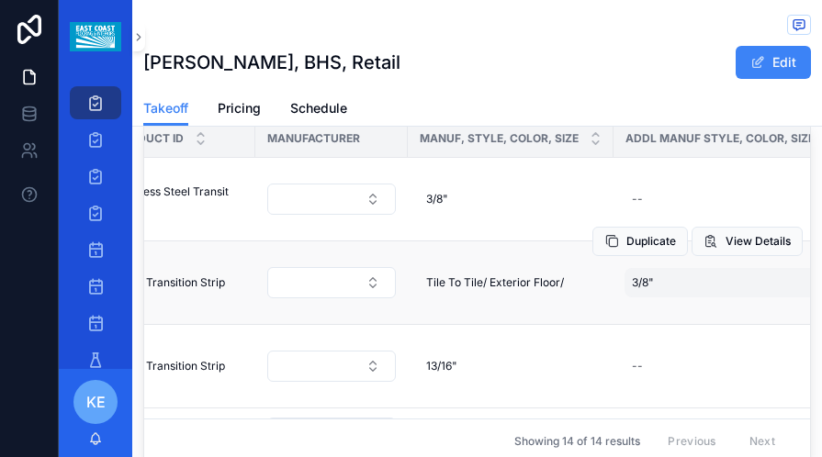
click at [632, 275] on span "3/8"" at bounding box center [643, 282] width 22 height 15
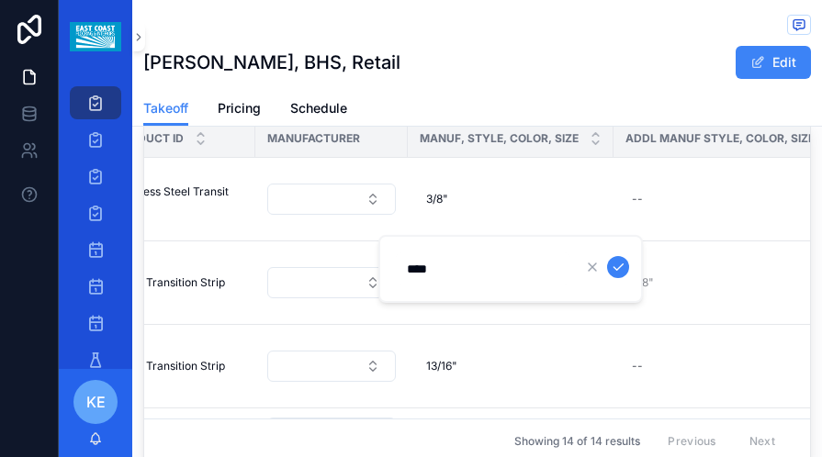
click at [410, 274] on input "****" at bounding box center [483, 269] width 174 height 26
type input "**********"
click button "scrollable content" at bounding box center [618, 267] width 22 height 22
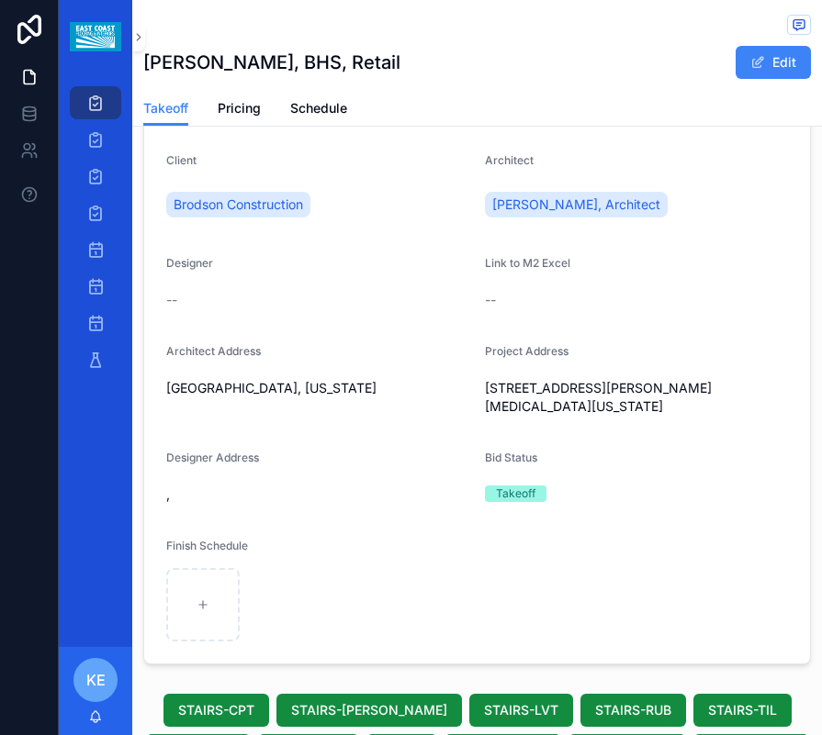
scroll to position [0, 0]
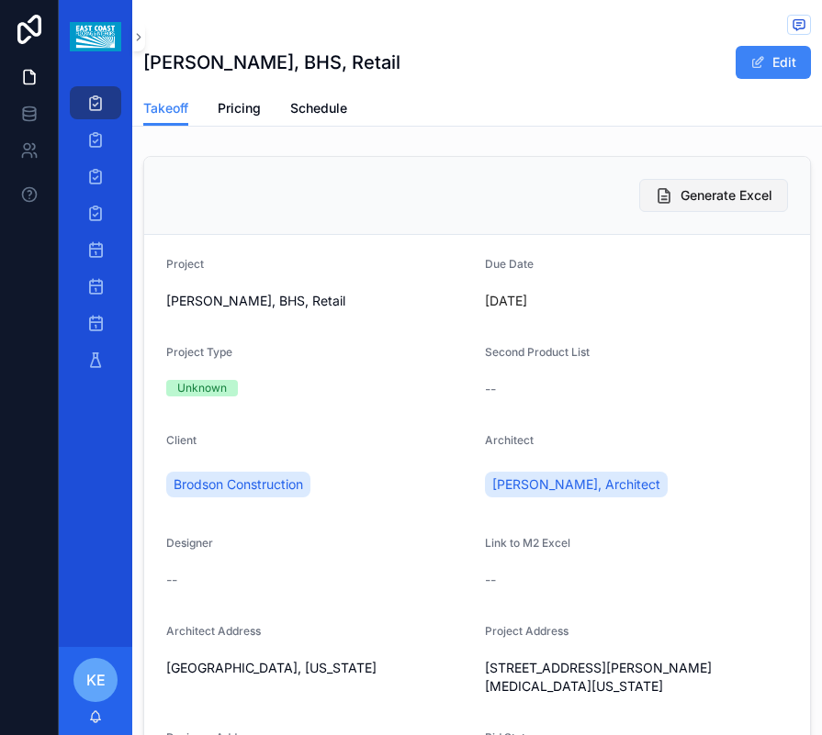
click at [708, 201] on span "Generate Excel" at bounding box center [726, 195] width 92 height 18
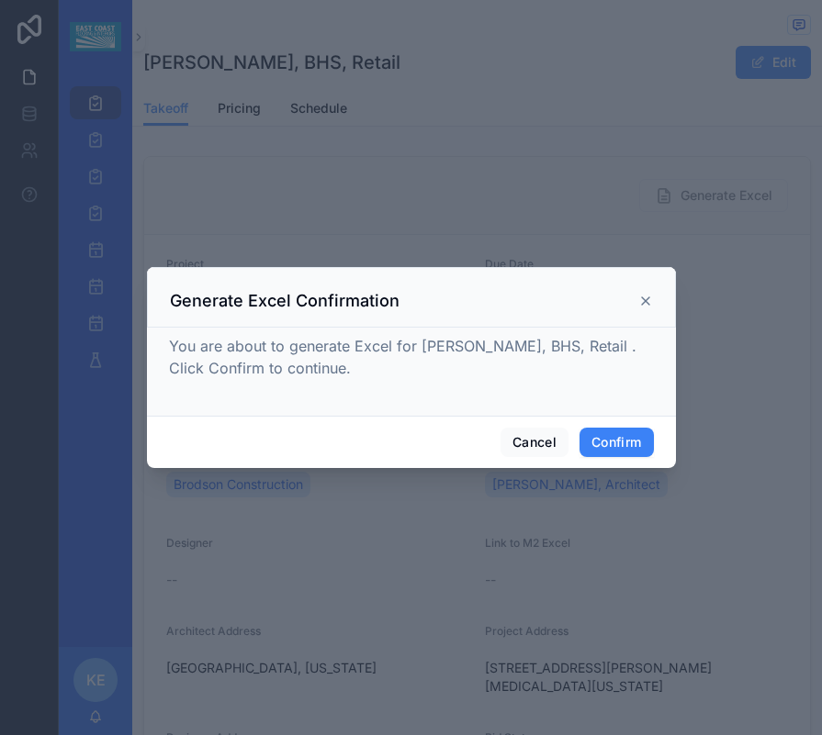
click at [620, 420] on div "Cancel Confirm" at bounding box center [411, 442] width 529 height 52
click at [633, 444] on button "Confirm" at bounding box center [615, 442] width 73 height 29
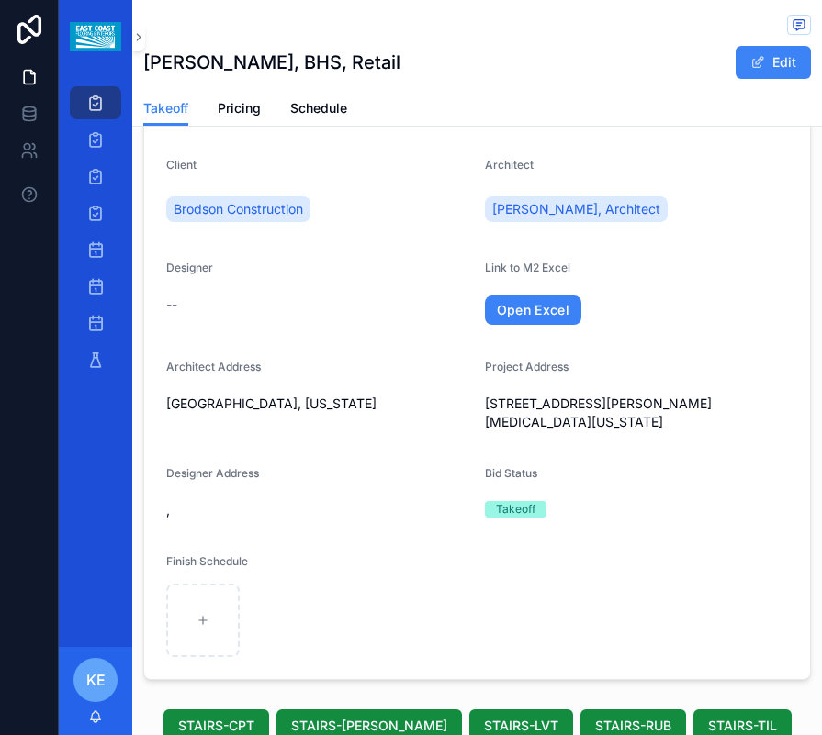
scroll to position [200, 0]
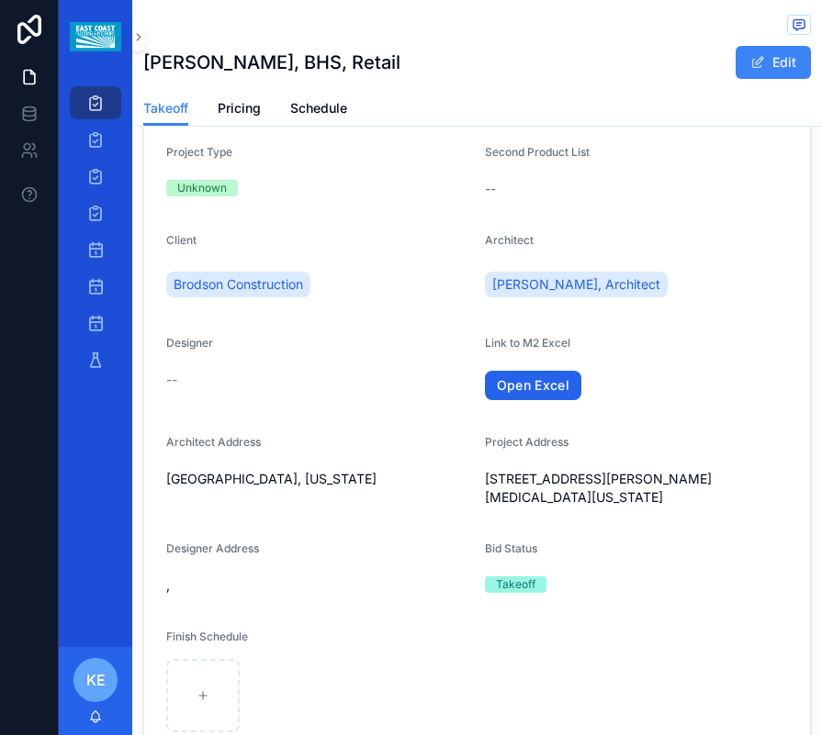
click at [512, 391] on link "Open Excel" at bounding box center [533, 385] width 97 height 29
